Goal: Task Accomplishment & Management: Manage account settings

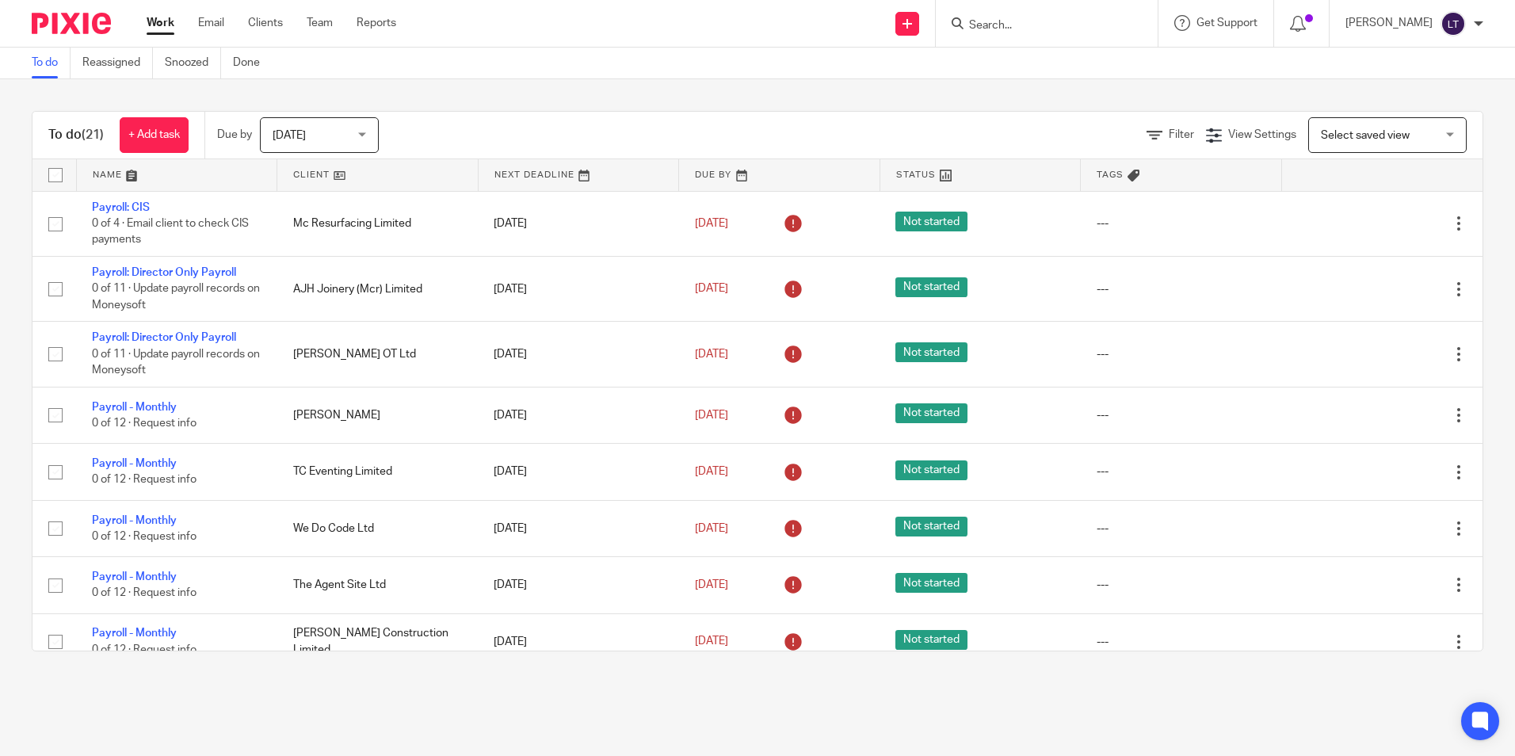
click at [1027, 26] on input "Search" at bounding box center [1039, 26] width 143 height 14
type input "ajh"
click at [1017, 90] on div "AJH Joinery (Mcr) Limited Ashley Hughes < ashleyrph1@gmail.com >" at bounding box center [1098, 68] width 293 height 62
click at [1014, 71] on link at bounding box center [1098, 68] width 268 height 36
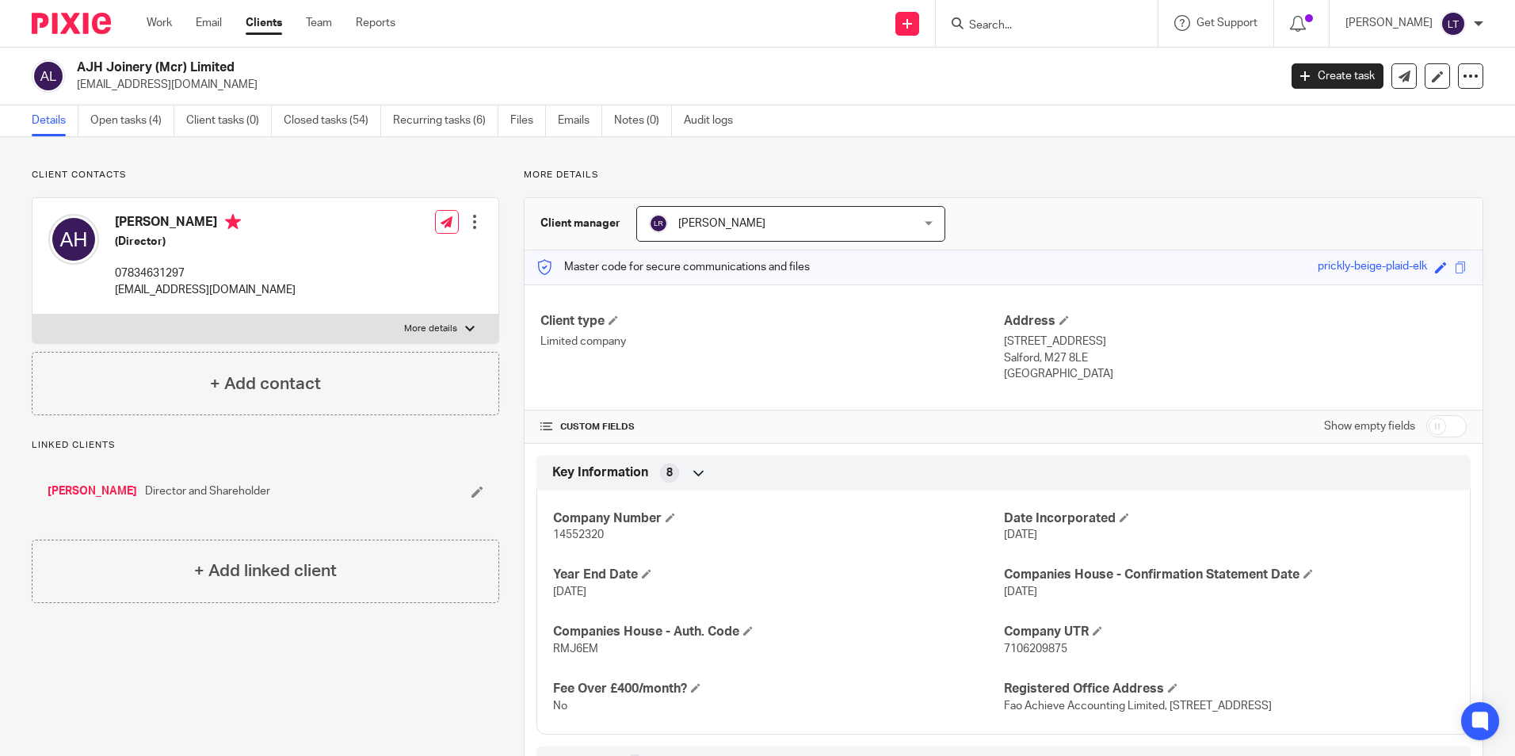
click at [75, 94] on div "AJH Joinery (Mcr) Limited ashleyrph1@gmail.com Create task Update from Companie…" at bounding box center [757, 77] width 1515 height 58
click at [132, 118] on link "Open tasks (4)" at bounding box center [132, 120] width 84 height 31
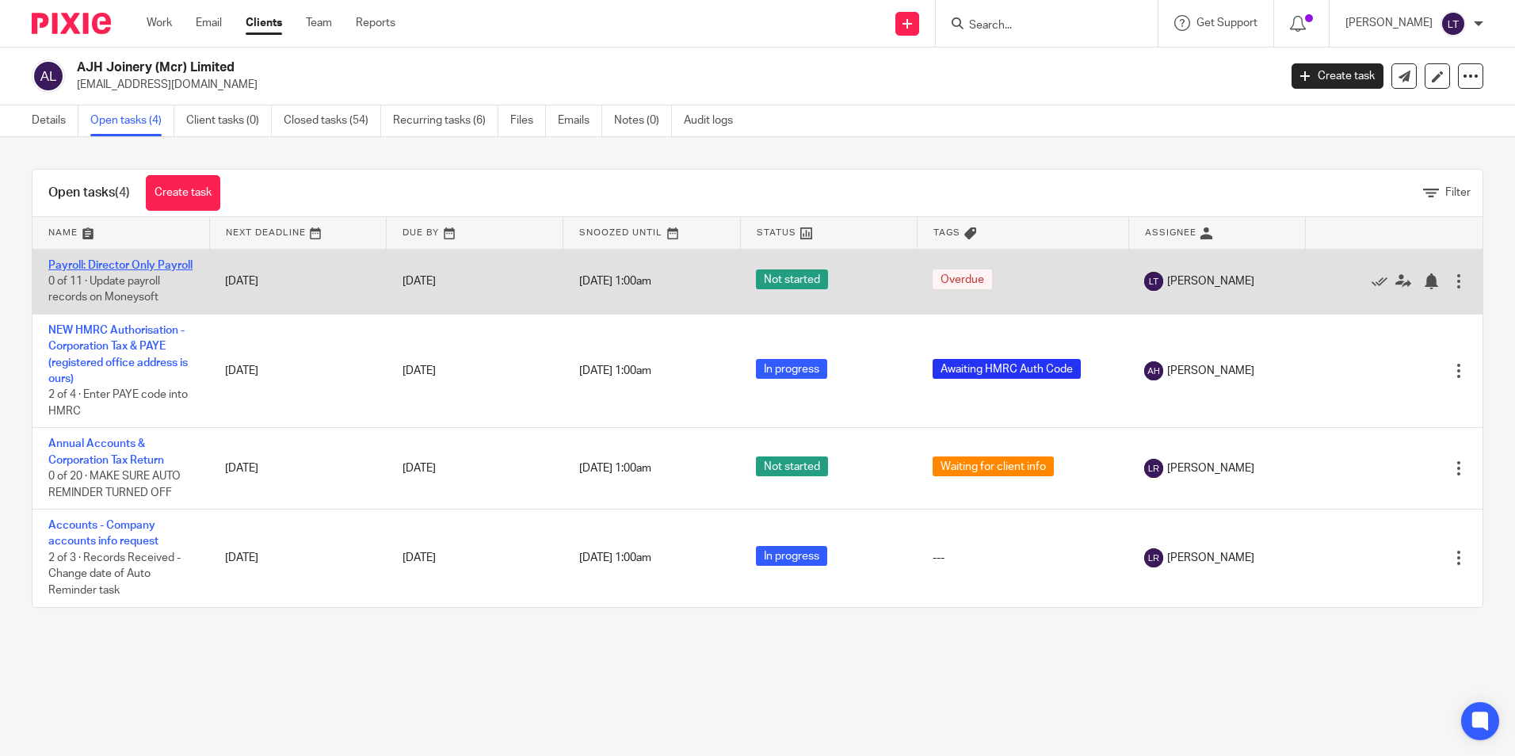
click at [93, 269] on link "Payroll: Director Only Payroll" at bounding box center [120, 265] width 144 height 11
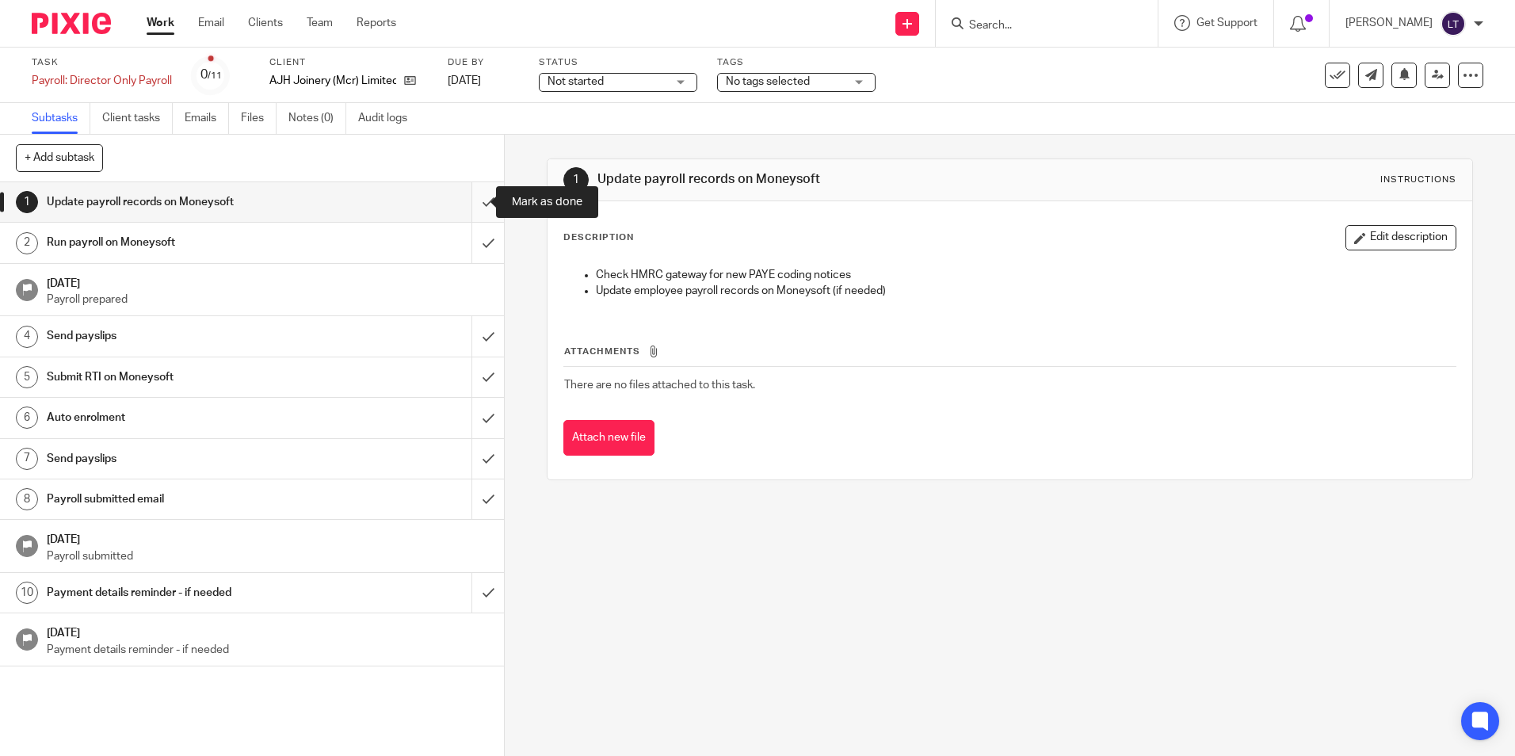
click at [467, 200] on input "submit" at bounding box center [252, 202] width 504 height 40
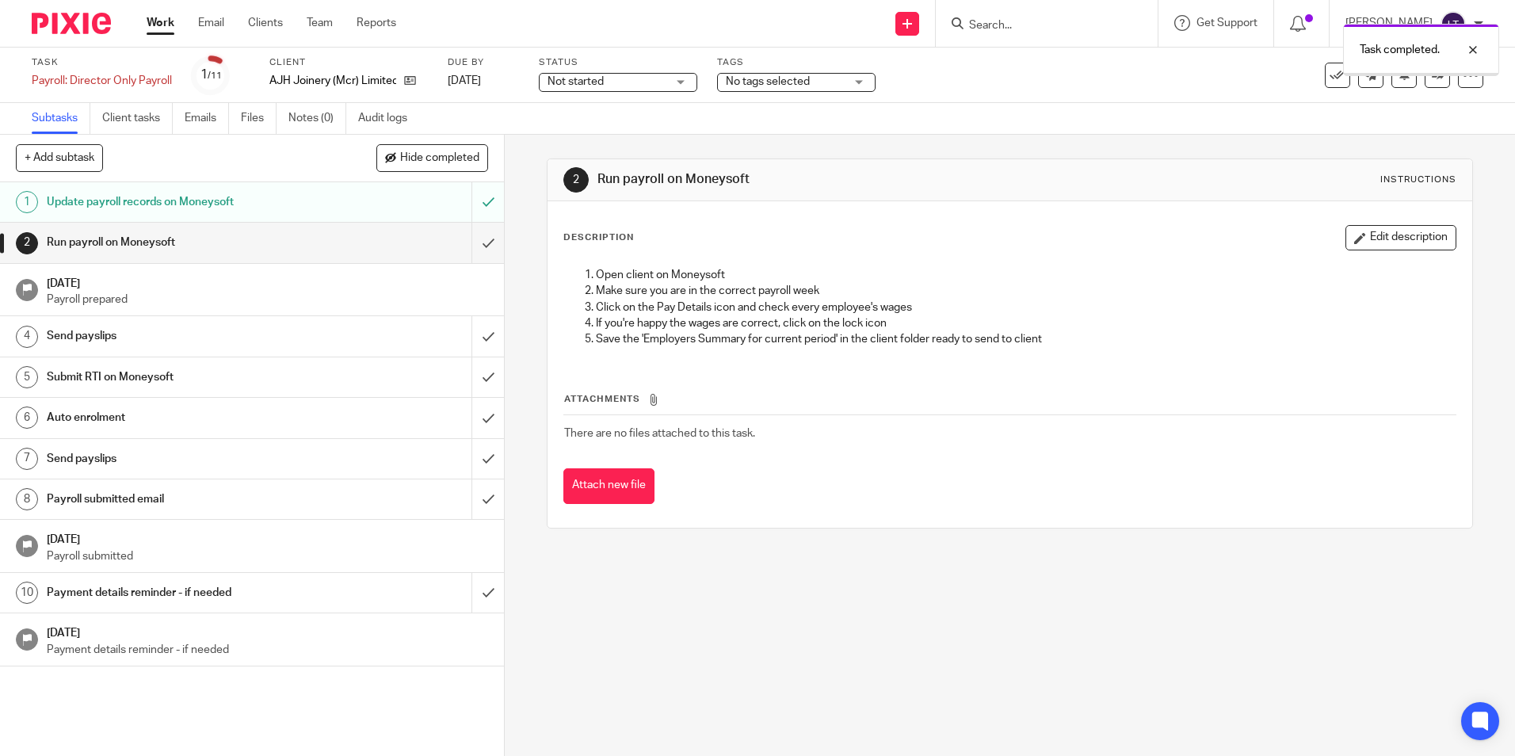
click at [472, 239] on input "submit" at bounding box center [252, 243] width 504 height 40
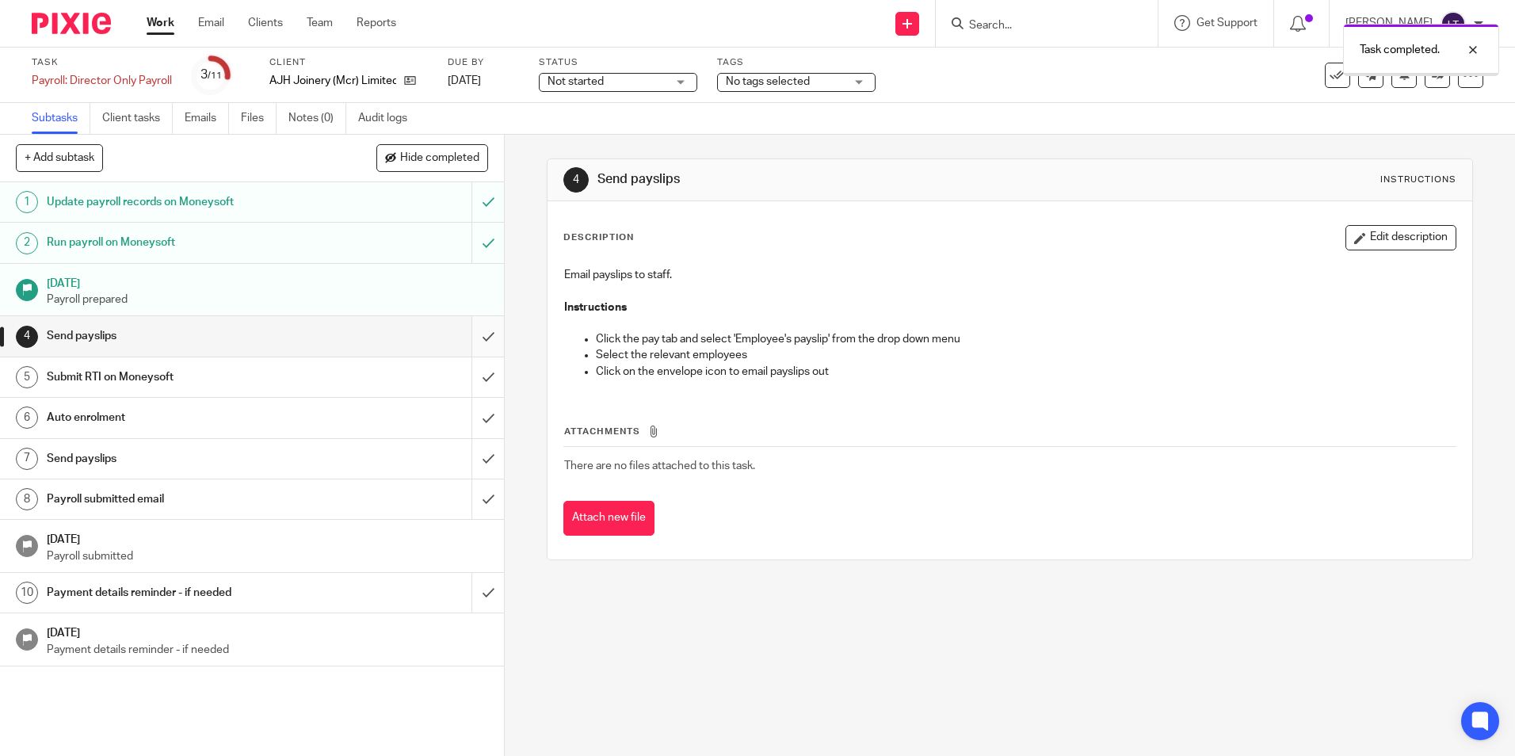
click at [475, 338] on input "submit" at bounding box center [252, 336] width 504 height 40
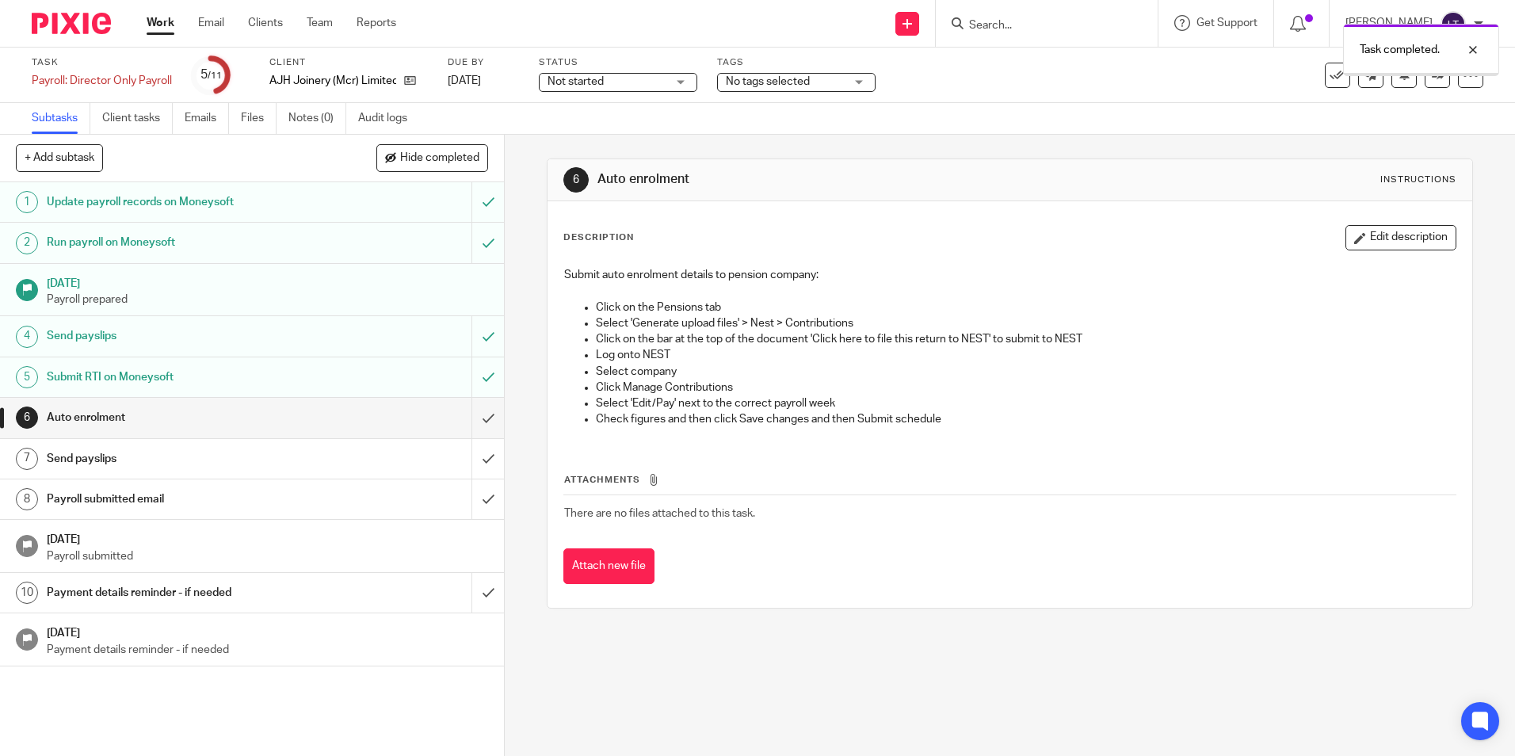
click at [473, 418] on input "submit" at bounding box center [252, 418] width 504 height 40
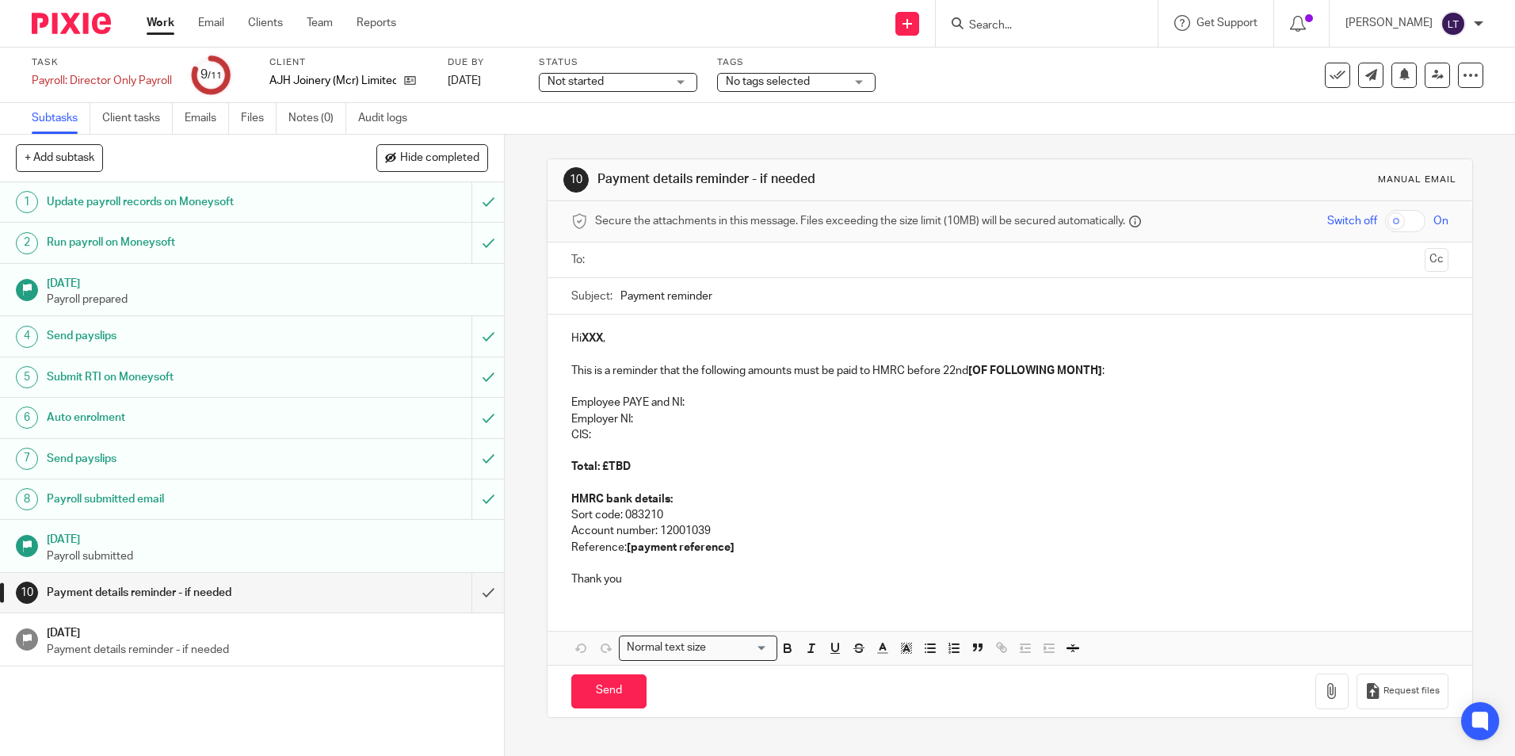
click at [470, 595] on input "submit" at bounding box center [252, 593] width 504 height 40
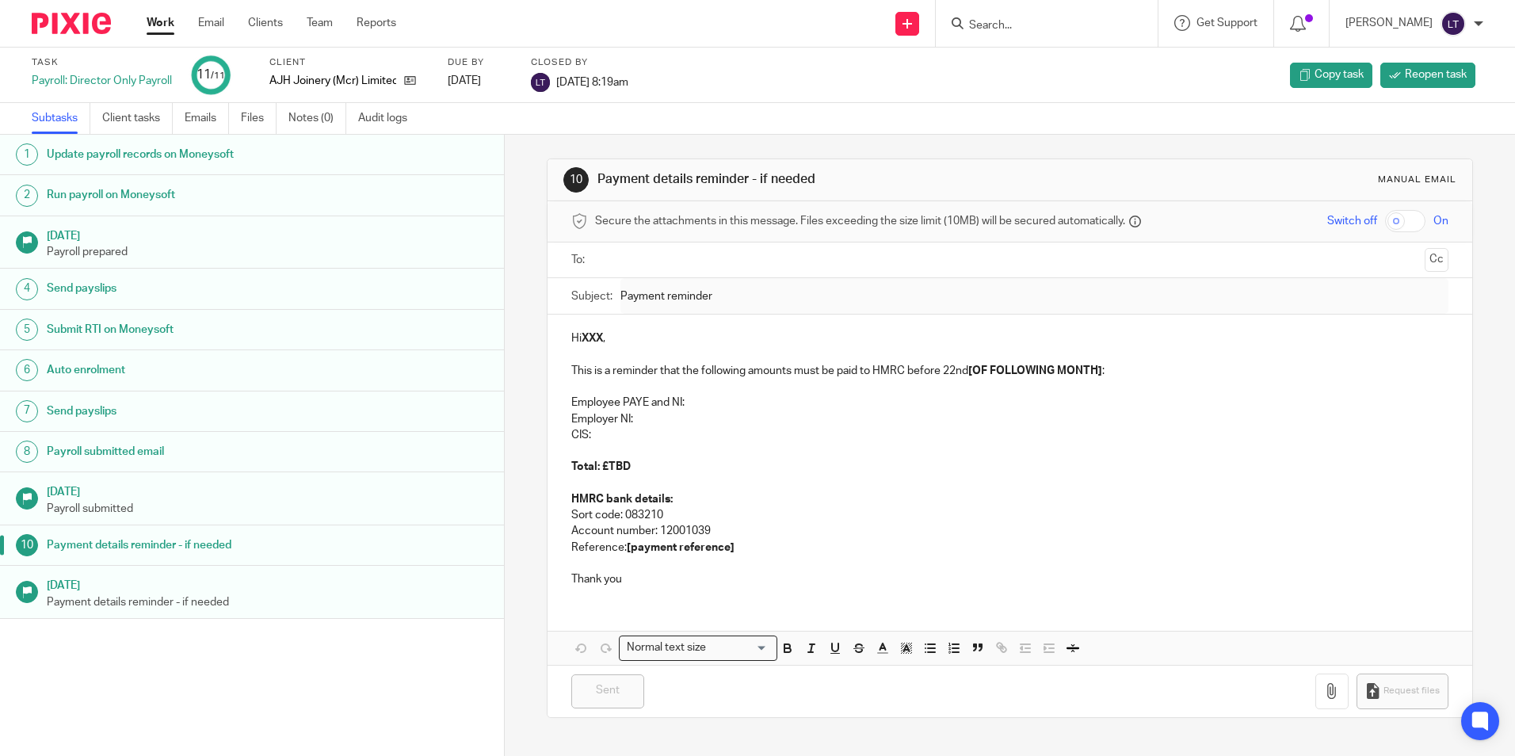
click at [1010, 25] on input "Search" at bounding box center [1039, 26] width 143 height 14
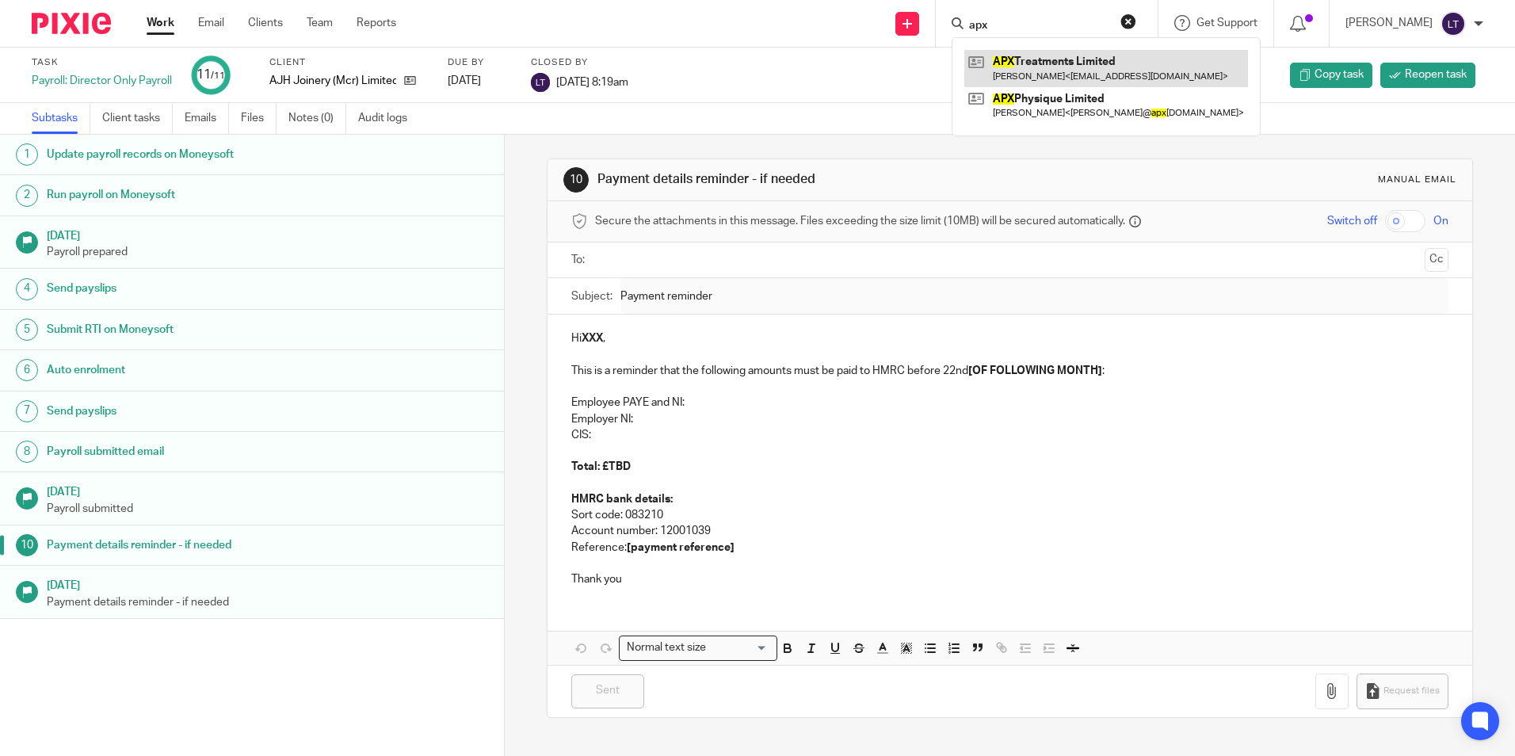
type input "apx"
click at [1090, 68] on link at bounding box center [1106, 68] width 284 height 36
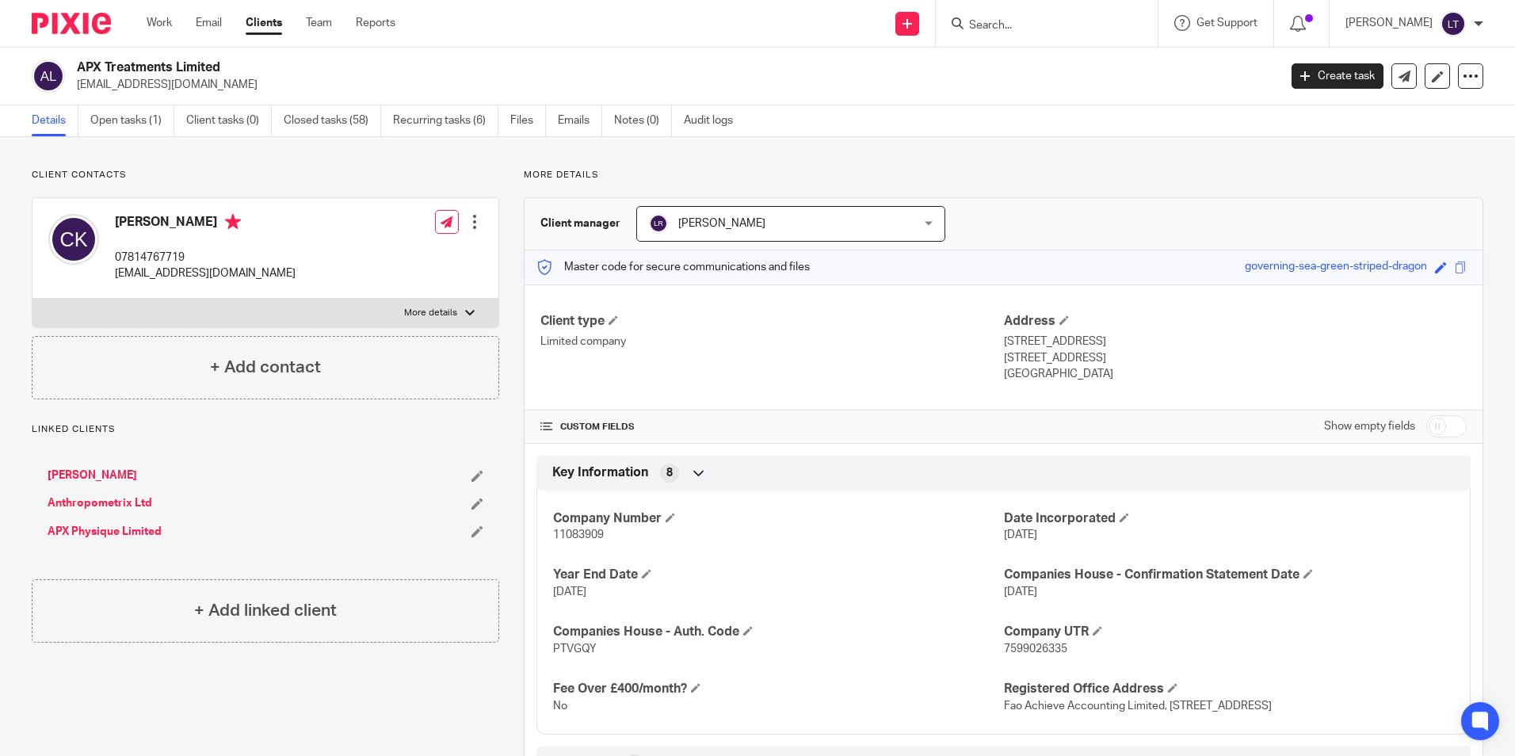
drag, startPoint x: 250, startPoint y: 86, endPoint x: 75, endPoint y: 87, distance: 175.1
click at [75, 87] on div "APX Treatments Limited [EMAIL_ADDRESS][DOMAIN_NAME]" at bounding box center [650, 75] width 1236 height 33
copy p "[EMAIL_ADDRESS][DOMAIN_NAME]"
click at [122, 123] on link "Open tasks (1)" at bounding box center [132, 120] width 84 height 31
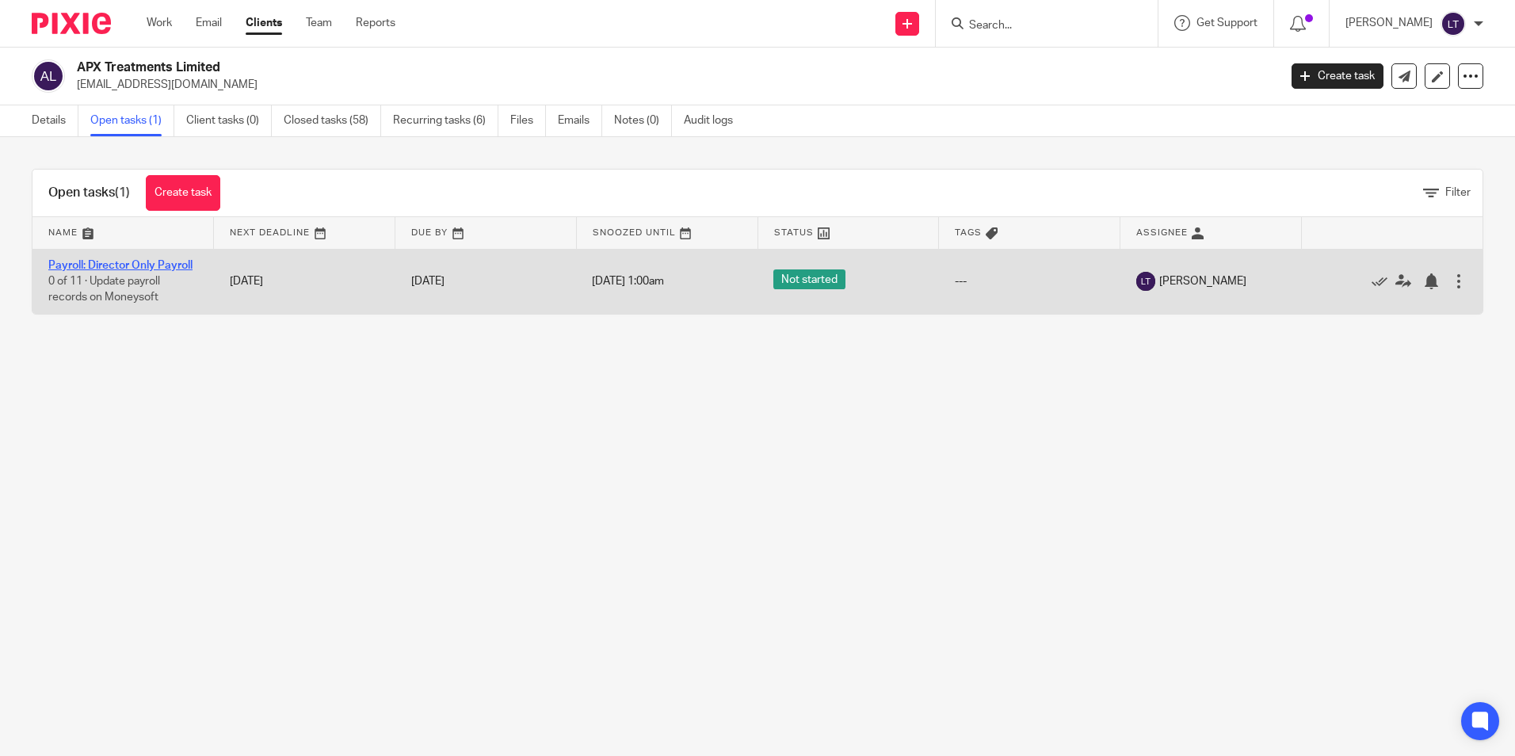
click at [112, 265] on link "Payroll: Director Only Payroll" at bounding box center [120, 265] width 144 height 11
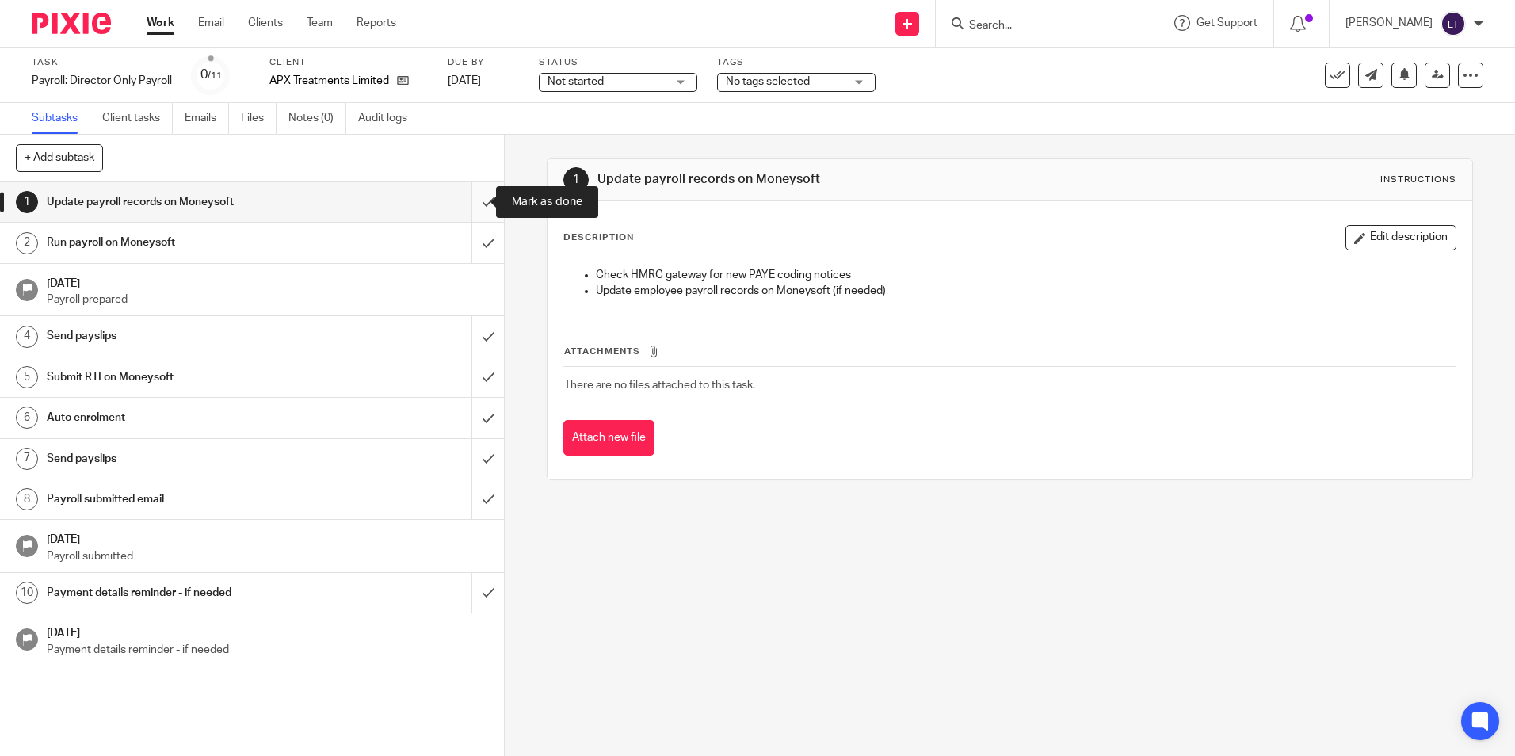
click at [471, 199] on input "submit" at bounding box center [252, 202] width 504 height 40
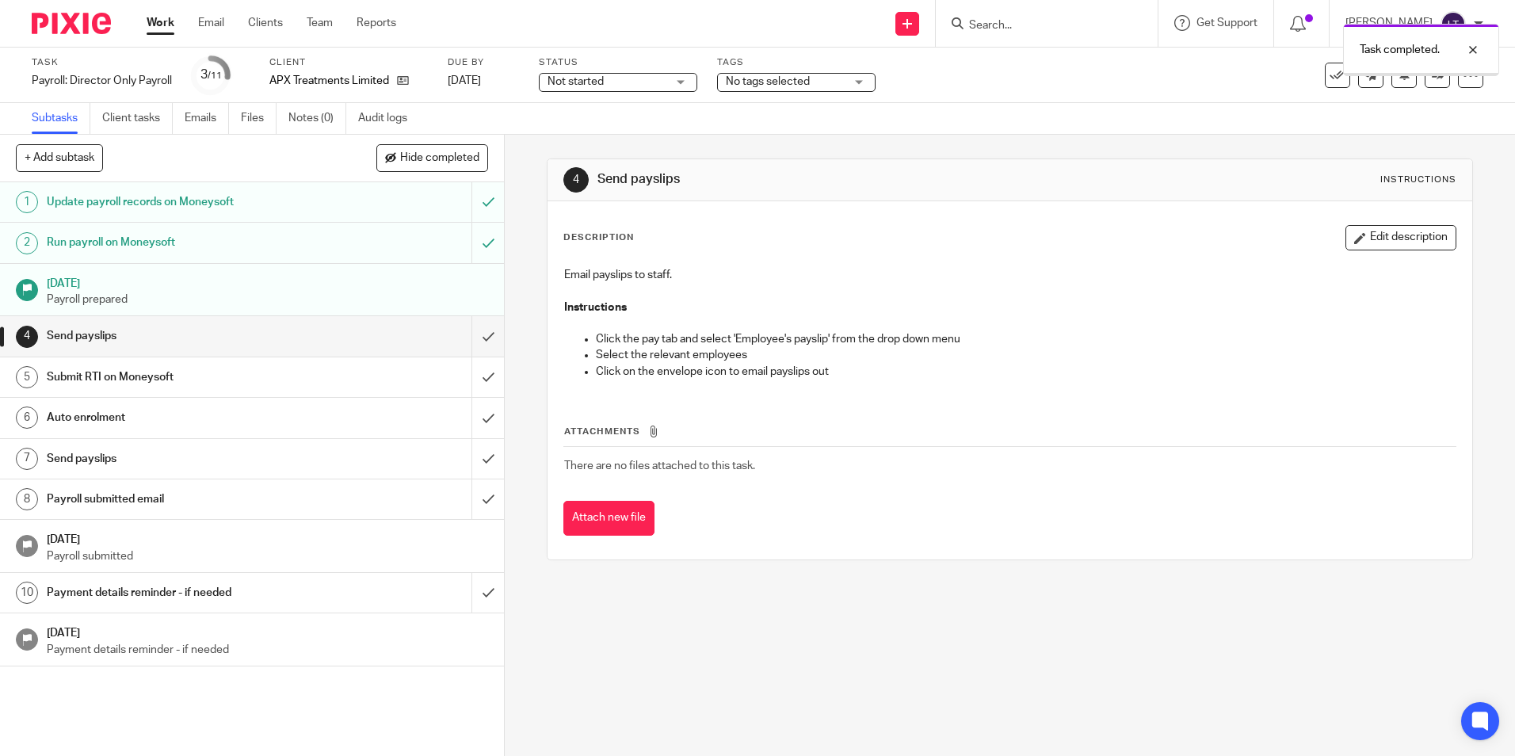
click at [474, 338] on input "submit" at bounding box center [252, 336] width 504 height 40
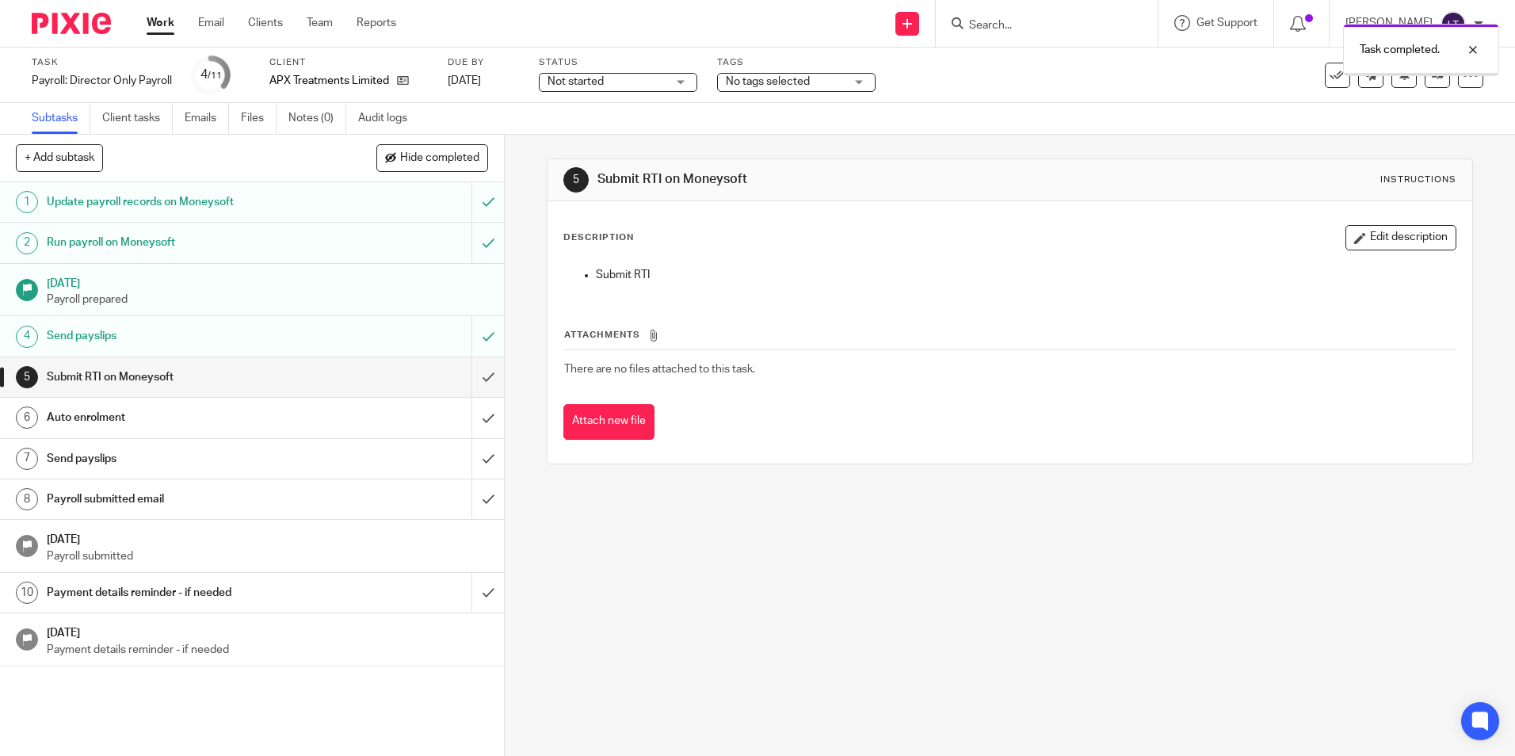
click at [475, 375] on input "submit" at bounding box center [252, 377] width 504 height 40
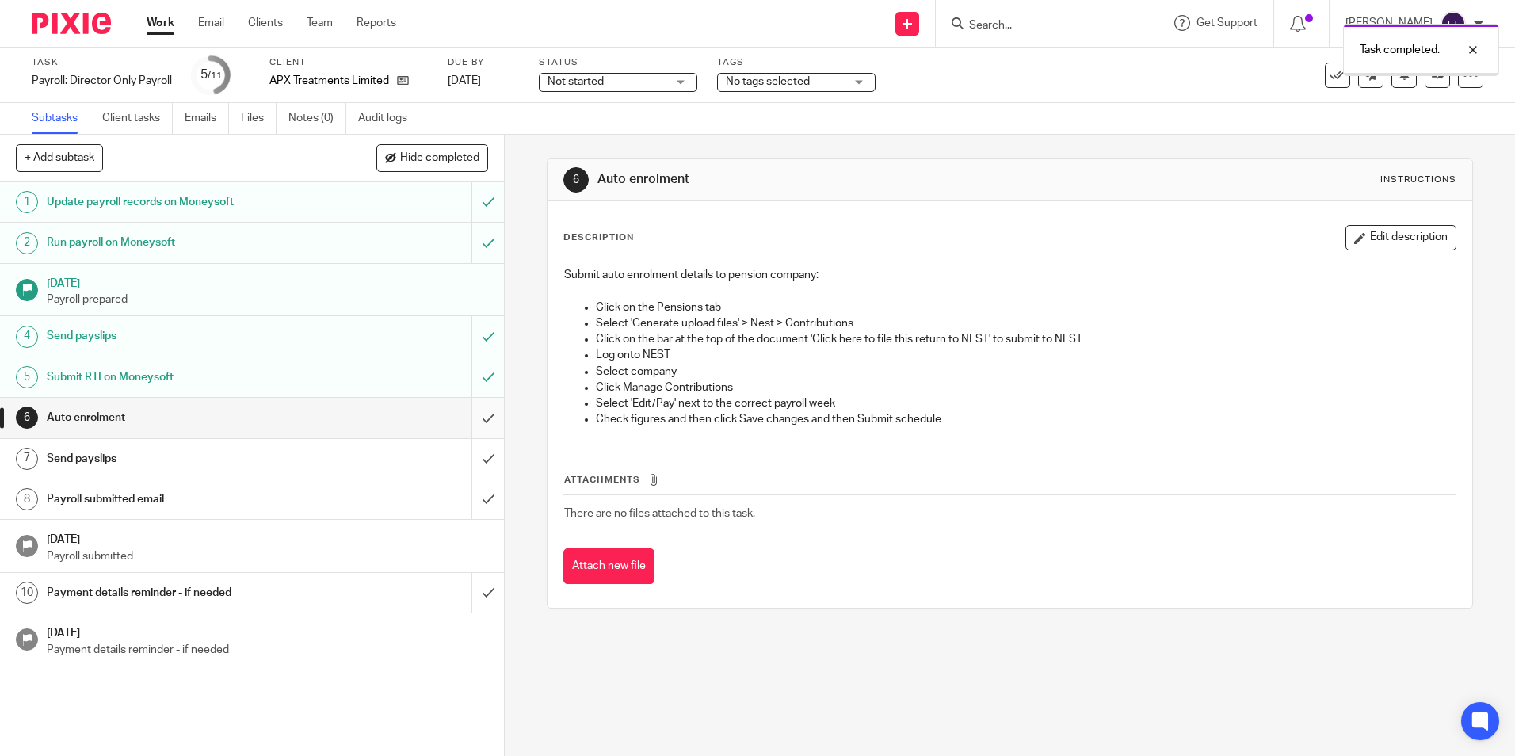
click at [471, 417] on input "submit" at bounding box center [252, 418] width 504 height 40
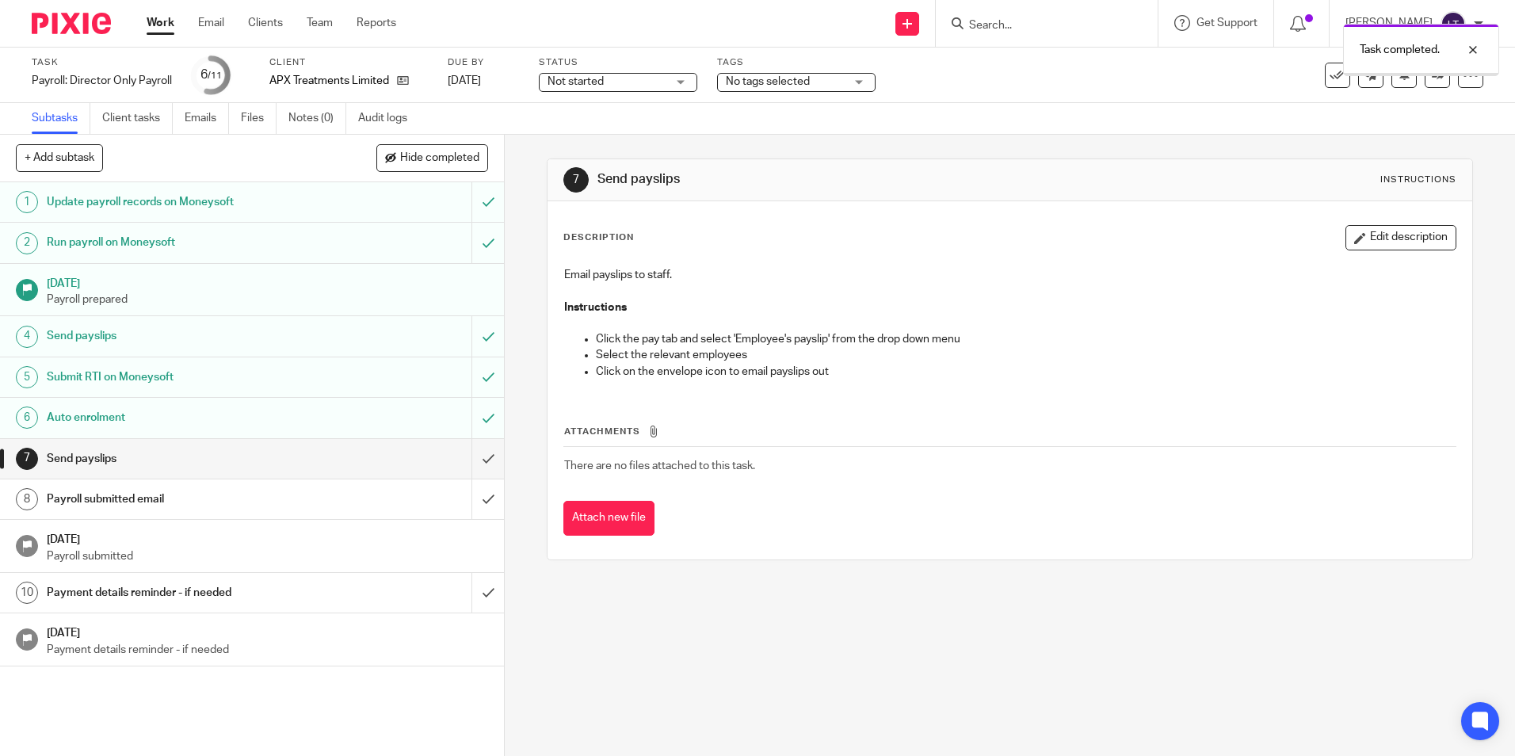
click at [475, 459] on input "submit" at bounding box center [252, 459] width 504 height 40
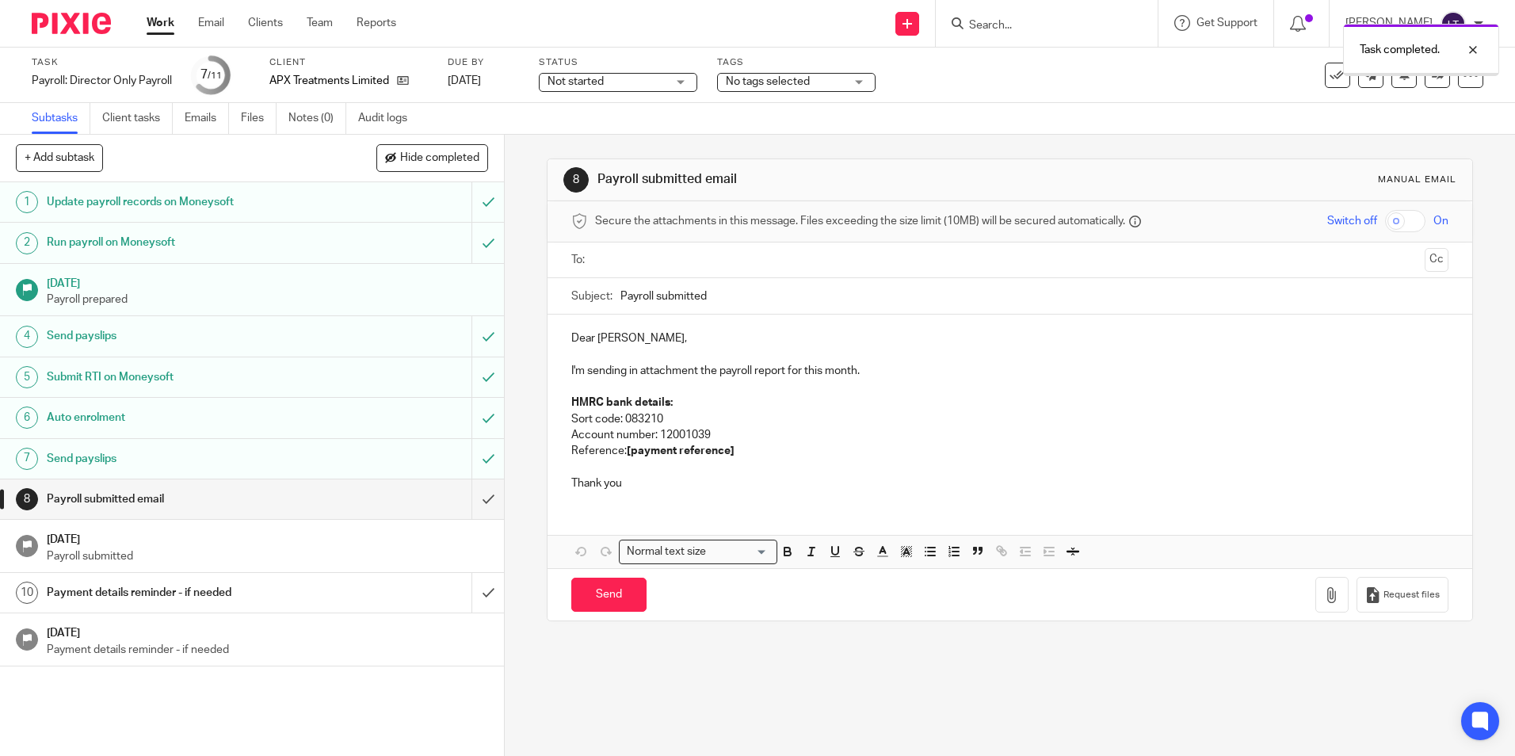
click at [473, 497] on input "submit" at bounding box center [252, 499] width 504 height 40
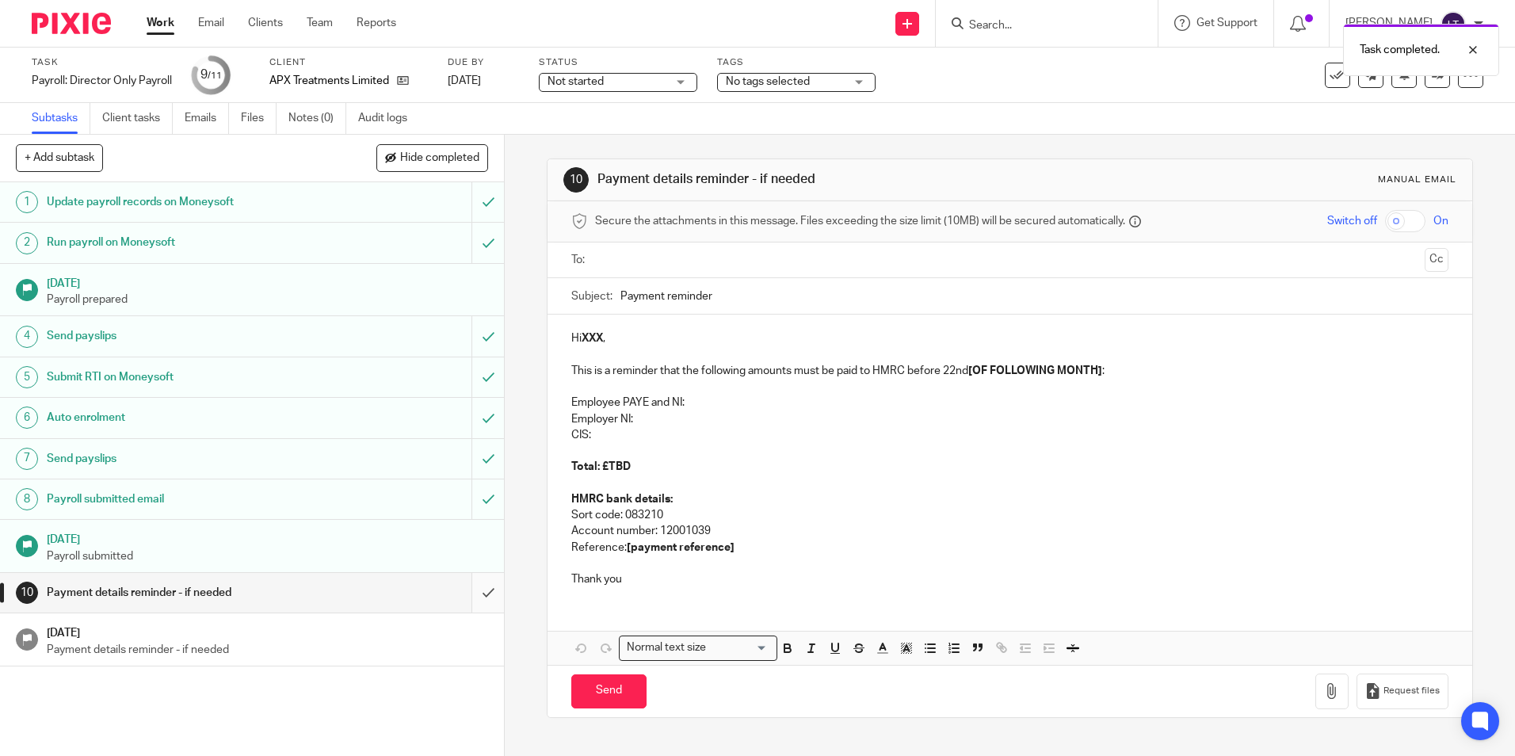
click at [473, 596] on input "submit" at bounding box center [252, 593] width 504 height 40
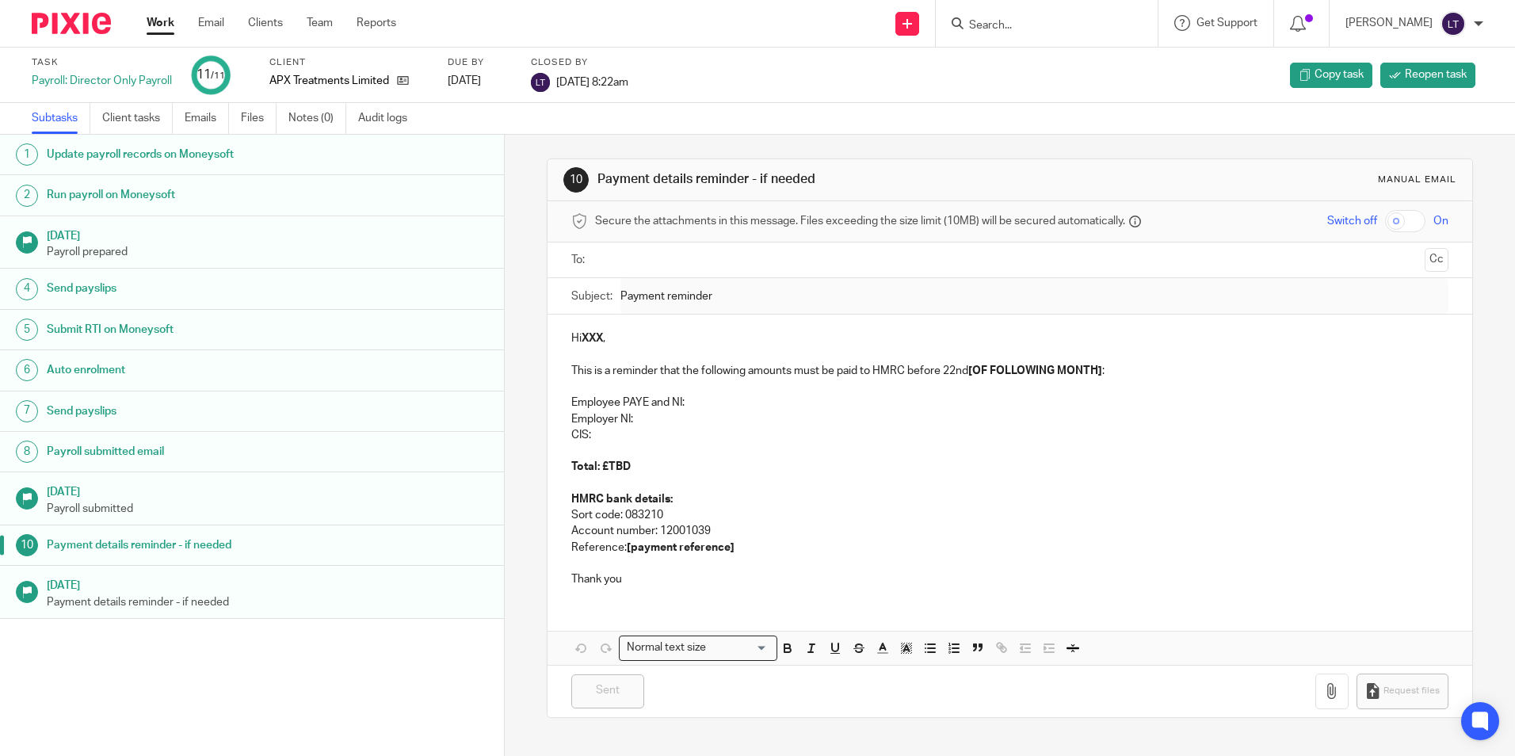
click at [1013, 14] on form at bounding box center [1052, 23] width 169 height 20
click at [1027, 33] on form at bounding box center [1052, 23] width 169 height 20
click at [1032, 29] on input "Search" at bounding box center [1039, 26] width 143 height 14
type input "bab"
click at [1032, 71] on link at bounding box center [1098, 68] width 268 height 36
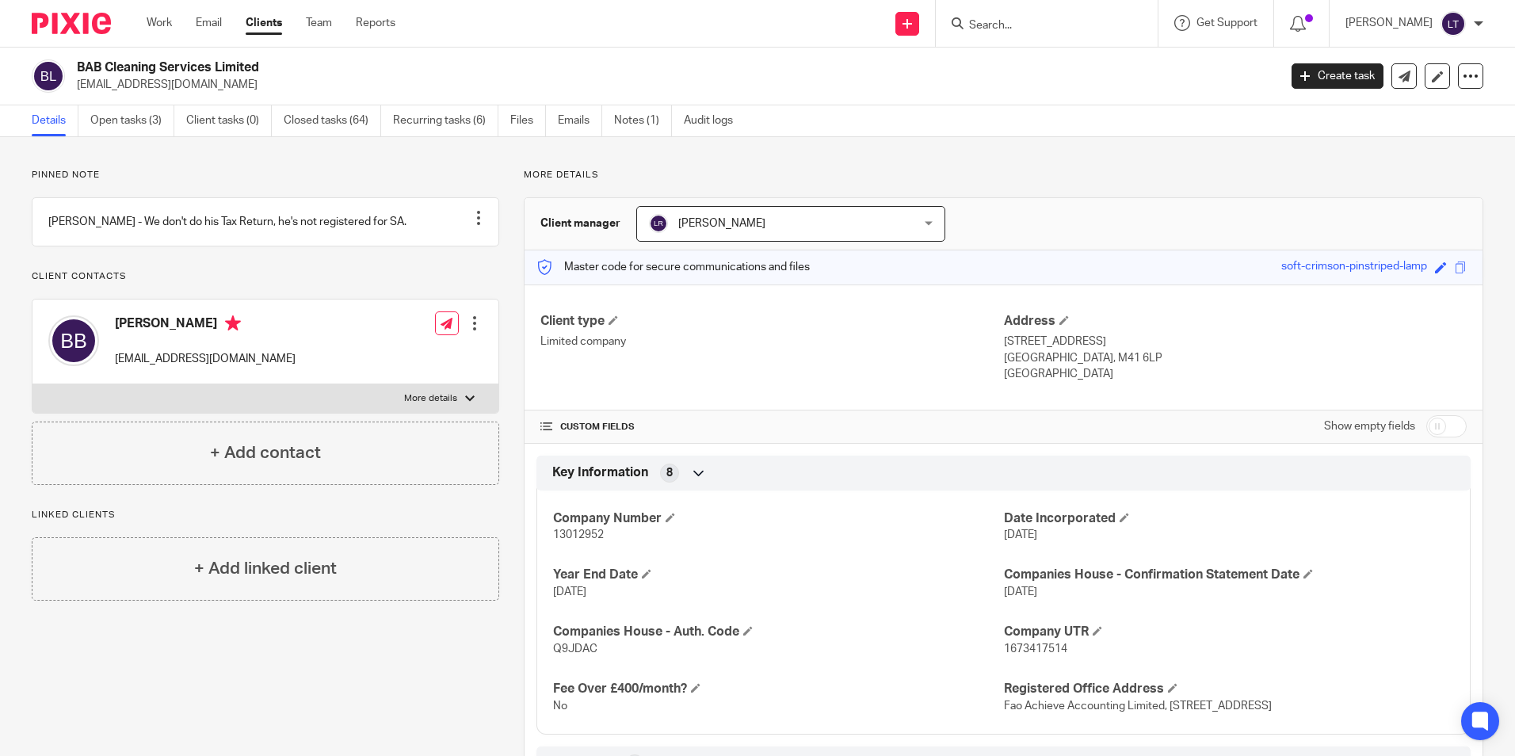
drag, startPoint x: 208, startPoint y: 94, endPoint x: 72, endPoint y: 91, distance: 135.5
click at [72, 91] on div "BAB Cleaning Services Limited bradbarnes@hotmail.co.uk Create task Update from …" at bounding box center [757, 77] width 1515 height 58
copy p "bradbarnes@hotmail.co.uk"
click at [115, 119] on link "Open tasks (3)" at bounding box center [132, 120] width 84 height 31
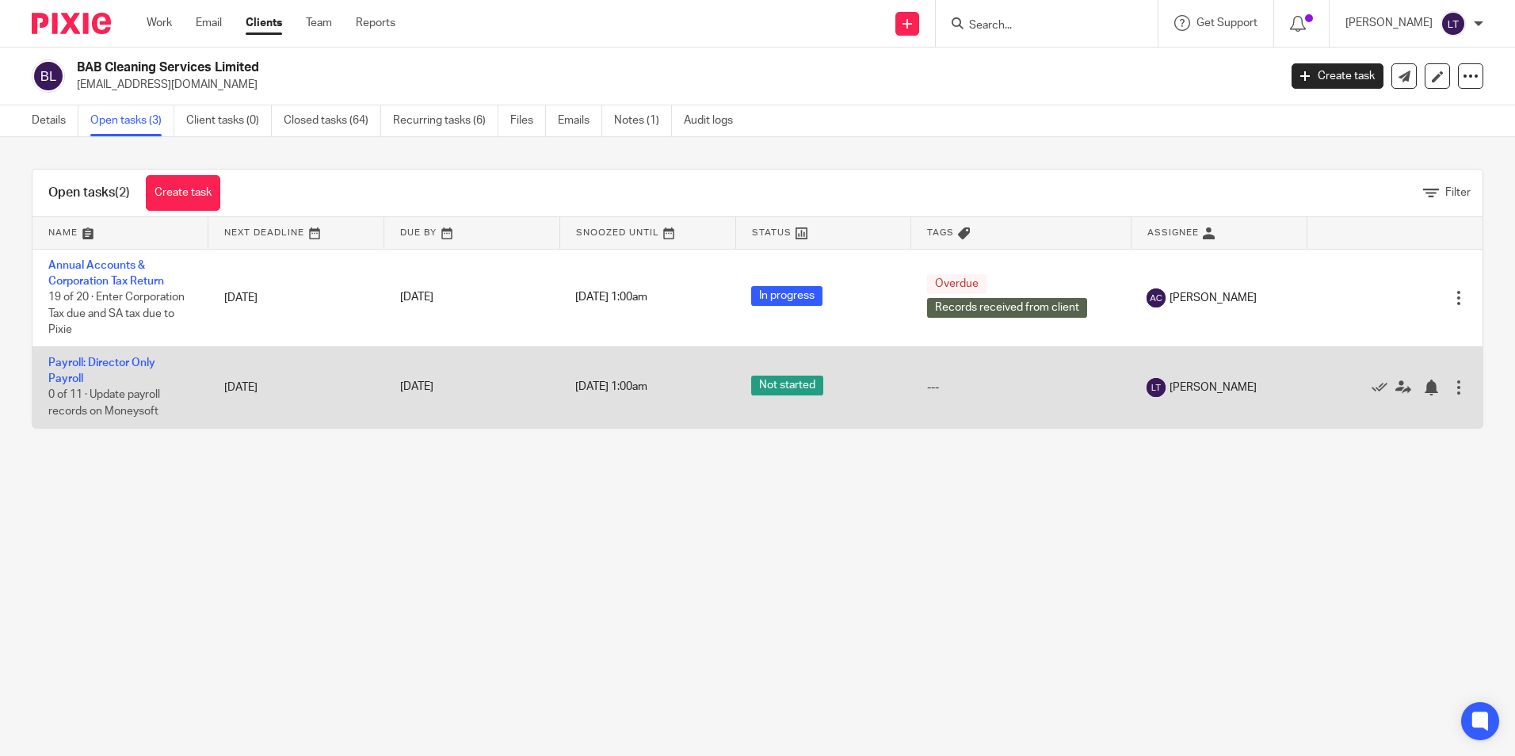
click at [67, 369] on td "Payroll: Director Only Payroll 0 of 11 · Update payroll records on Moneysoft" at bounding box center [120, 386] width 176 height 81
click at [71, 364] on link "Payroll: Director Only Payroll" at bounding box center [101, 370] width 107 height 27
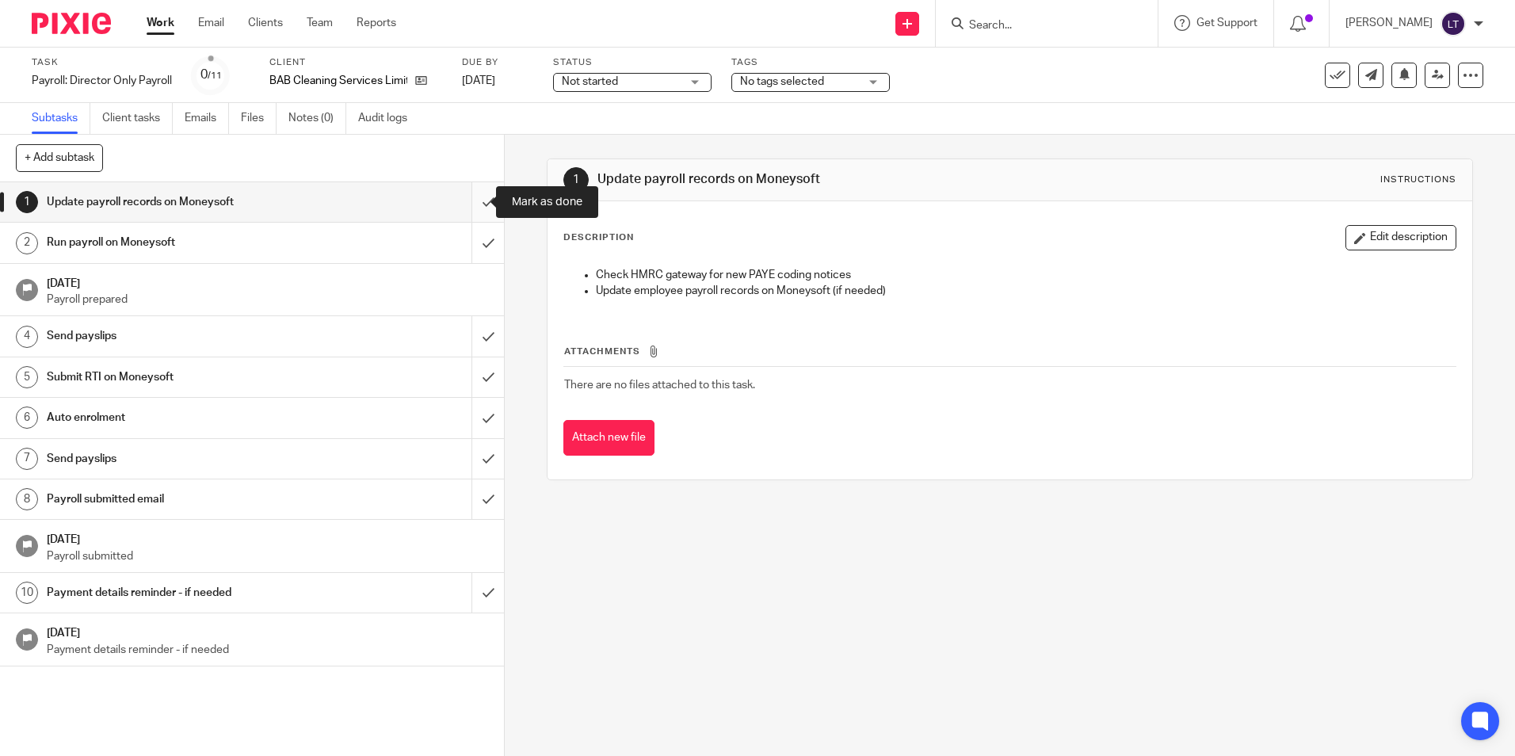
click at [473, 200] on input "submit" at bounding box center [252, 202] width 504 height 40
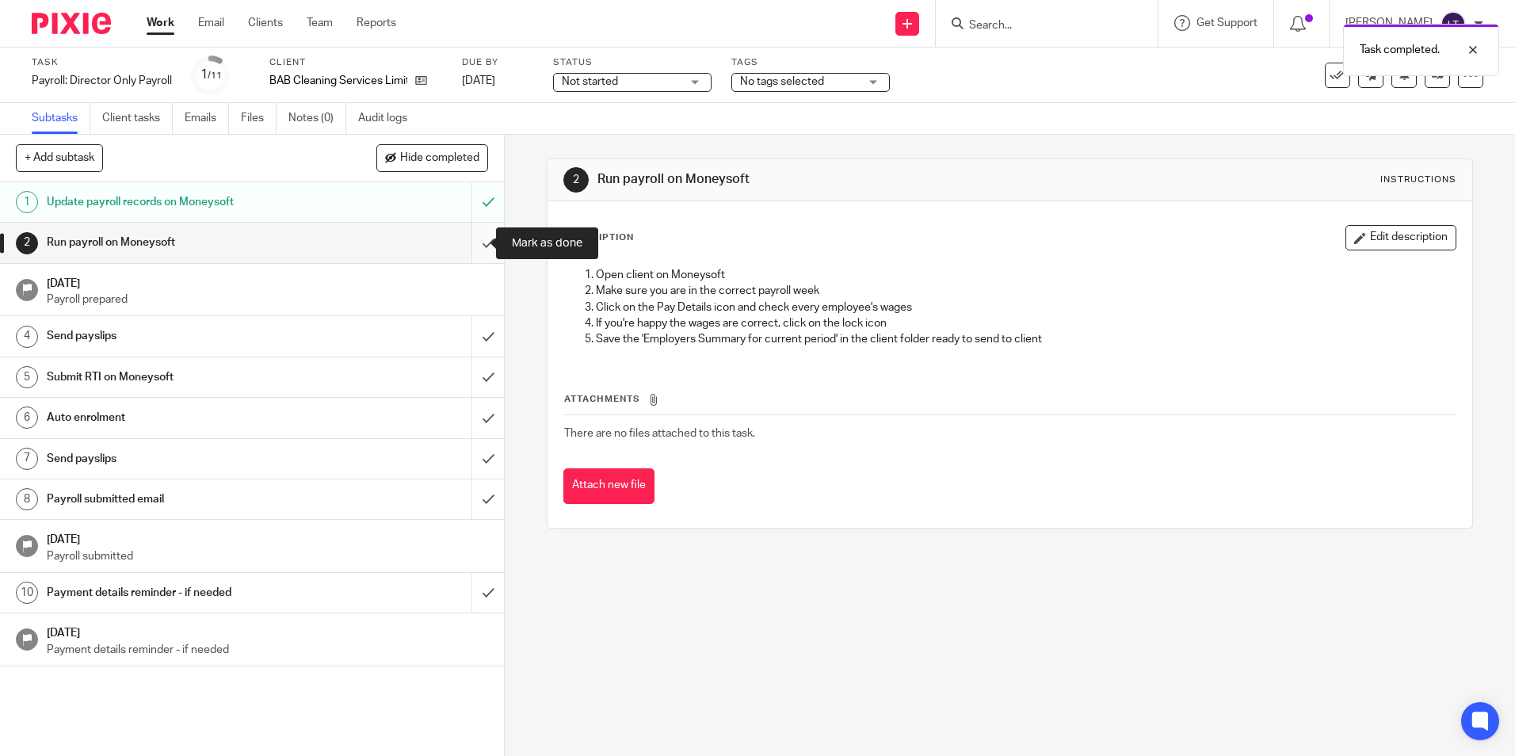
click at [472, 243] on input "submit" at bounding box center [252, 243] width 504 height 40
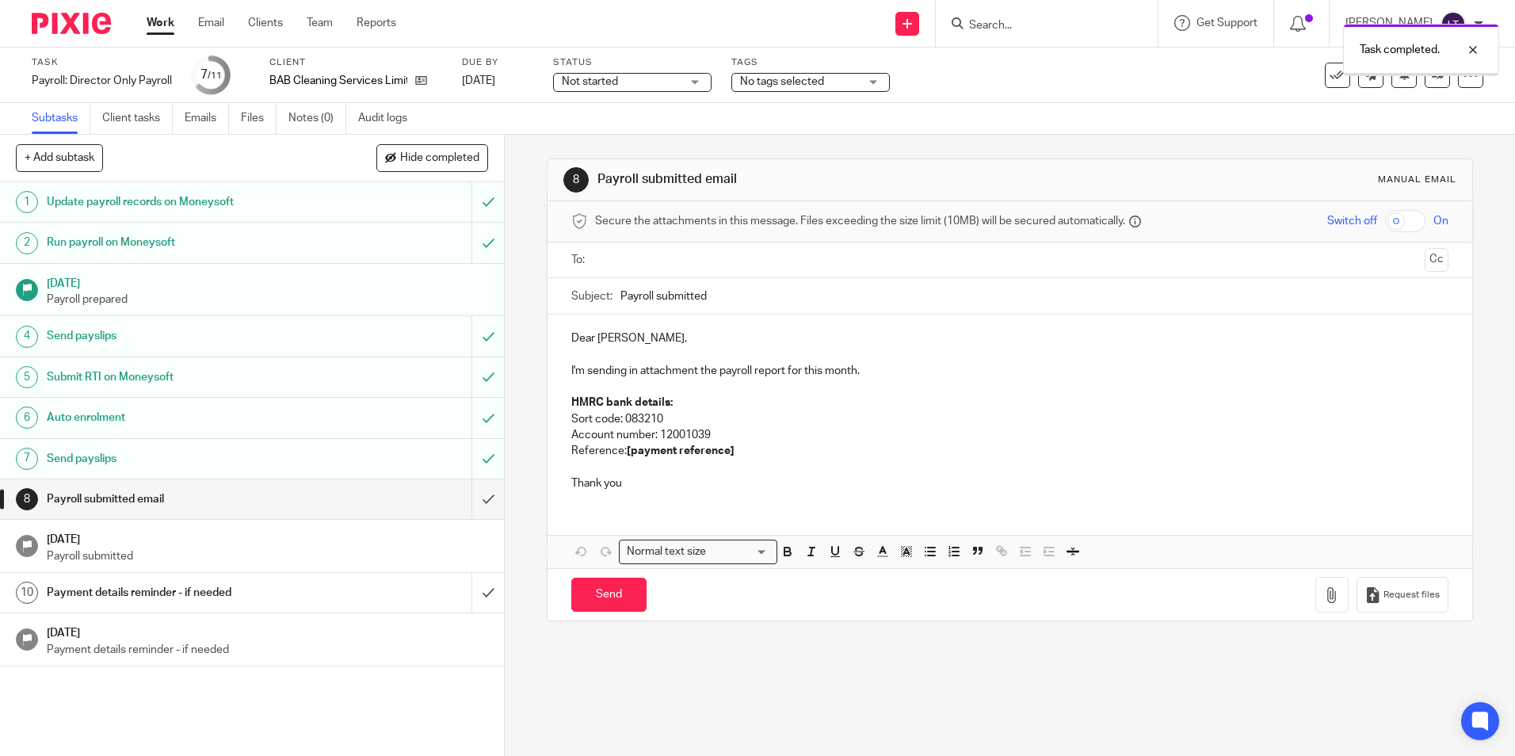
click at [474, 502] on input "submit" at bounding box center [252, 499] width 504 height 40
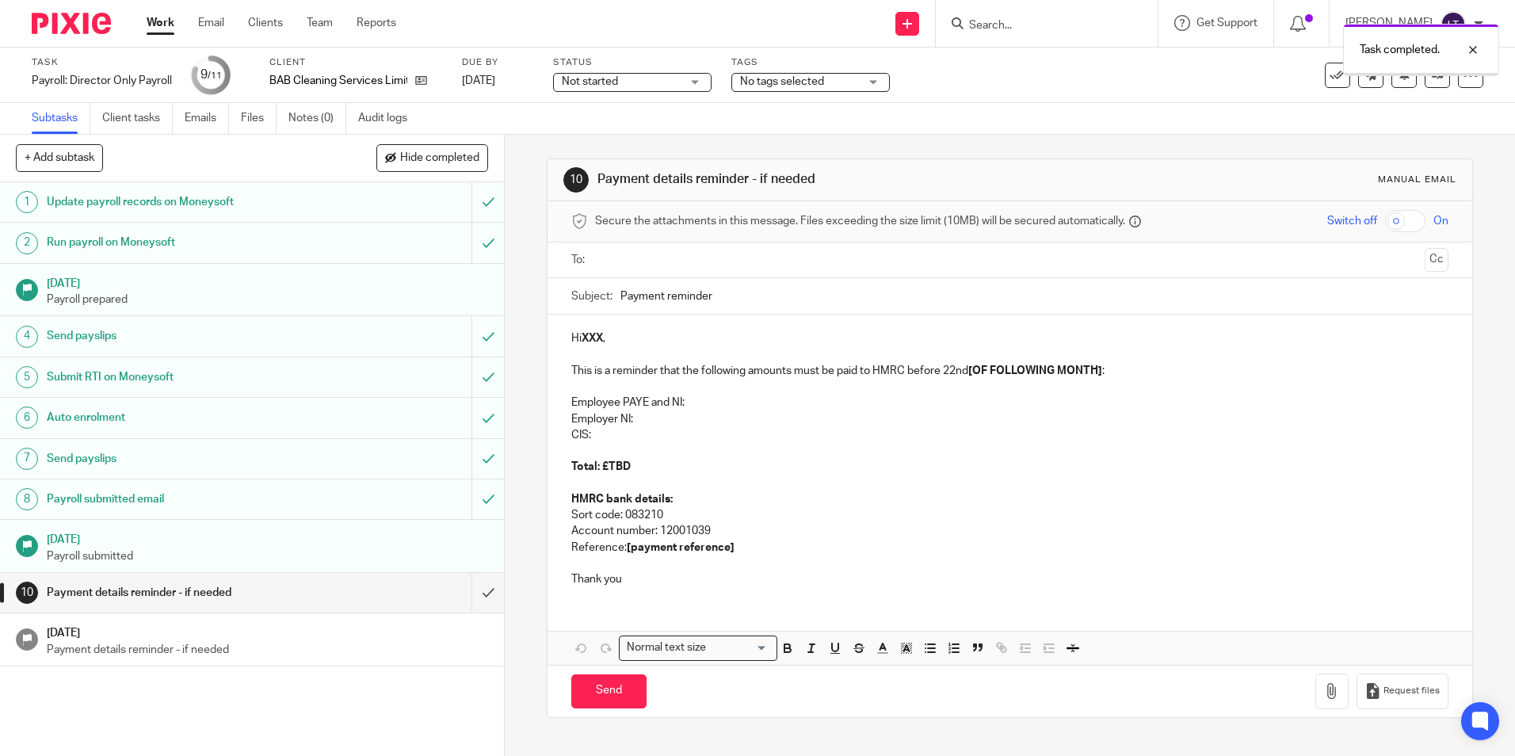
click at [473, 594] on input "submit" at bounding box center [252, 593] width 504 height 40
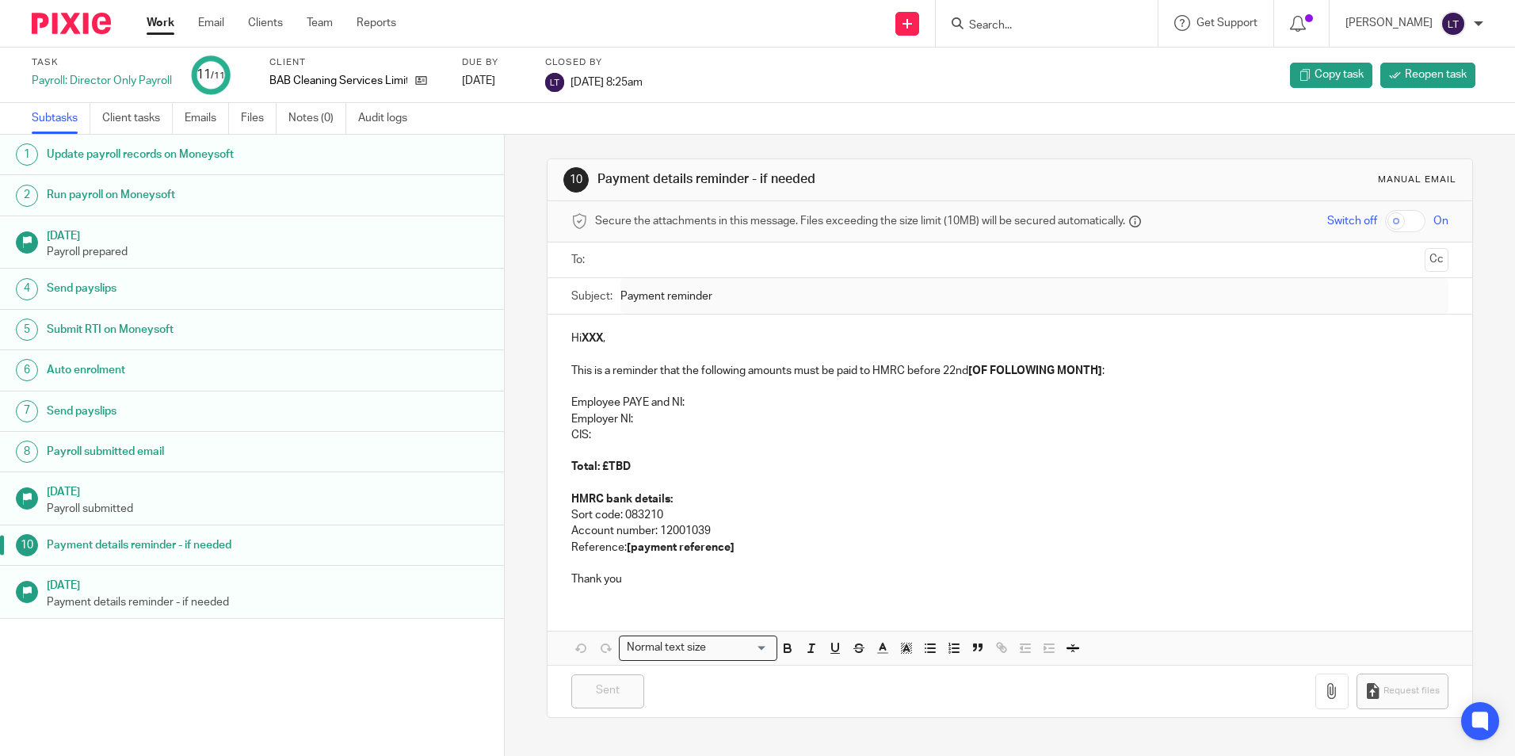
click at [1021, 30] on input "Search" at bounding box center [1039, 26] width 143 height 14
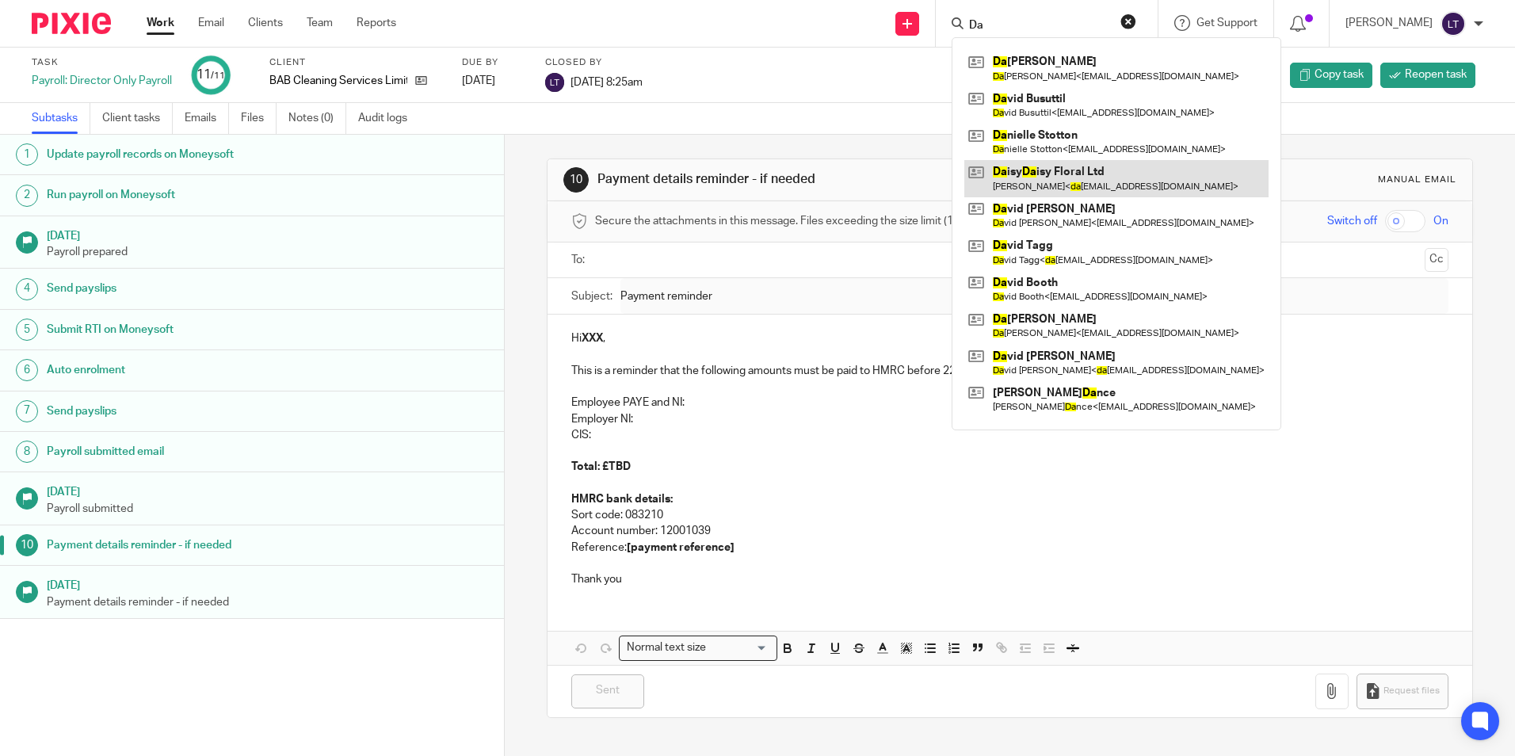
type input "Da"
click at [1074, 180] on link at bounding box center [1116, 178] width 304 height 36
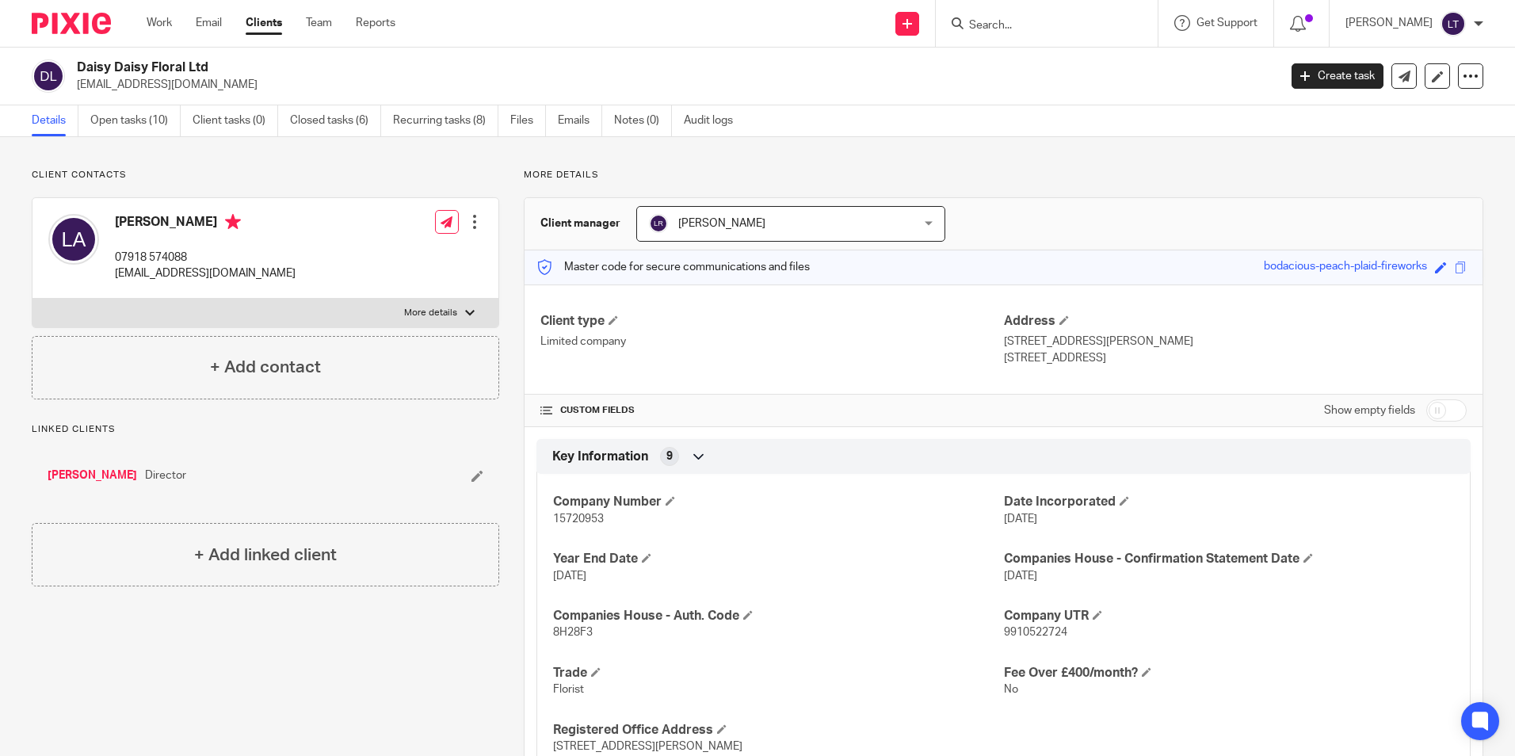
drag, startPoint x: 234, startPoint y: 84, endPoint x: 72, endPoint y: 86, distance: 161.7
click at [72, 86] on div "Daisy Daisy Floral Ltd [EMAIL_ADDRESS][DOMAIN_NAME]" at bounding box center [650, 75] width 1236 height 33
copy p "[EMAIL_ADDRESS][DOMAIN_NAME]"
click at [139, 119] on link "Open tasks (10)" at bounding box center [135, 120] width 90 height 31
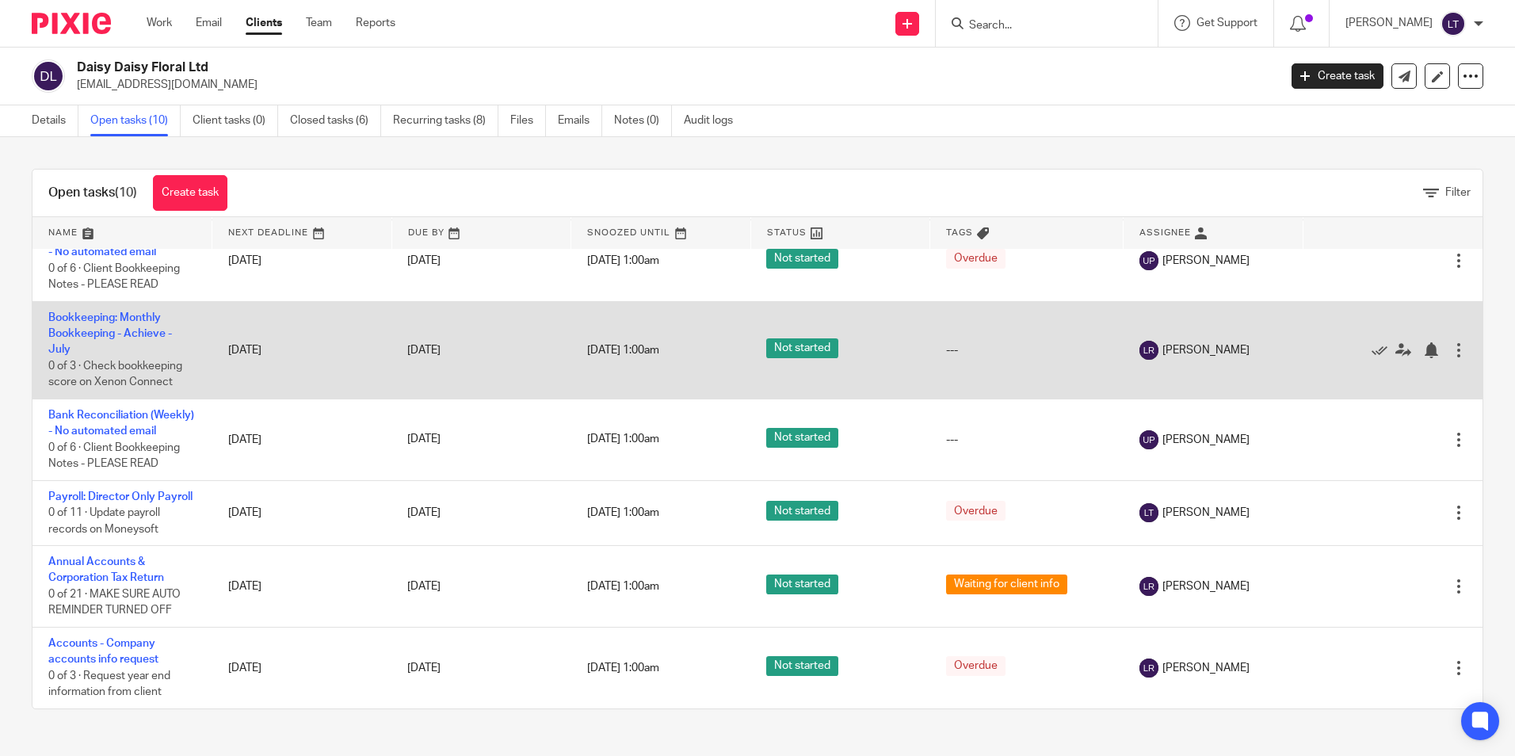
scroll to position [396, 0]
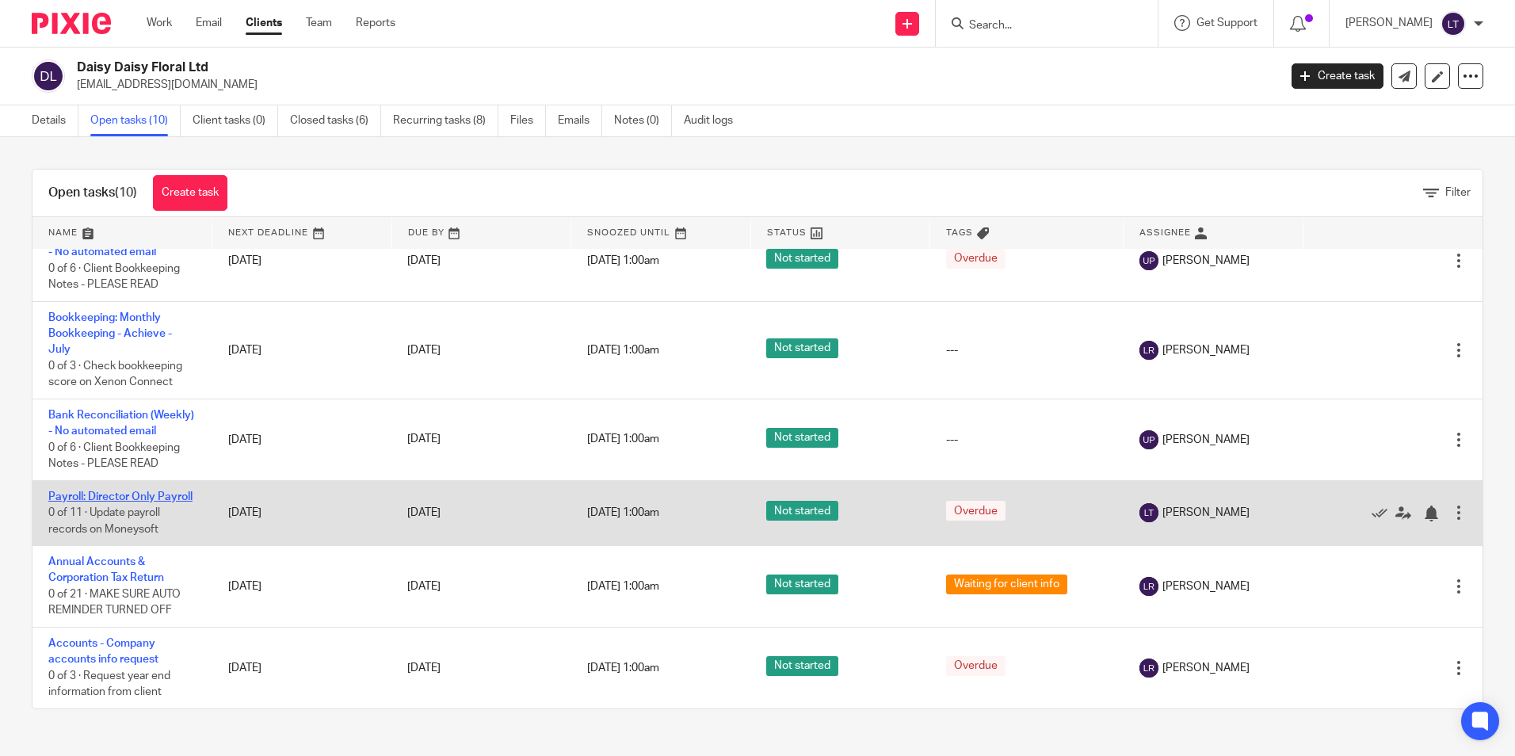
click at [59, 502] on link "Payroll: Director Only Payroll" at bounding box center [120, 496] width 144 height 11
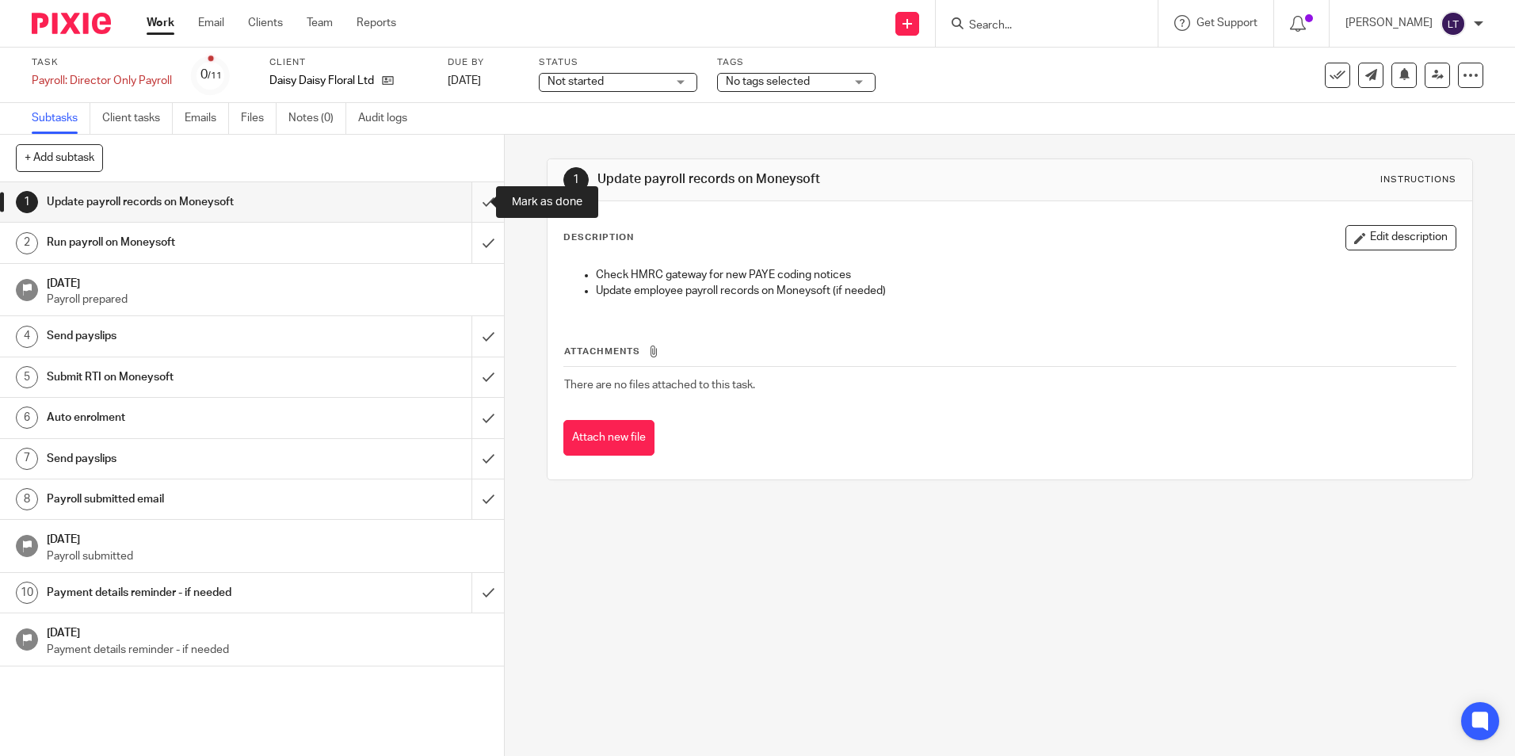
click at [474, 197] on input "submit" at bounding box center [252, 202] width 504 height 40
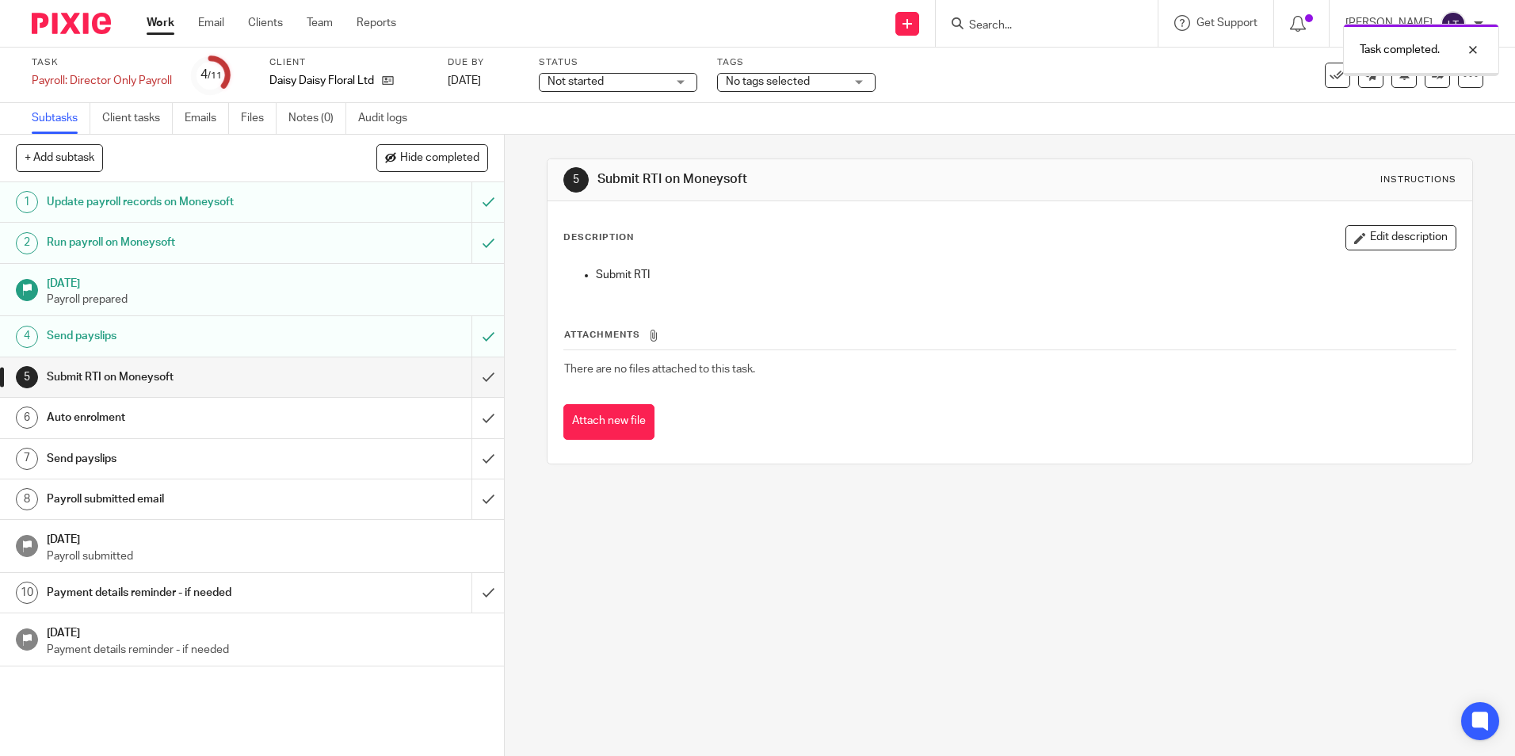
click at [471, 372] on input "submit" at bounding box center [252, 377] width 504 height 40
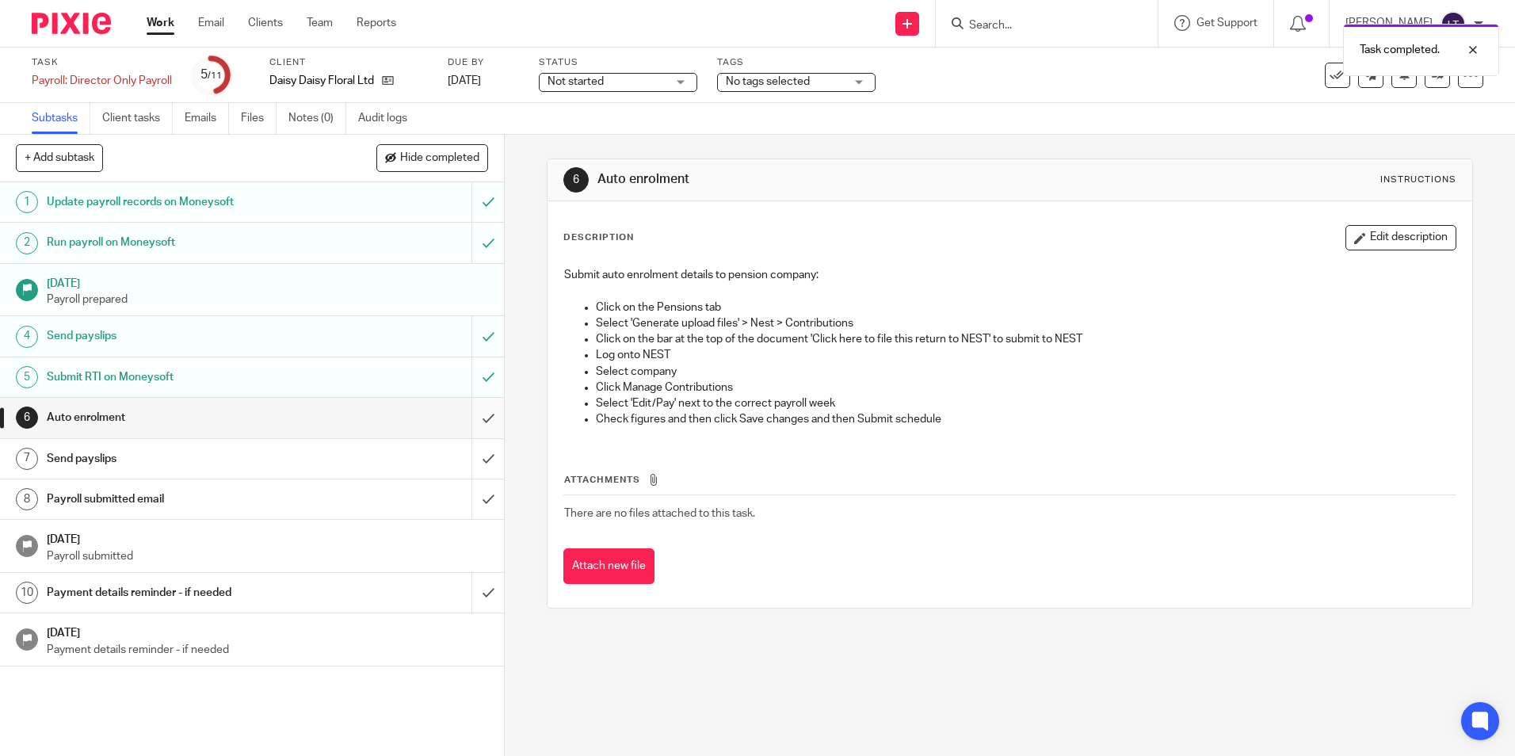
click at [472, 417] on input "submit" at bounding box center [252, 418] width 504 height 40
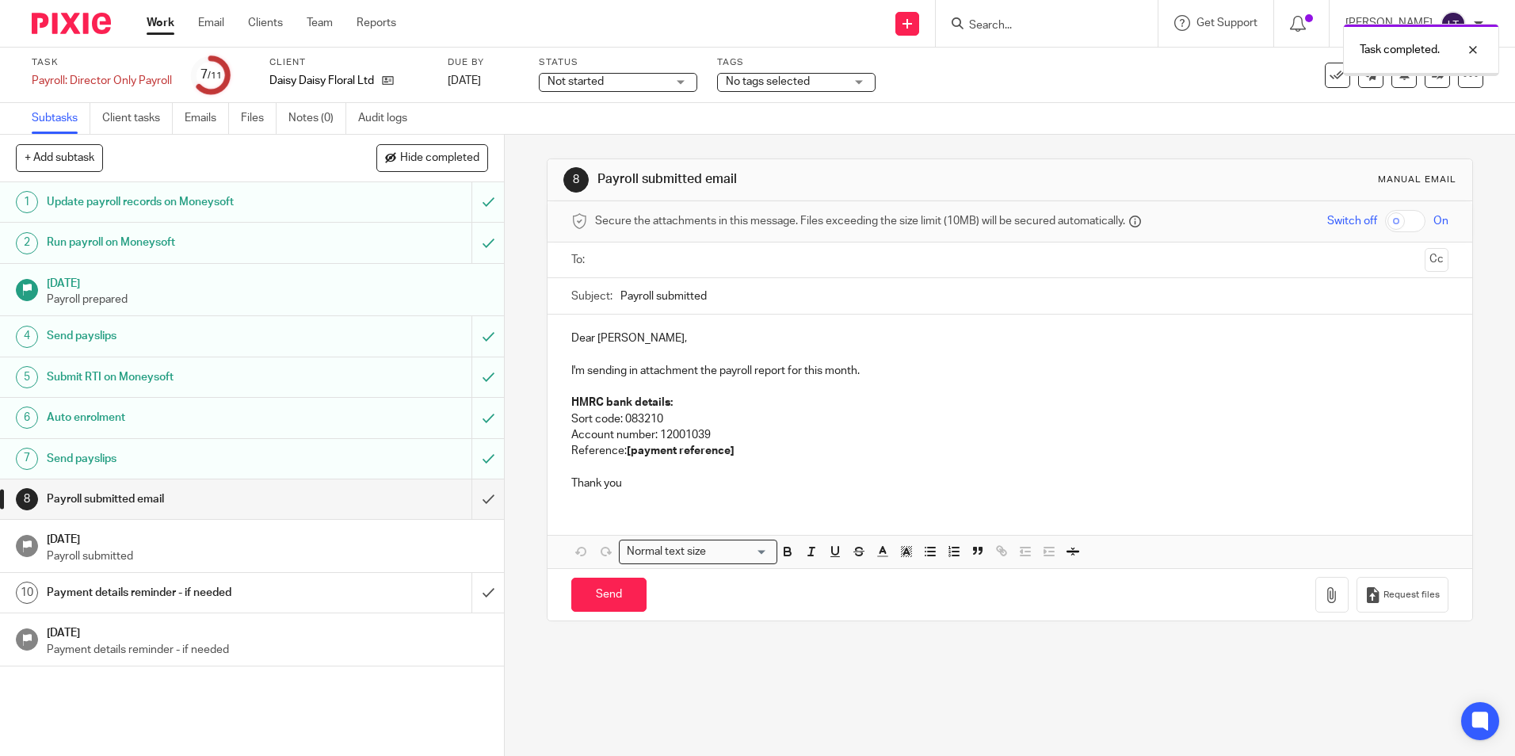
click at [472, 503] on input "submit" at bounding box center [252, 499] width 504 height 40
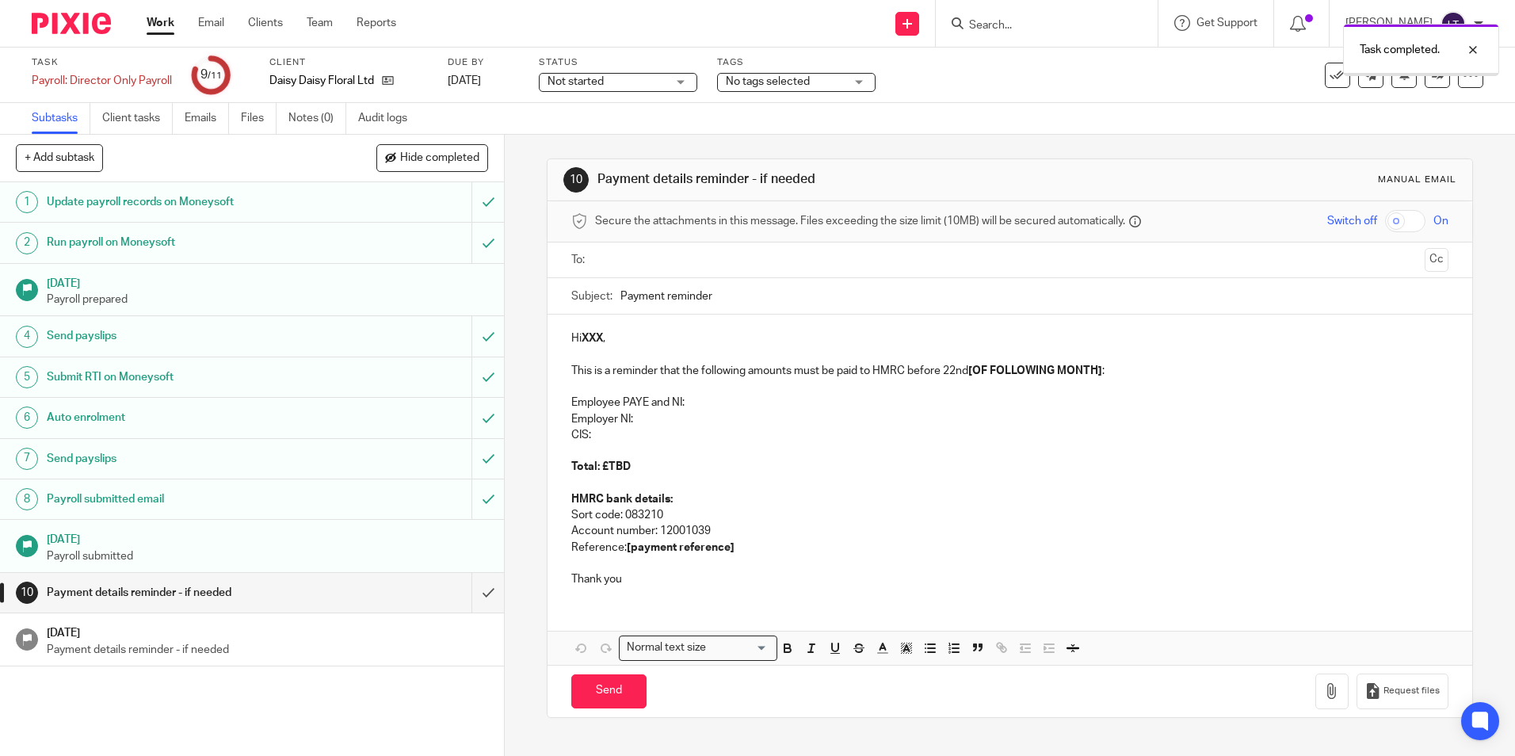
click at [475, 594] on input "submit" at bounding box center [252, 593] width 504 height 40
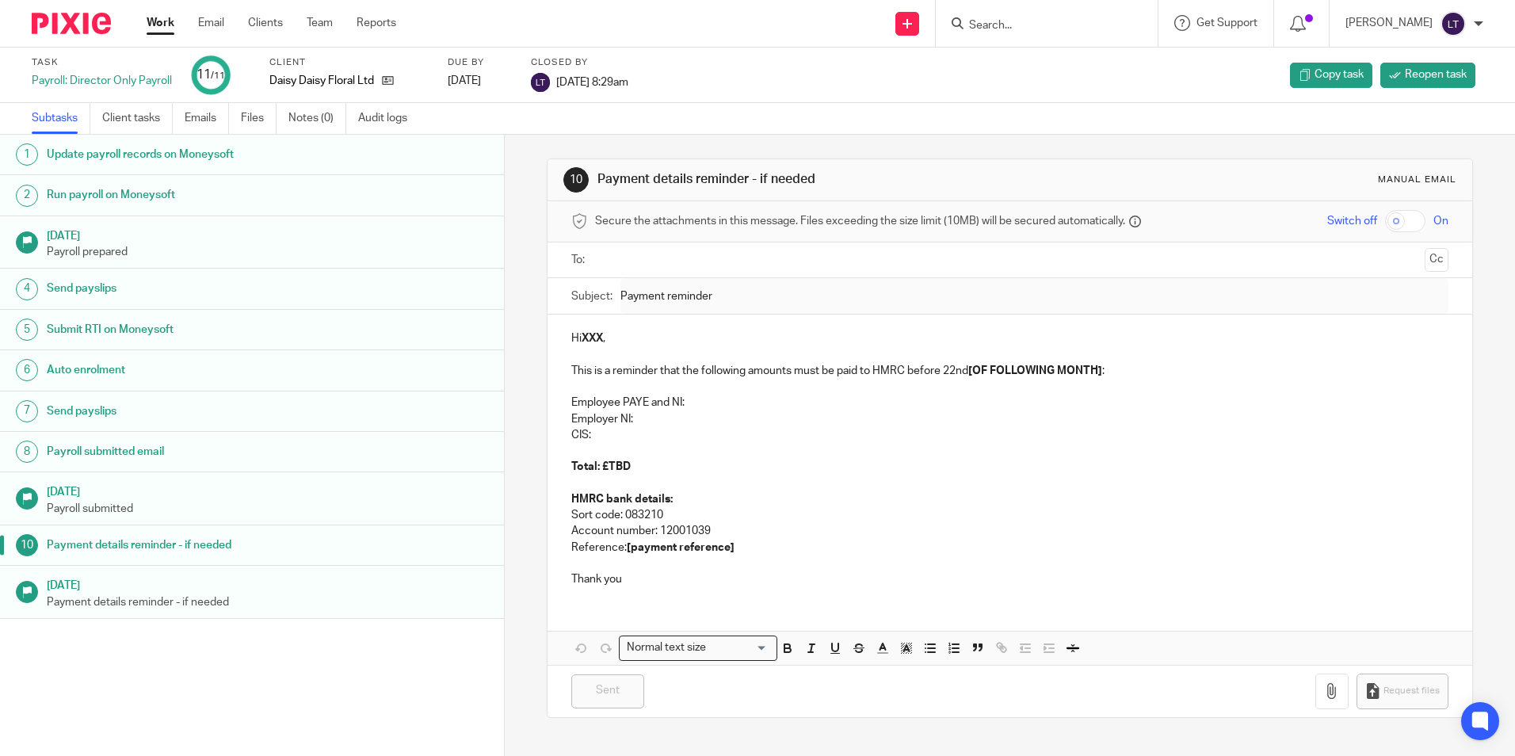
click at [1042, 21] on input "Search" at bounding box center [1039, 26] width 143 height 14
type input "aff"
click at [1051, 65] on link at bounding box center [1098, 68] width 268 height 36
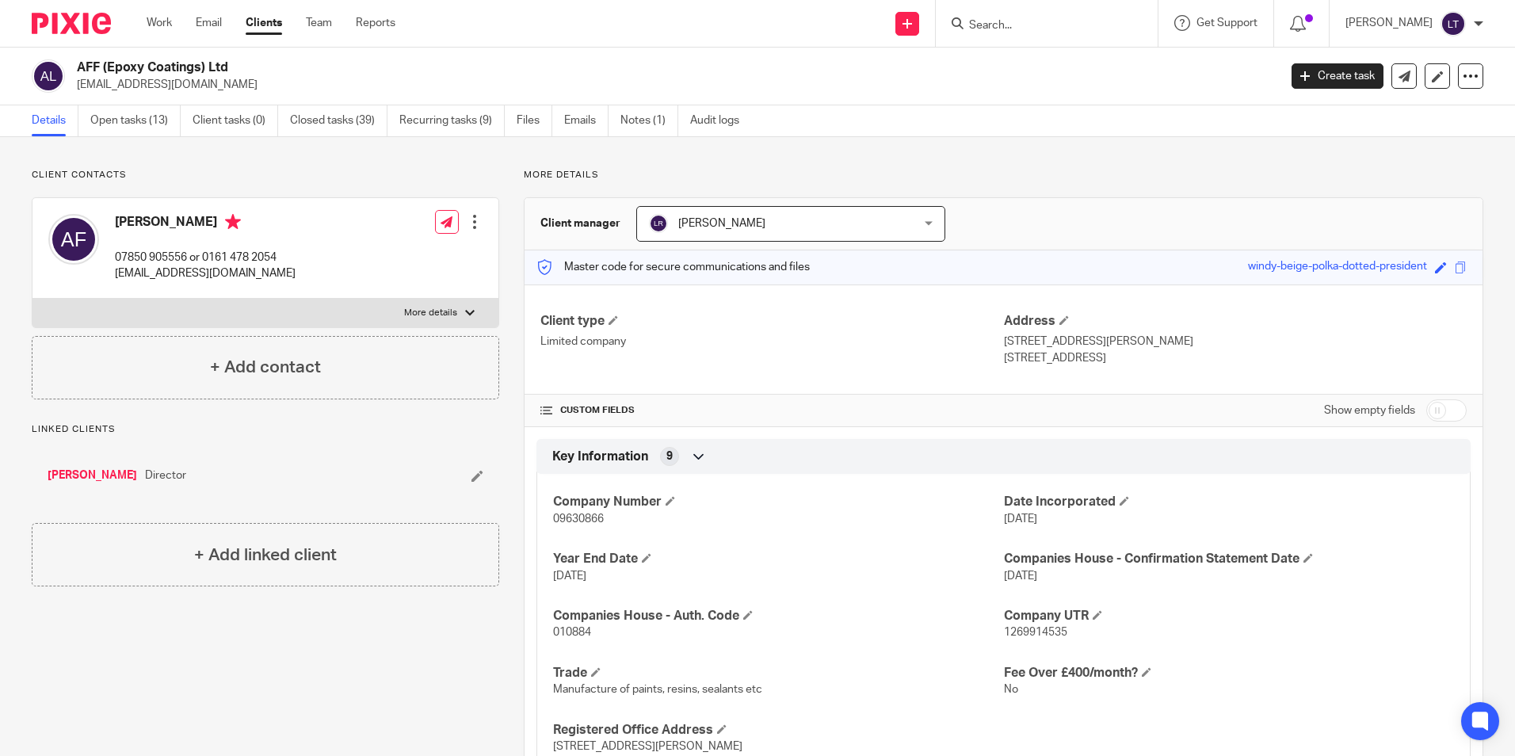
drag, startPoint x: 232, startPoint y: 88, endPoint x: 78, endPoint y: 99, distance: 154.1
click at [78, 99] on div "AFF (Epoxy Coatings) Ltd aiden@epoxypaint.co.uk Create task Update from Compani…" at bounding box center [757, 77] width 1515 height 58
copy p "aiden@epoxypaint.co.uk"
click at [114, 123] on link "Open tasks (13)" at bounding box center [135, 120] width 90 height 31
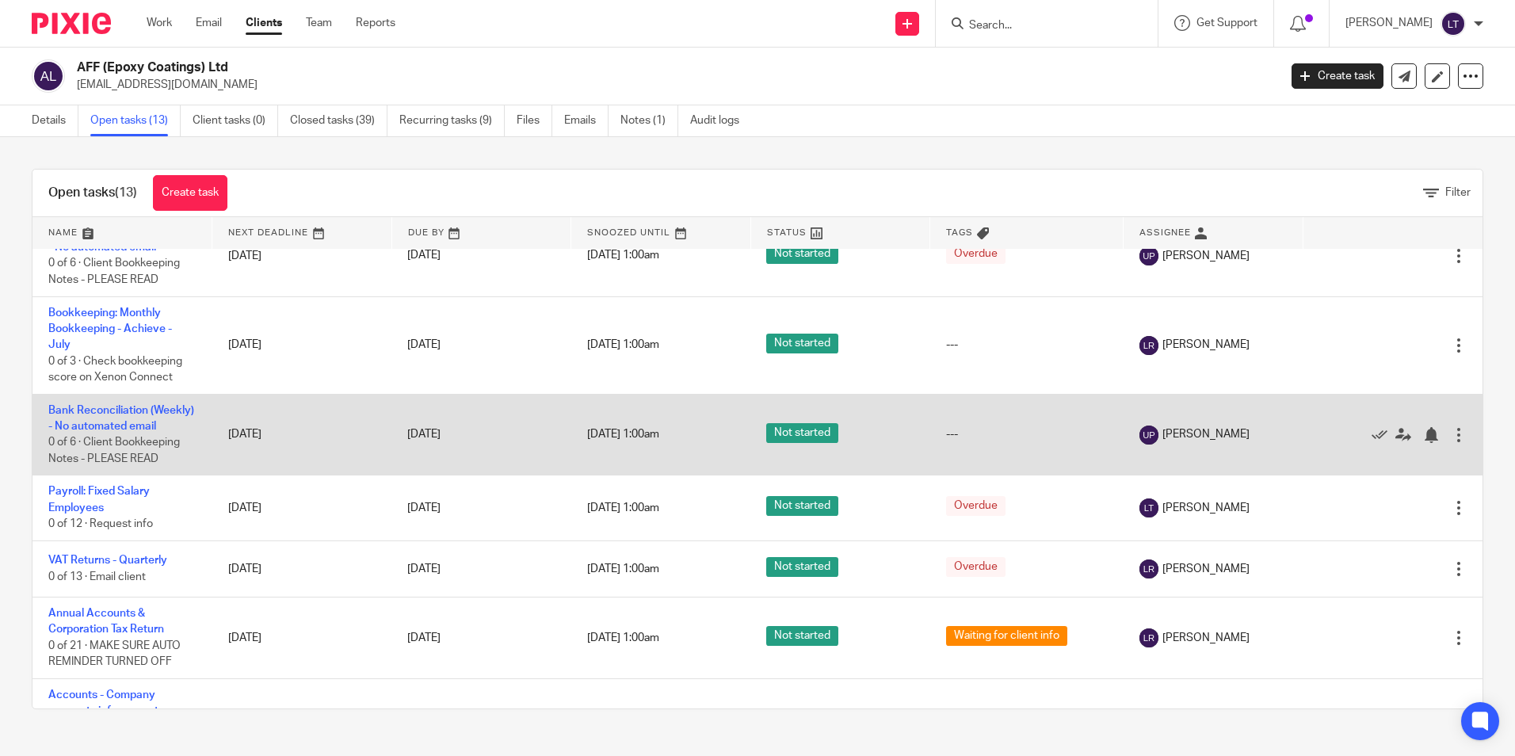
scroll to position [634, 0]
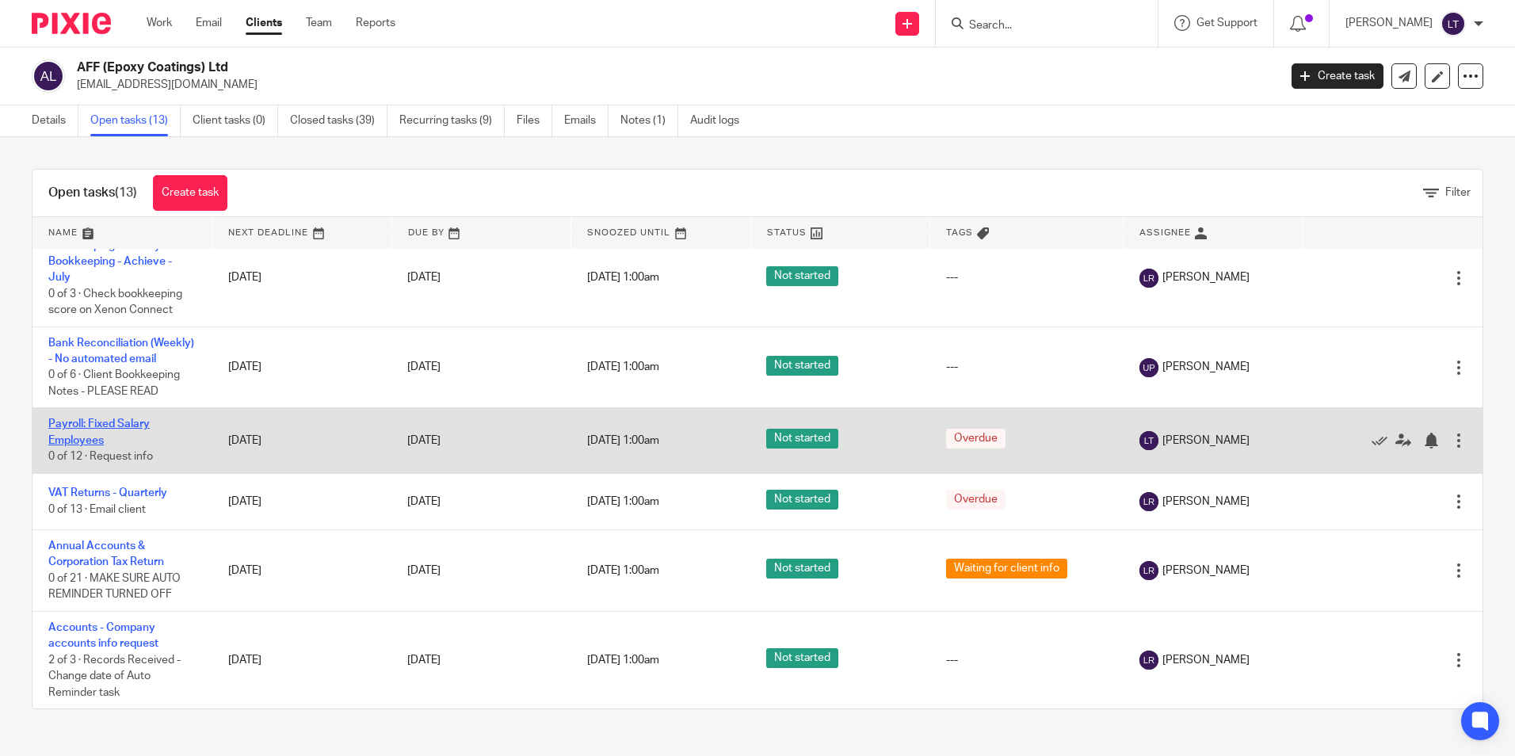
click at [65, 445] on link "Payroll: Fixed Salary Employees" at bounding box center [98, 431] width 101 height 27
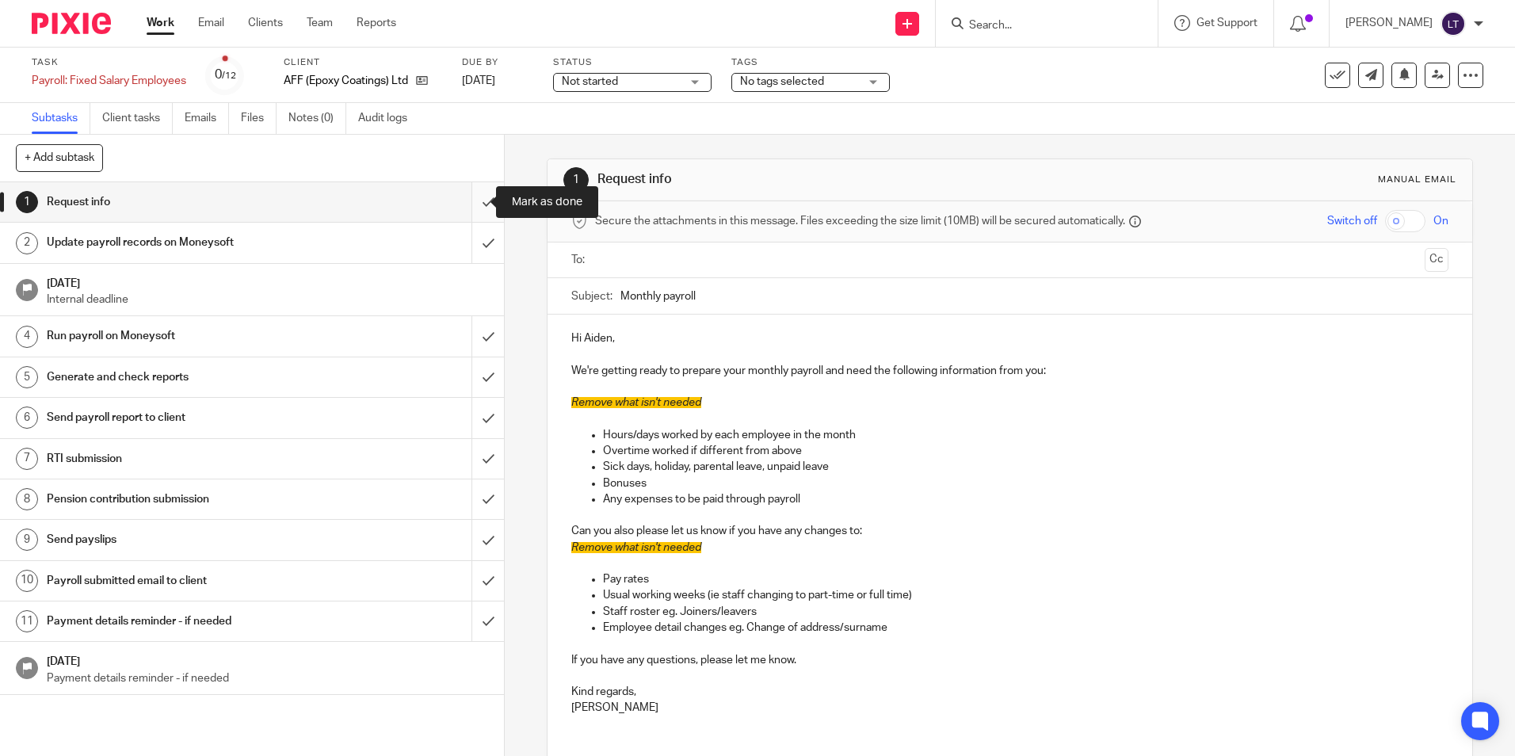
click at [476, 201] on input "submit" at bounding box center [252, 202] width 504 height 40
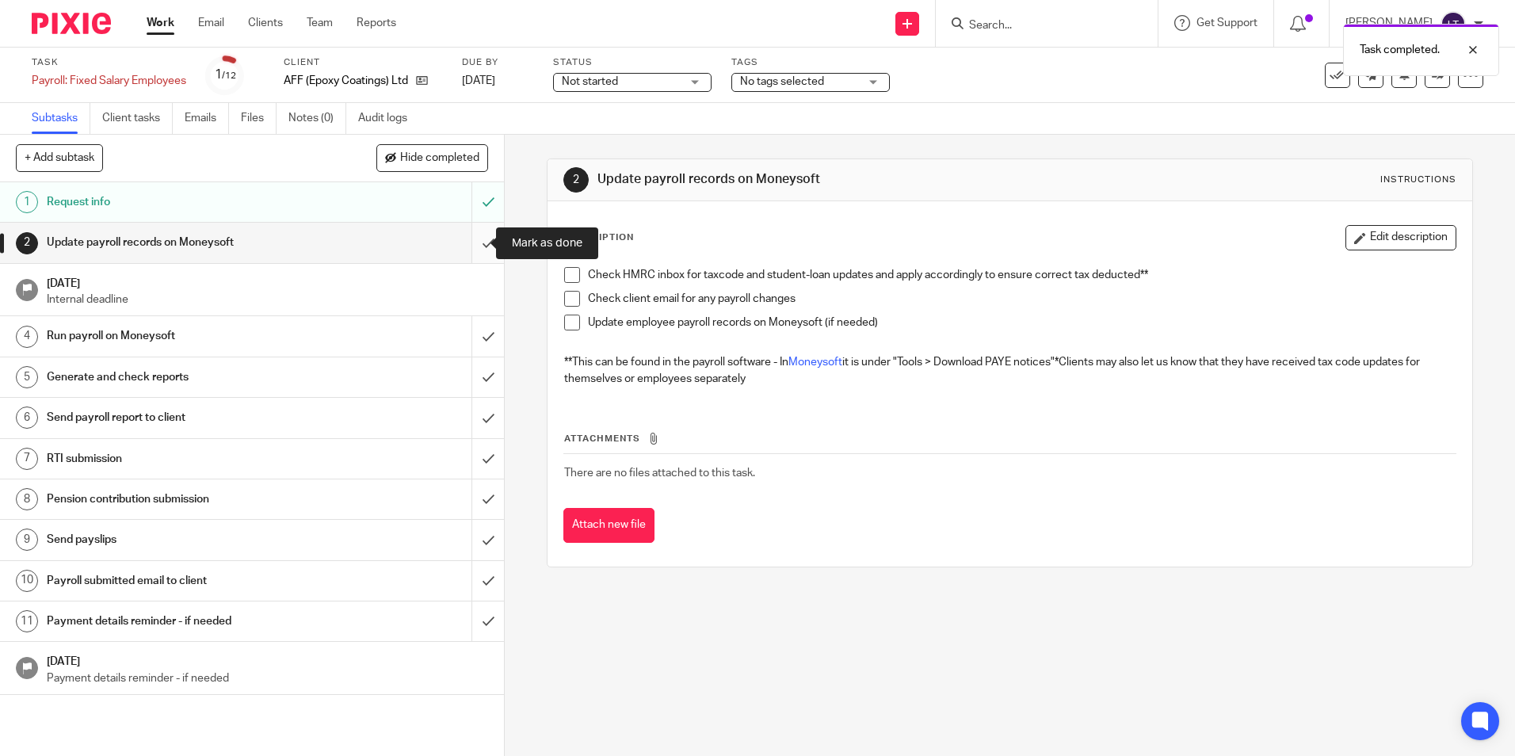
click at [476, 244] on input "submit" at bounding box center [252, 243] width 504 height 40
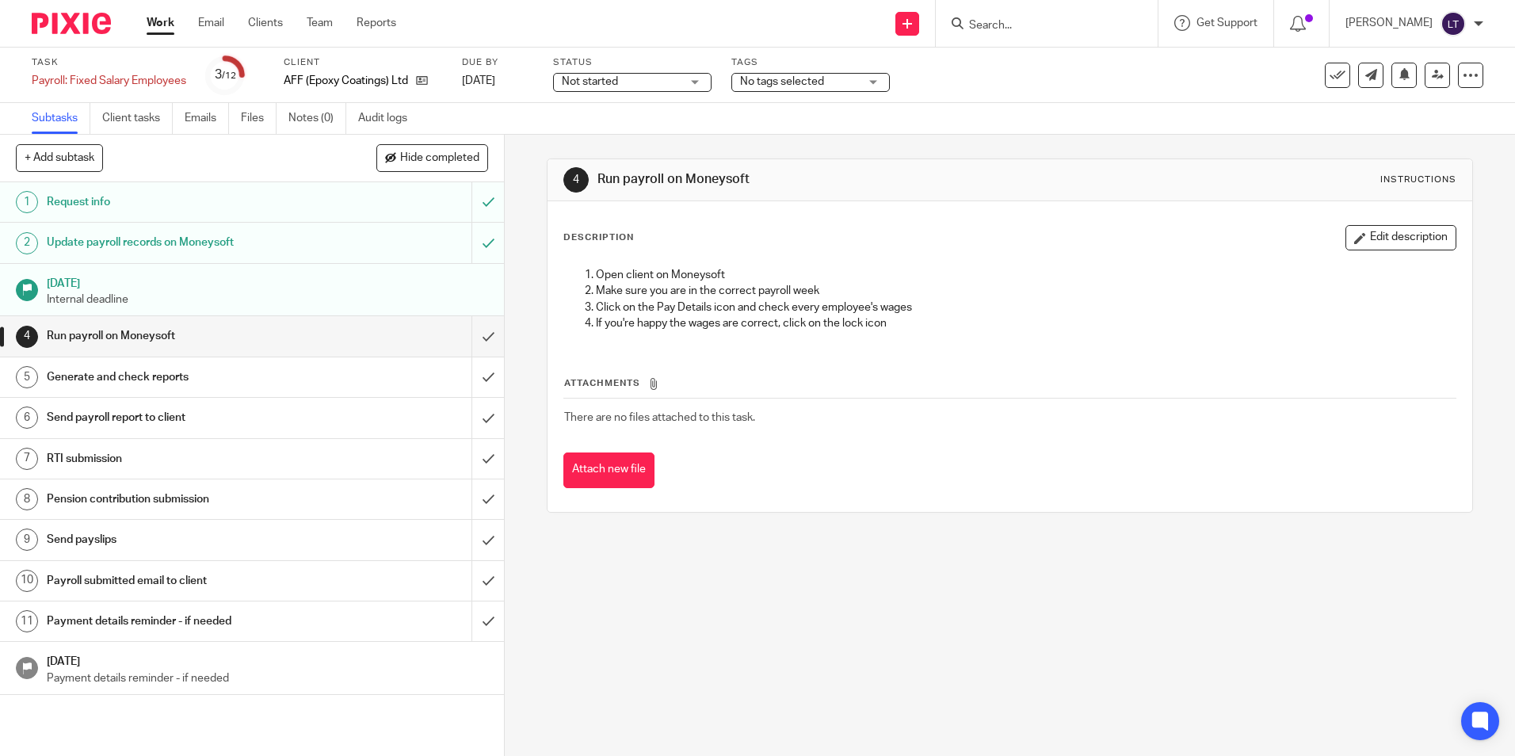
click at [1021, 30] on input "Search" at bounding box center [1039, 26] width 143 height 14
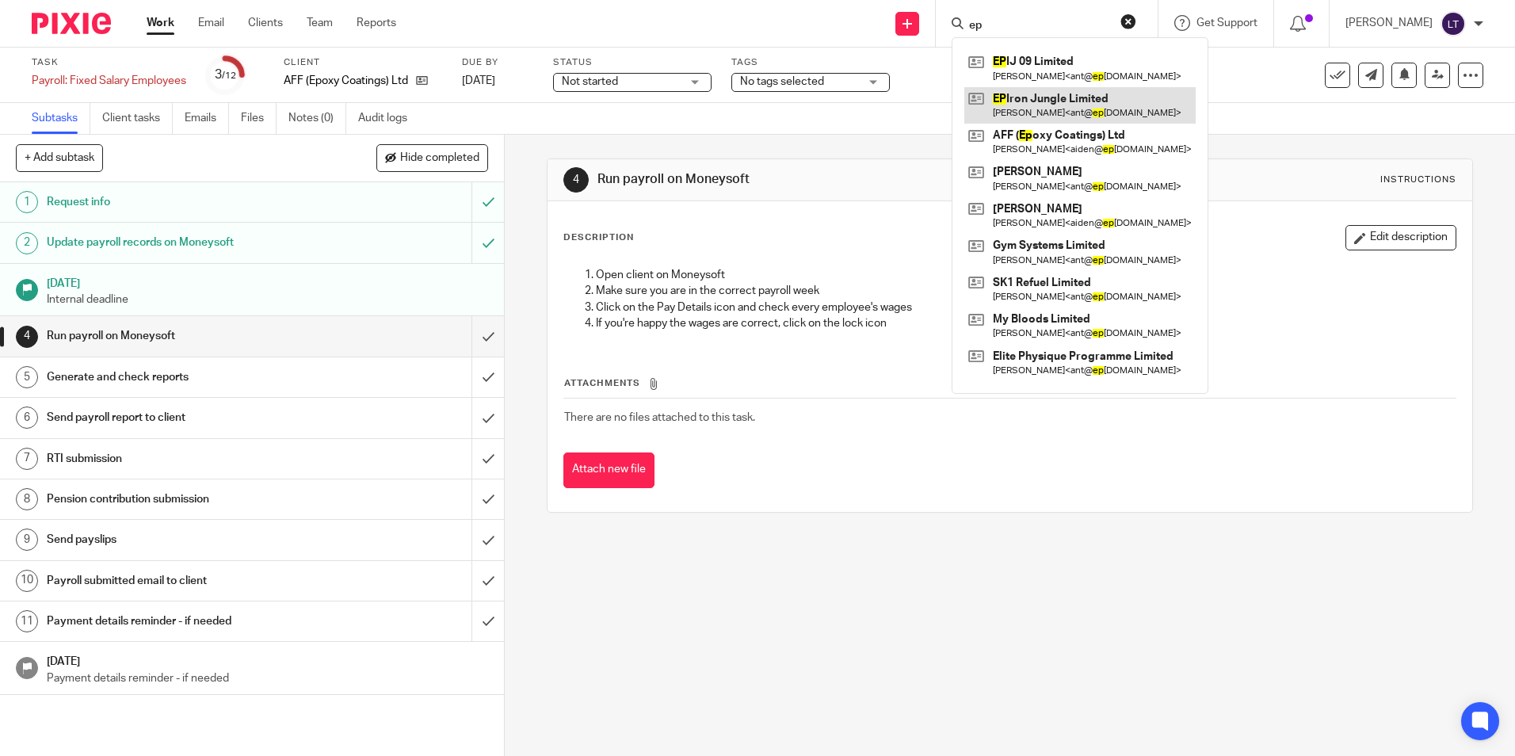
type input "ep"
click at [1053, 114] on link at bounding box center [1079, 105] width 231 height 36
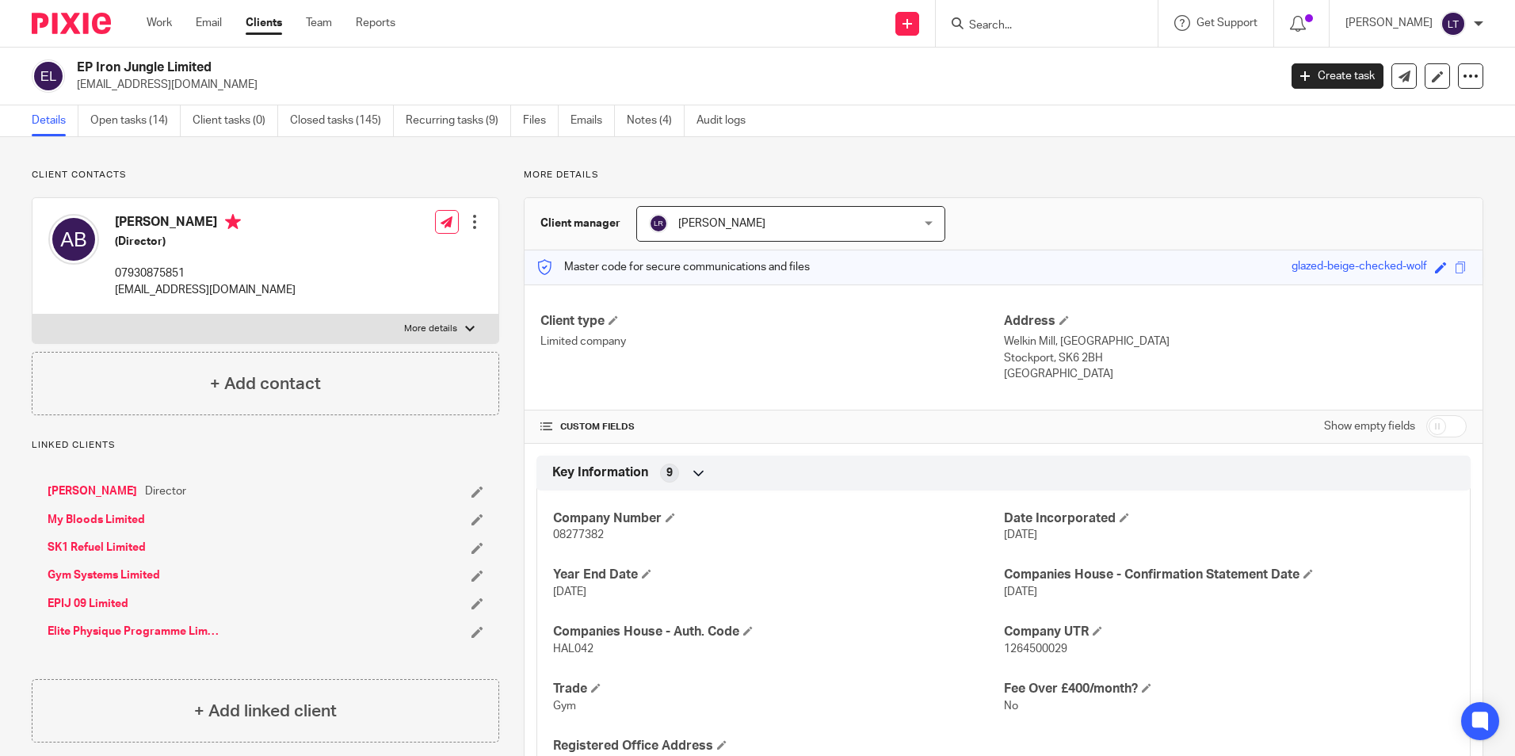
drag, startPoint x: 191, startPoint y: 93, endPoint x: 76, endPoint y: 92, distance: 114.9
click at [76, 92] on div "EP Iron Jungle Limited [EMAIL_ADDRESS][DOMAIN_NAME] Create task Update from Com…" at bounding box center [757, 77] width 1515 height 58
copy p "[EMAIL_ADDRESS][DOMAIN_NAME]"
click at [132, 123] on link "Open tasks (14)" at bounding box center [135, 120] width 90 height 31
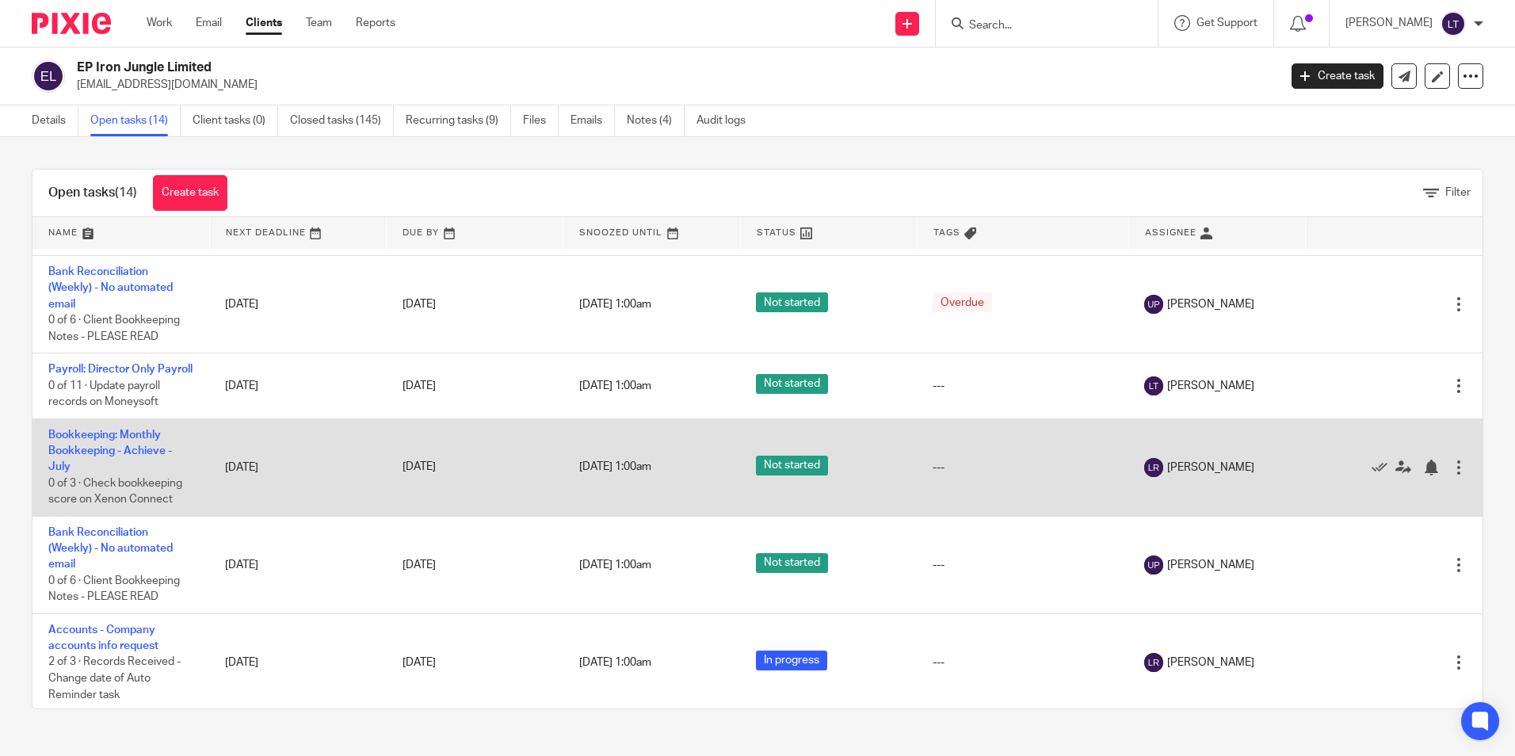
scroll to position [784, 0]
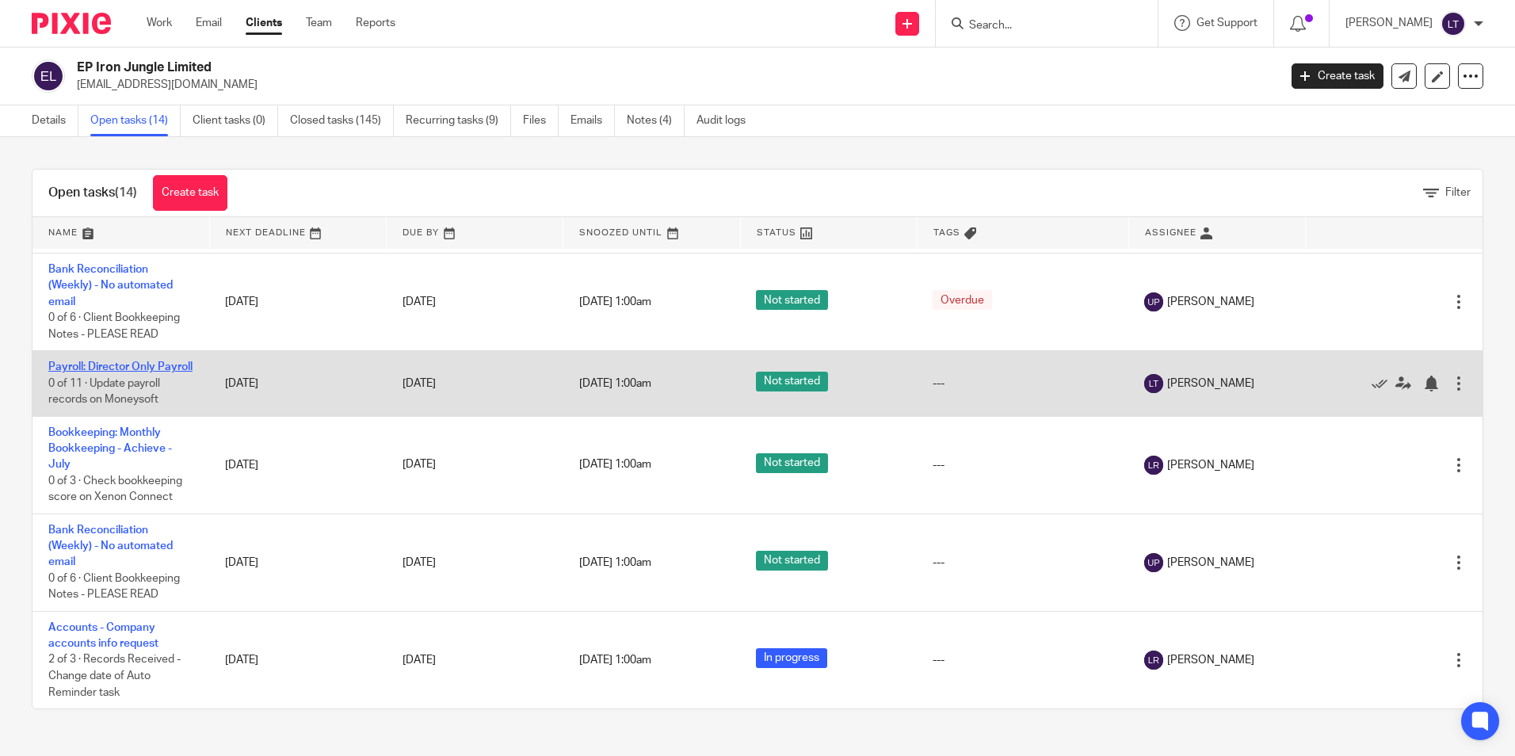
click at [68, 361] on link "Payroll: Director Only Payroll" at bounding box center [120, 366] width 144 height 11
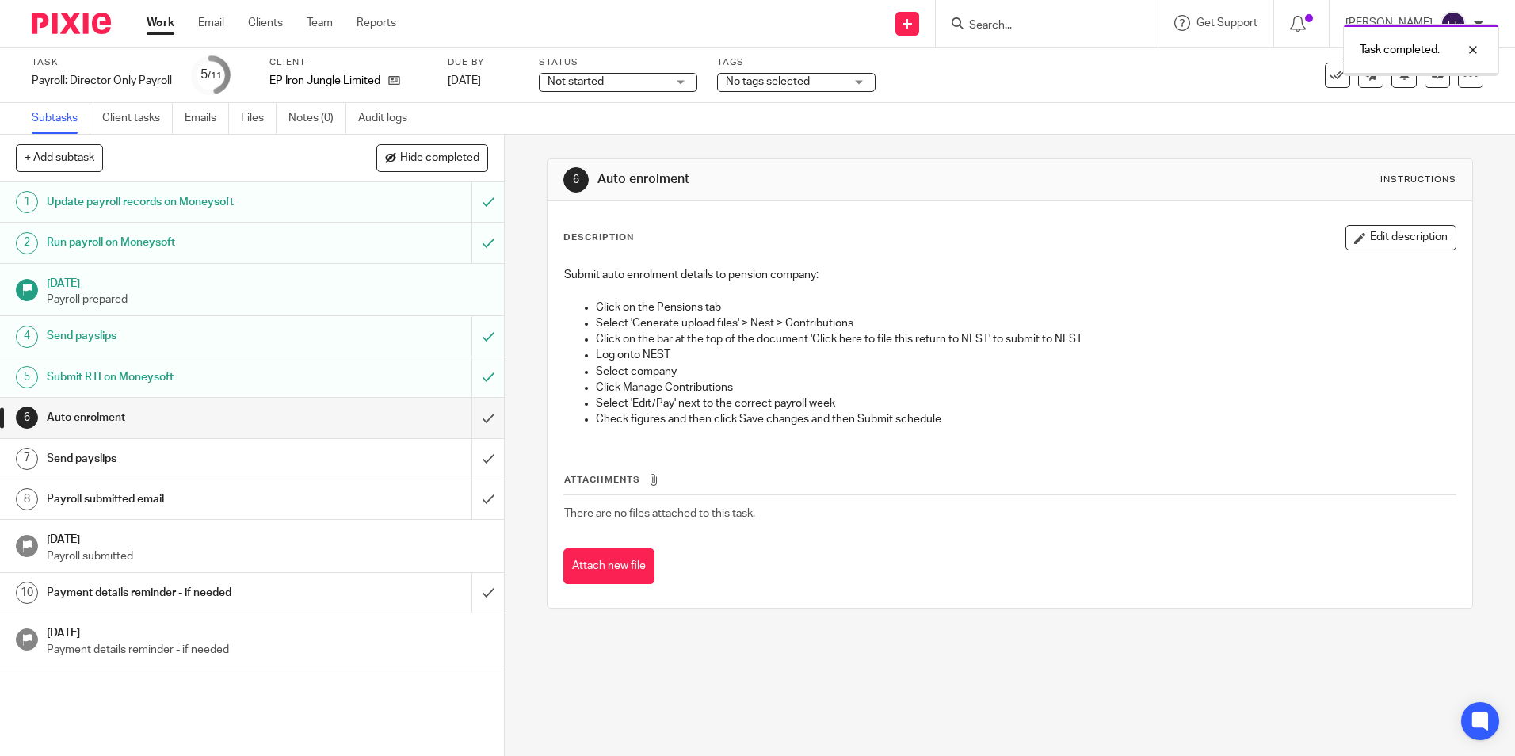
click at [469, 418] on input "submit" at bounding box center [252, 418] width 504 height 40
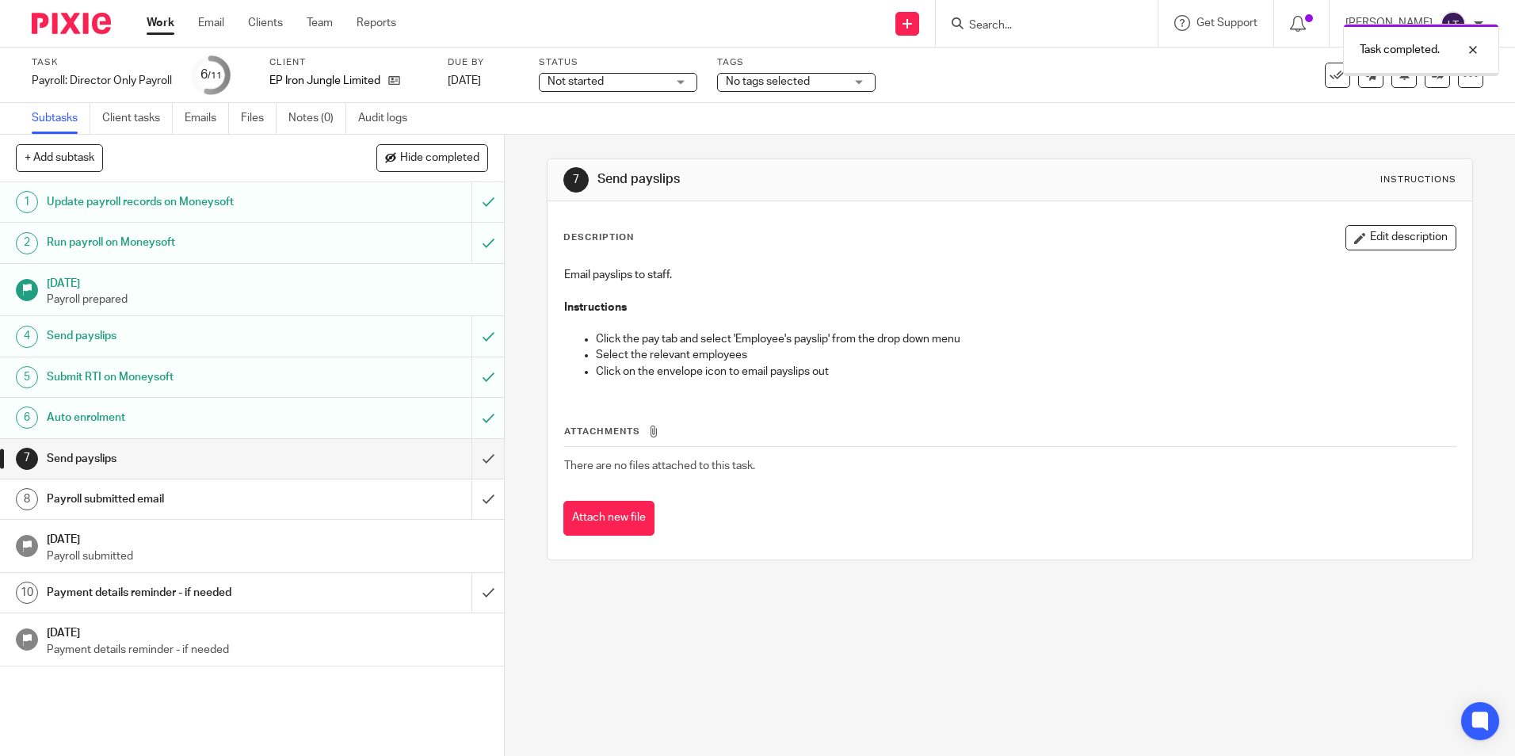
click at [471, 457] on input "submit" at bounding box center [252, 459] width 504 height 40
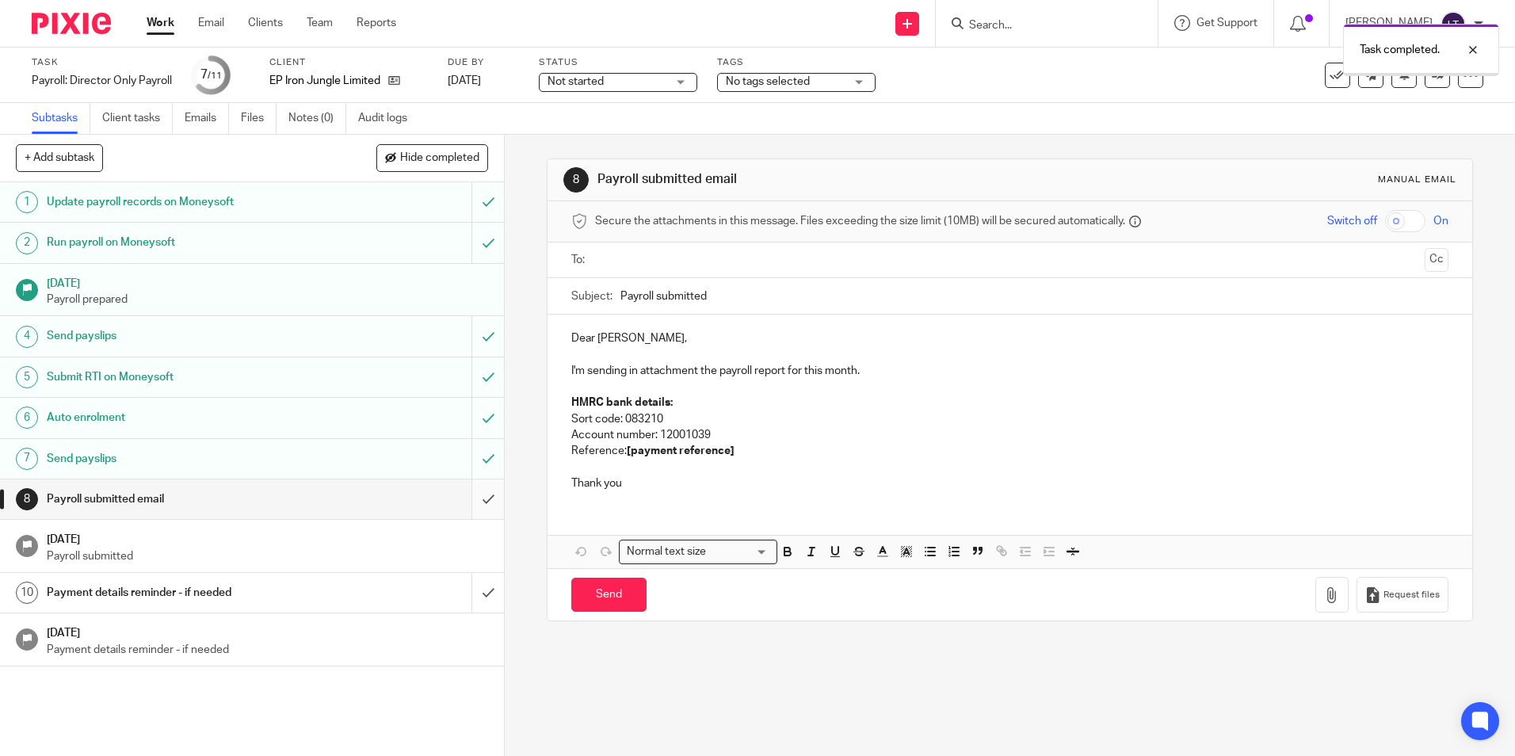
click at [475, 497] on input "submit" at bounding box center [252, 499] width 504 height 40
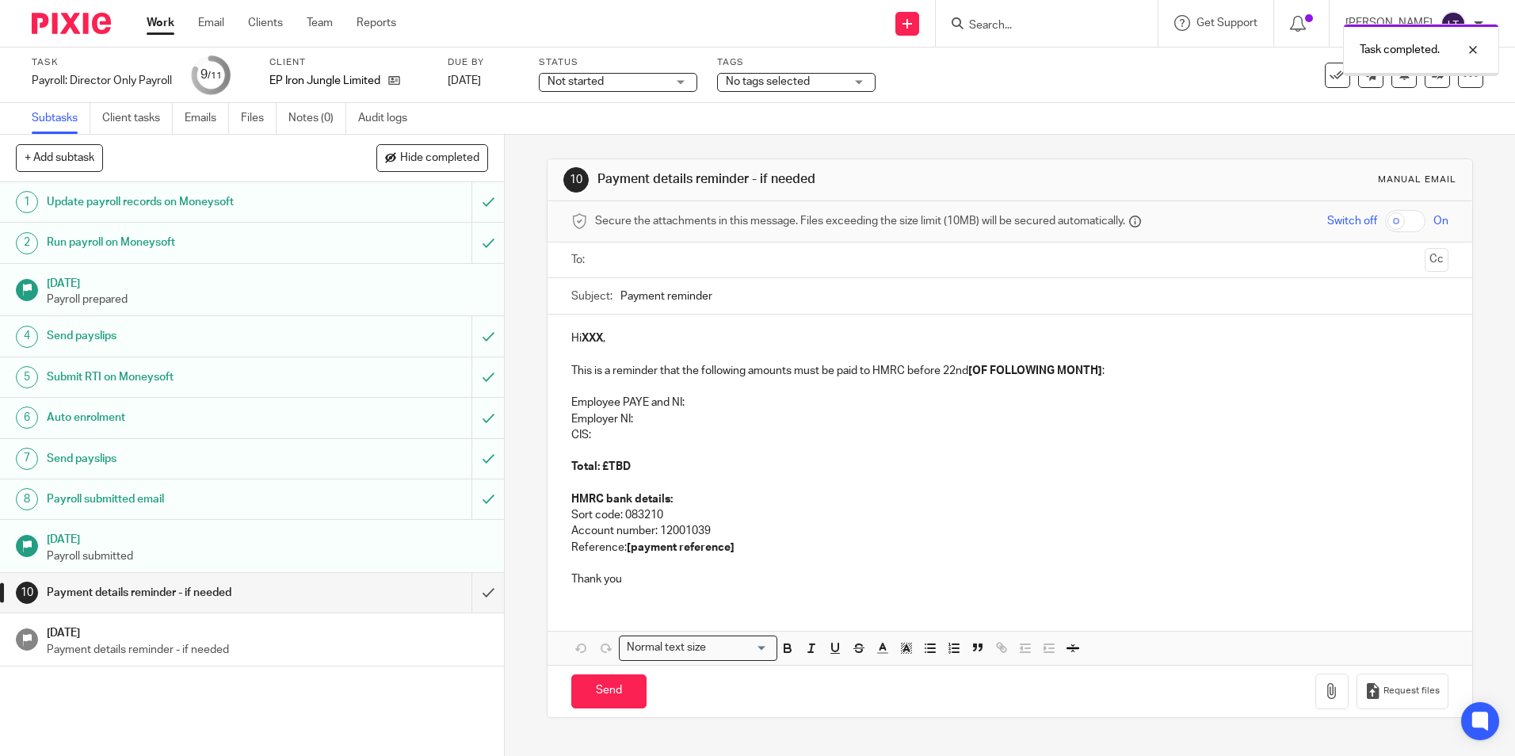
click at [472, 594] on input "submit" at bounding box center [252, 593] width 504 height 40
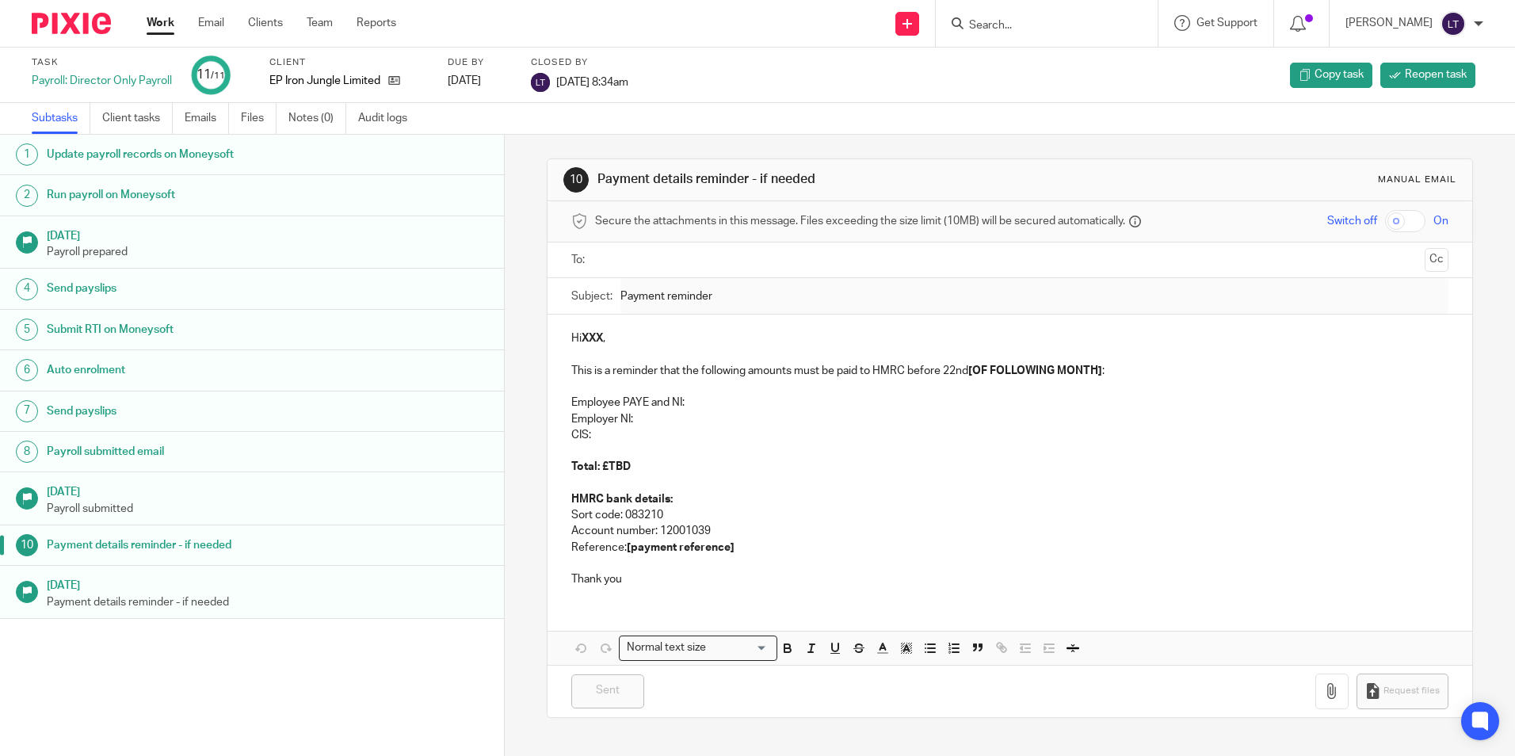
click at [1063, 24] on input "Search" at bounding box center [1039, 26] width 143 height 14
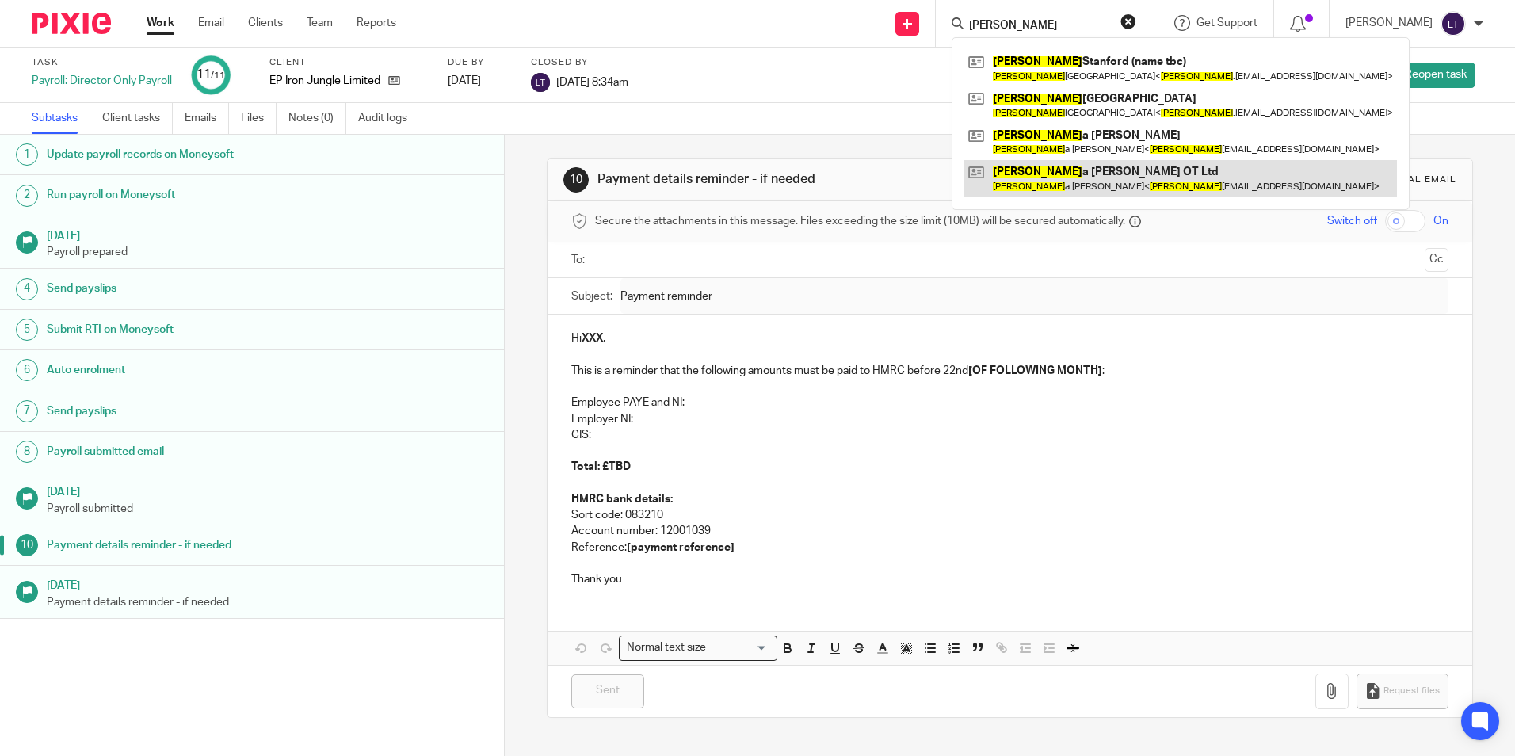
type input "helen"
click at [1089, 190] on link at bounding box center [1180, 178] width 433 height 36
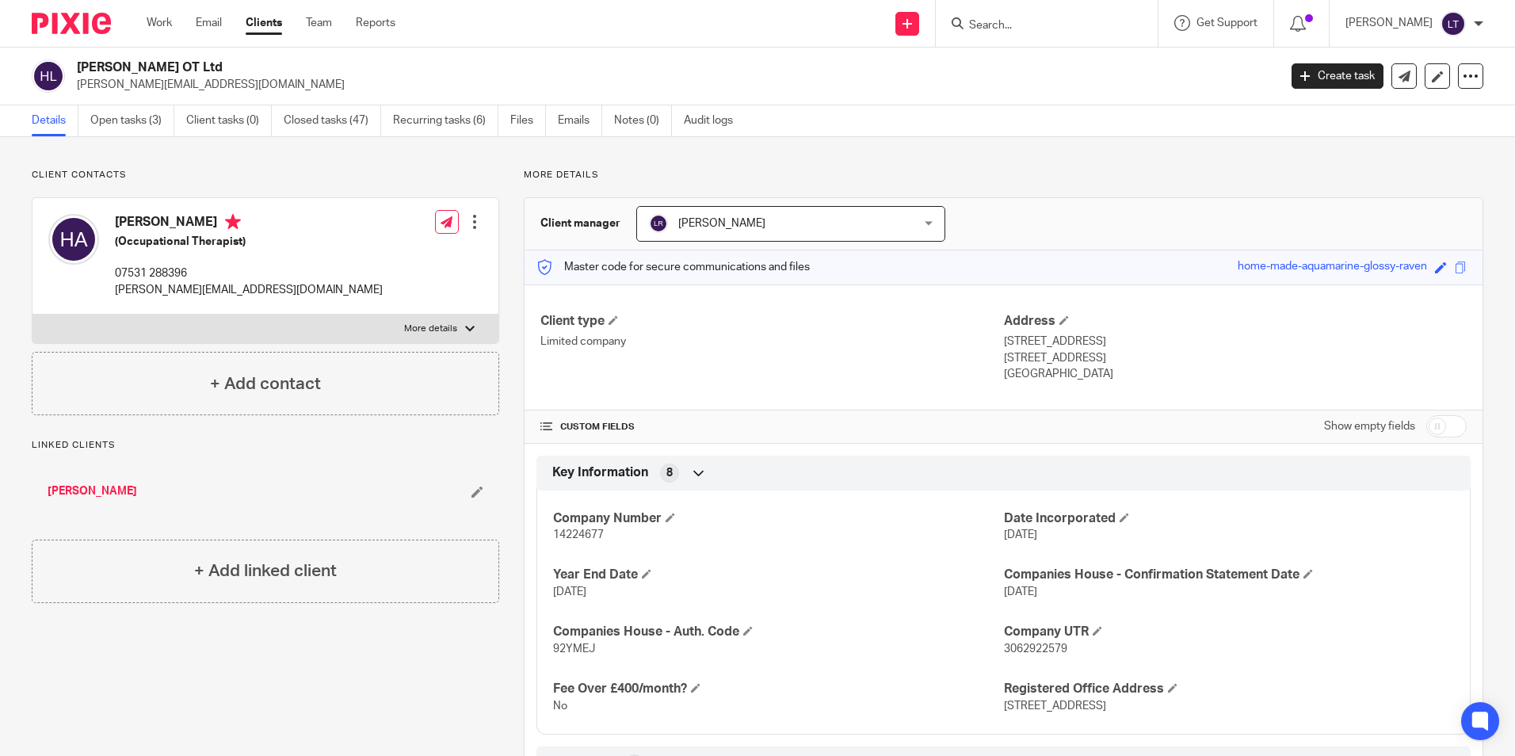
drag, startPoint x: 246, startPoint y: 87, endPoint x: 78, endPoint y: 97, distance: 167.5
click at [78, 97] on div "Helena Amos OT Ltd helena_costello@hotmail.co.uk Create task Update from Compan…" at bounding box center [757, 77] width 1515 height 58
copy p "helena_costello@hotmail.co.uk"
click at [128, 116] on link "Open tasks (3)" at bounding box center [132, 120] width 84 height 31
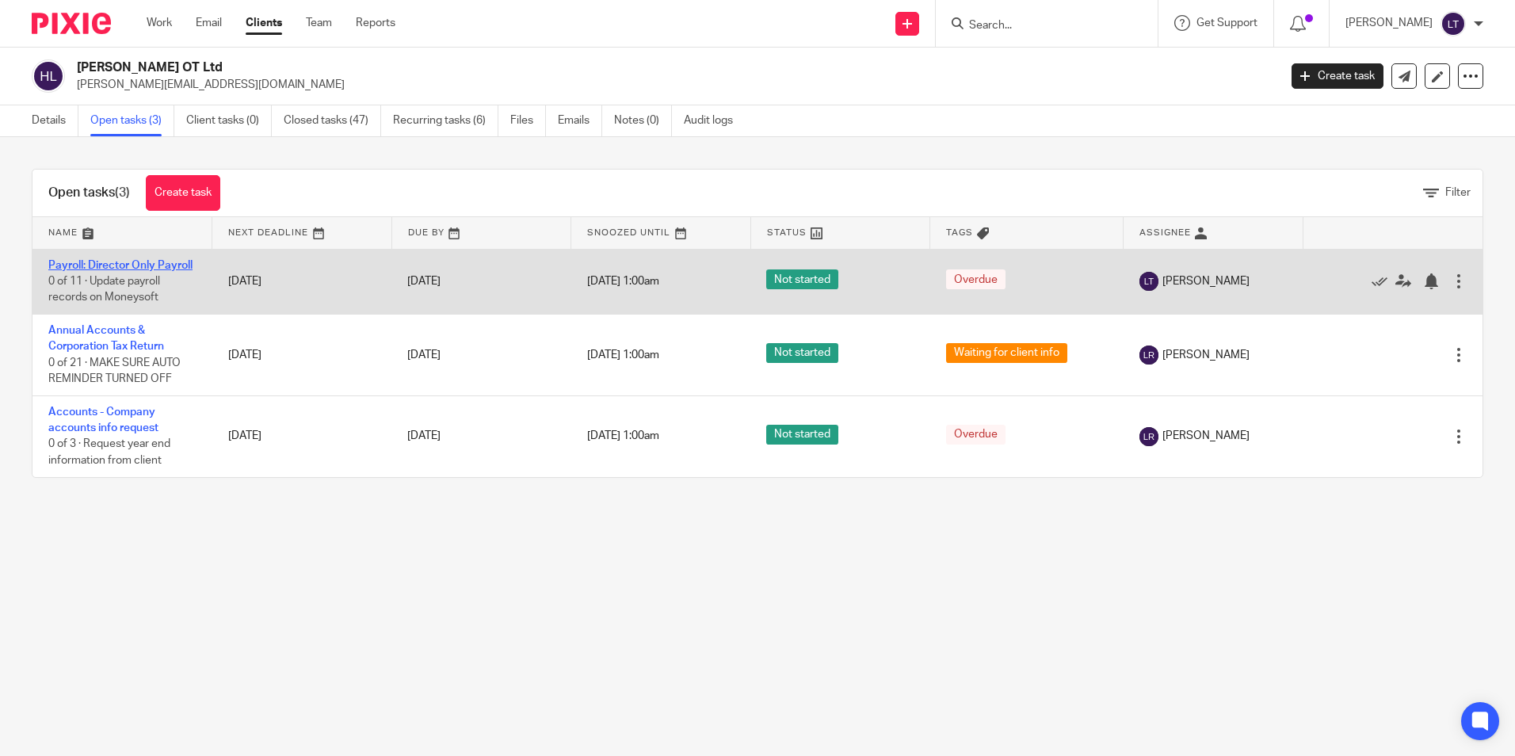
click at [83, 264] on link "Payroll: Director Only Payroll" at bounding box center [120, 265] width 144 height 11
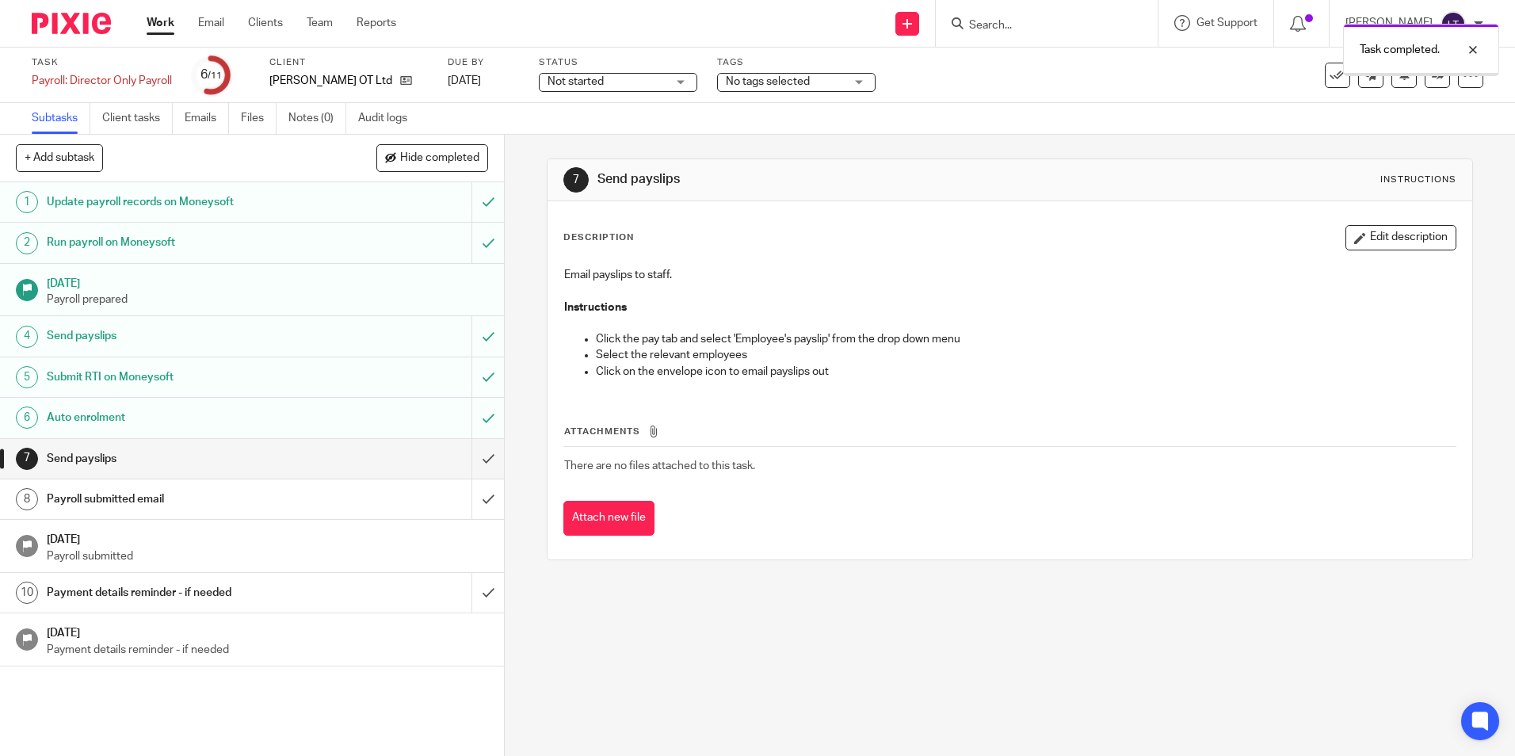
click at [474, 459] on input "submit" at bounding box center [252, 459] width 504 height 40
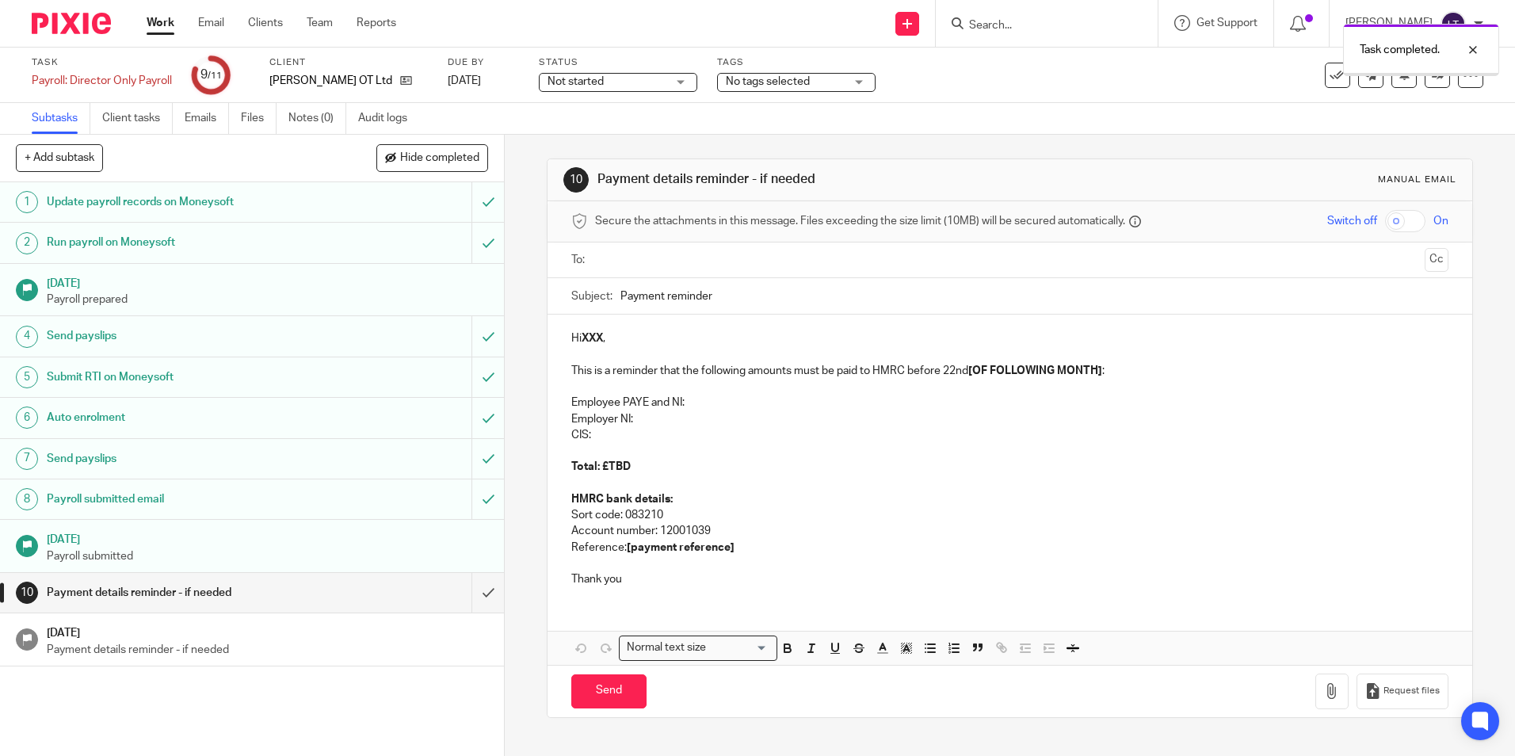
click at [474, 595] on input "submit" at bounding box center [252, 593] width 504 height 40
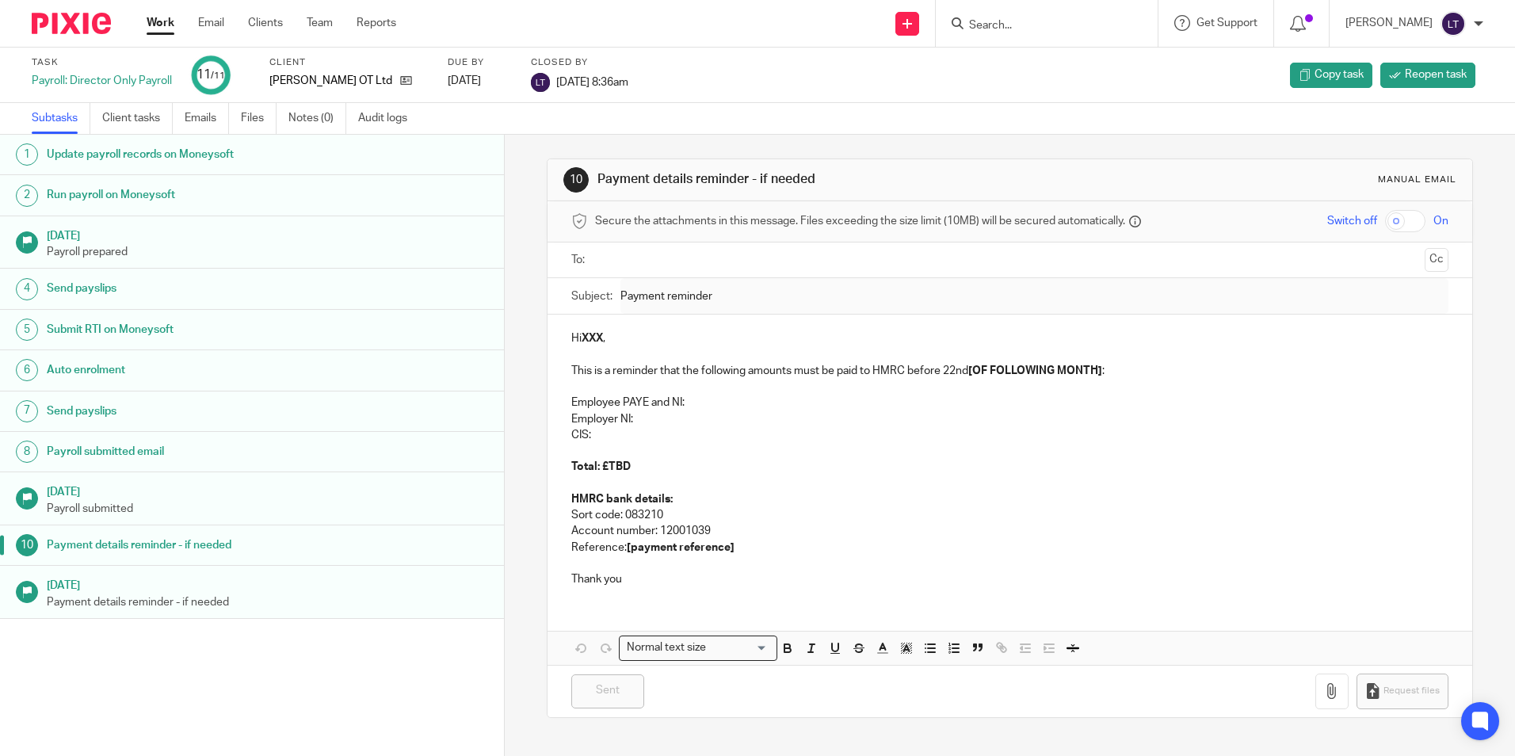
click at [1039, 28] on input "Search" at bounding box center [1039, 26] width 143 height 14
type input "kr"
click at [1047, 79] on link at bounding box center [1094, 68] width 260 height 36
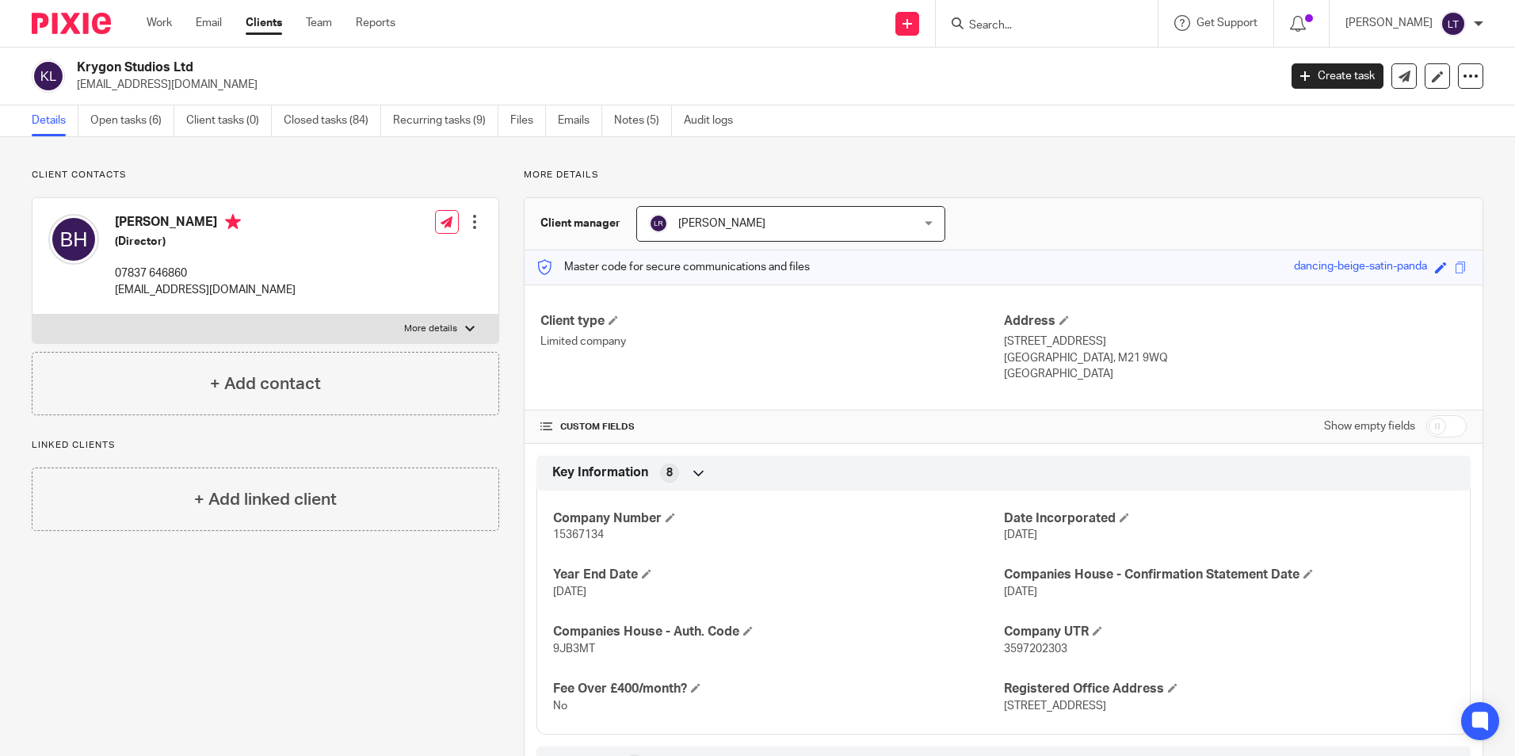
drag, startPoint x: 286, startPoint y: 85, endPoint x: 74, endPoint y: 84, distance: 211.6
click at [74, 84] on div "Krygon Studios Ltd [EMAIL_ADDRESS][DOMAIN_NAME]" at bounding box center [650, 75] width 1236 height 33
copy p "[EMAIL_ADDRESS][DOMAIN_NAME]"
drag, startPoint x: 137, startPoint y: 120, endPoint x: 0, endPoint y: 212, distance: 164.6
click at [137, 120] on link "Open tasks (6)" at bounding box center [132, 120] width 84 height 31
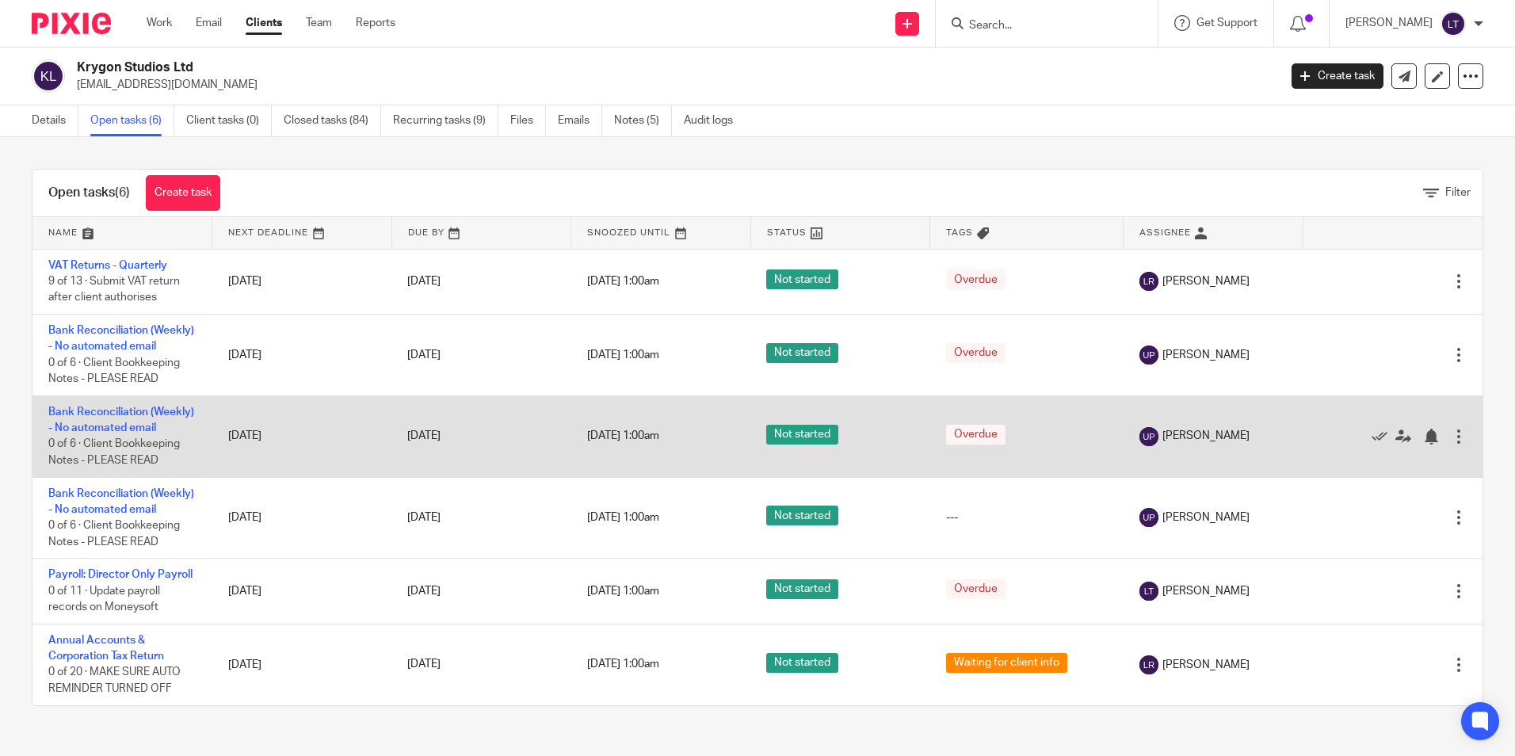
scroll to position [61, 0]
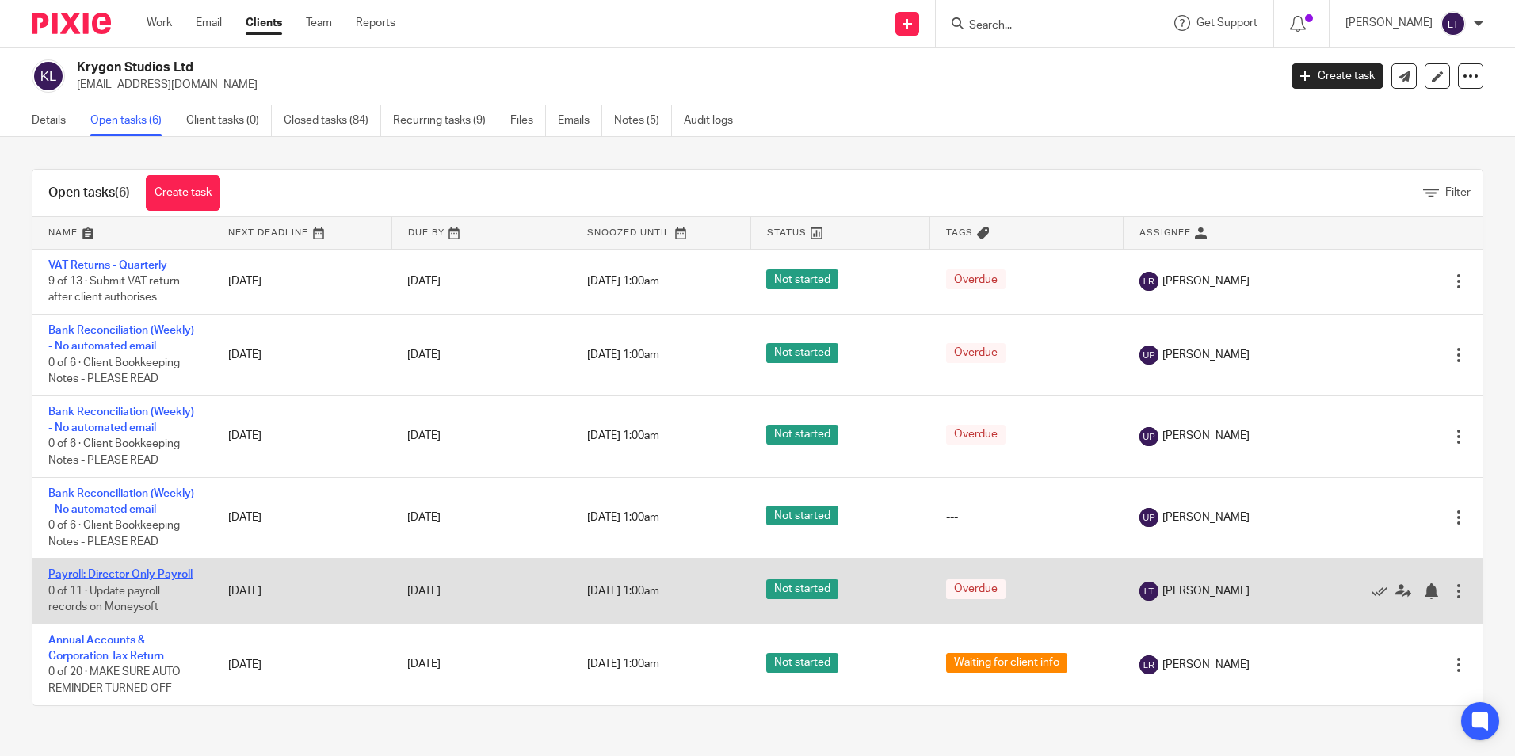
click at [76, 569] on link "Payroll: Director Only Payroll" at bounding box center [120, 574] width 144 height 11
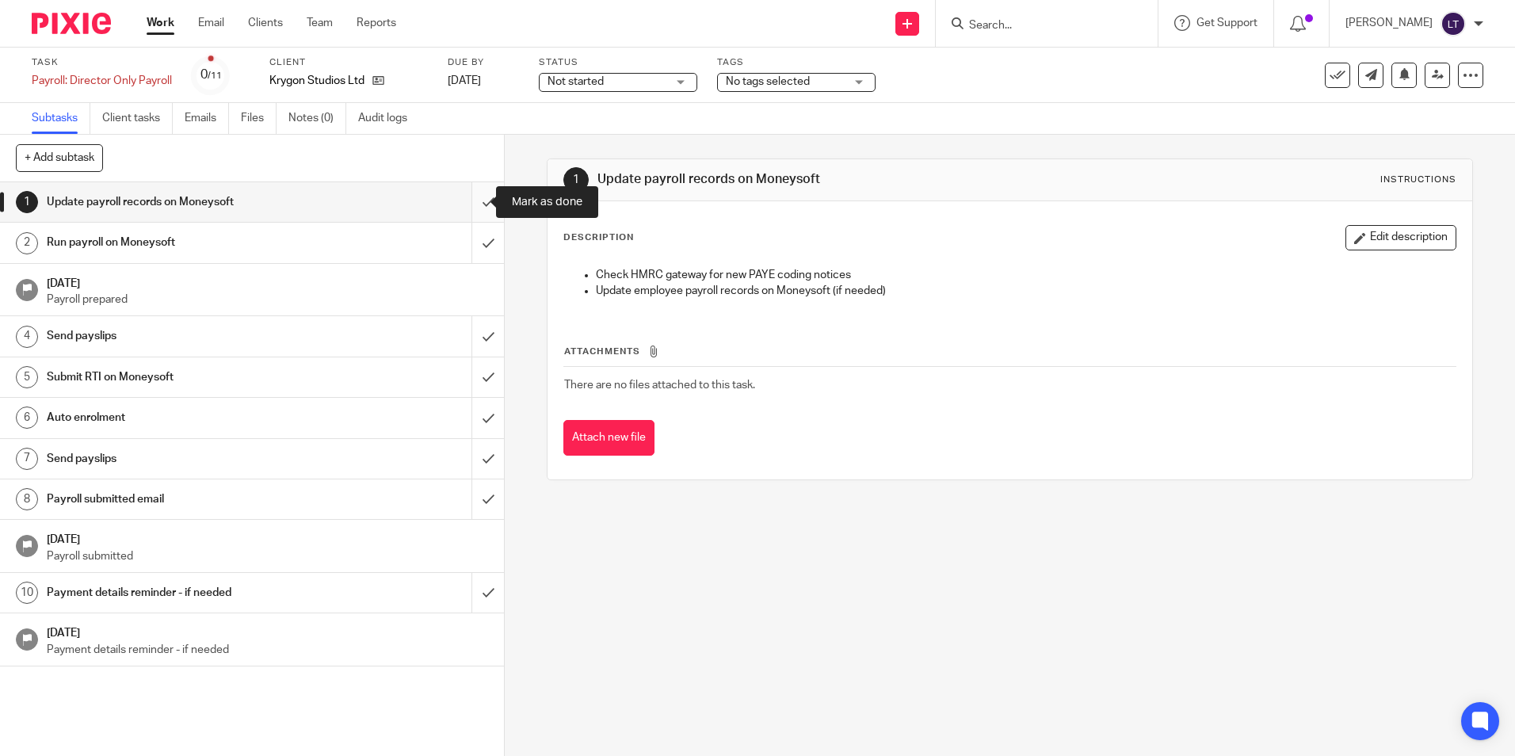
click at [471, 202] on input "submit" at bounding box center [252, 202] width 504 height 40
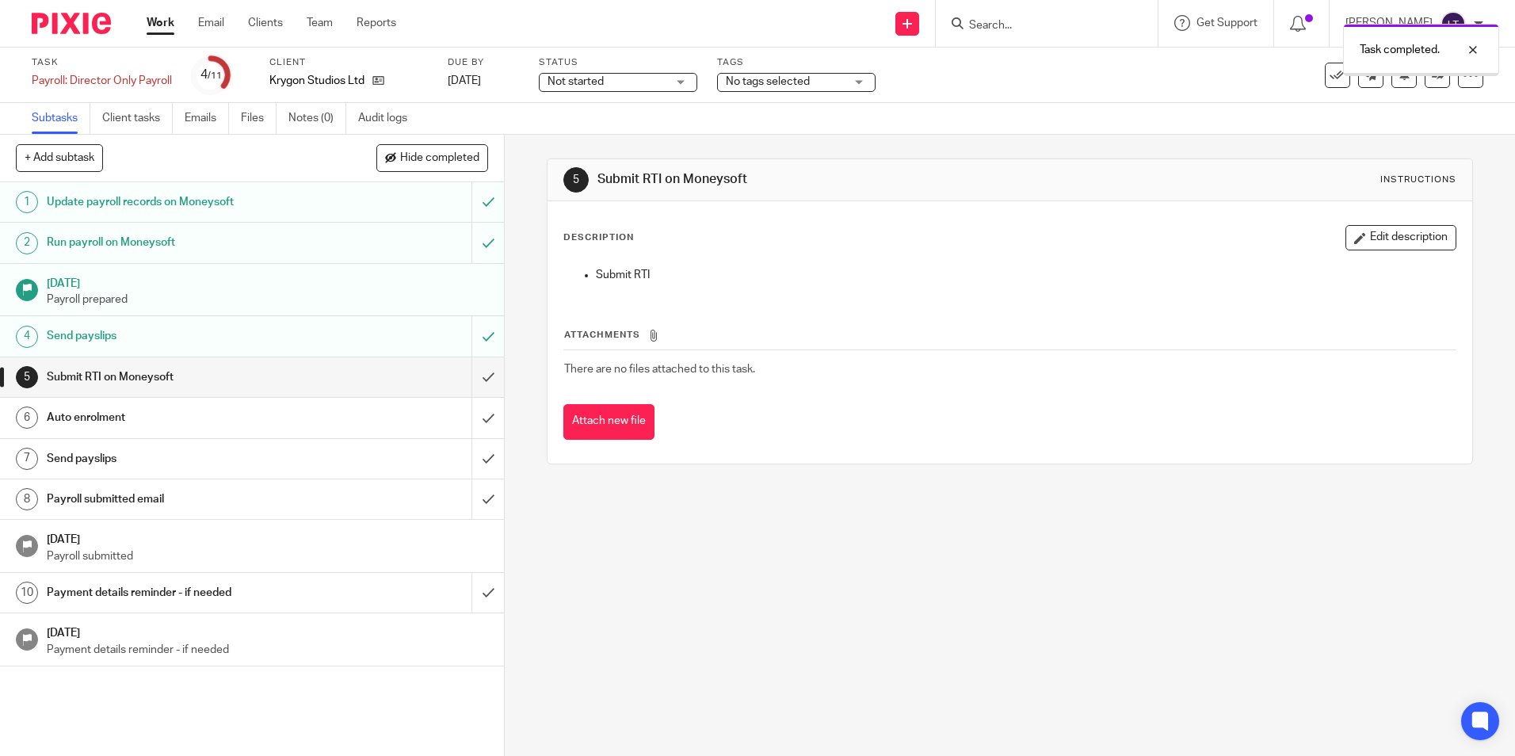
click at [475, 376] on input "submit" at bounding box center [252, 377] width 504 height 40
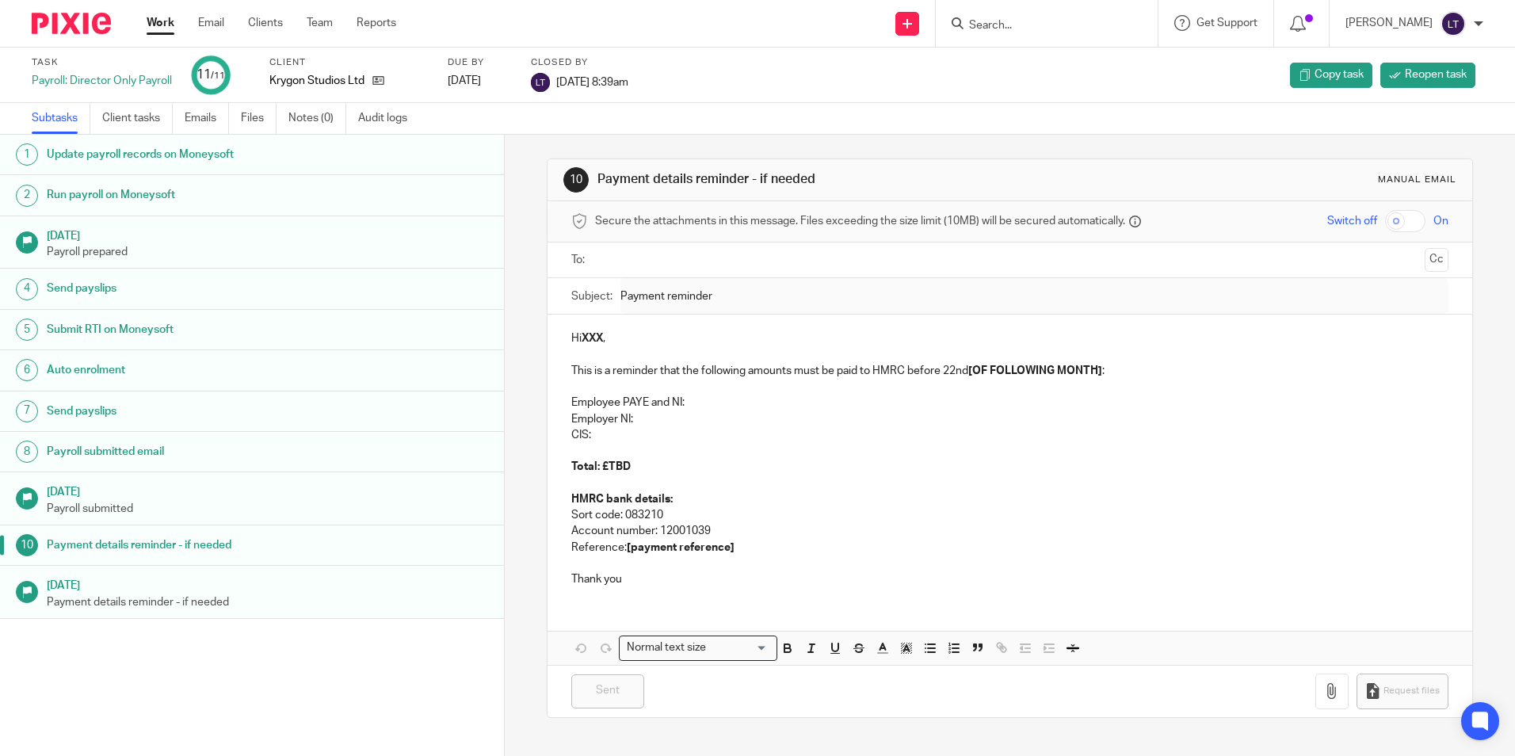
click at [1055, 32] on input "Search" at bounding box center [1039, 26] width 143 height 14
type input "lar"
click at [1052, 73] on link at bounding box center [1098, 68] width 268 height 36
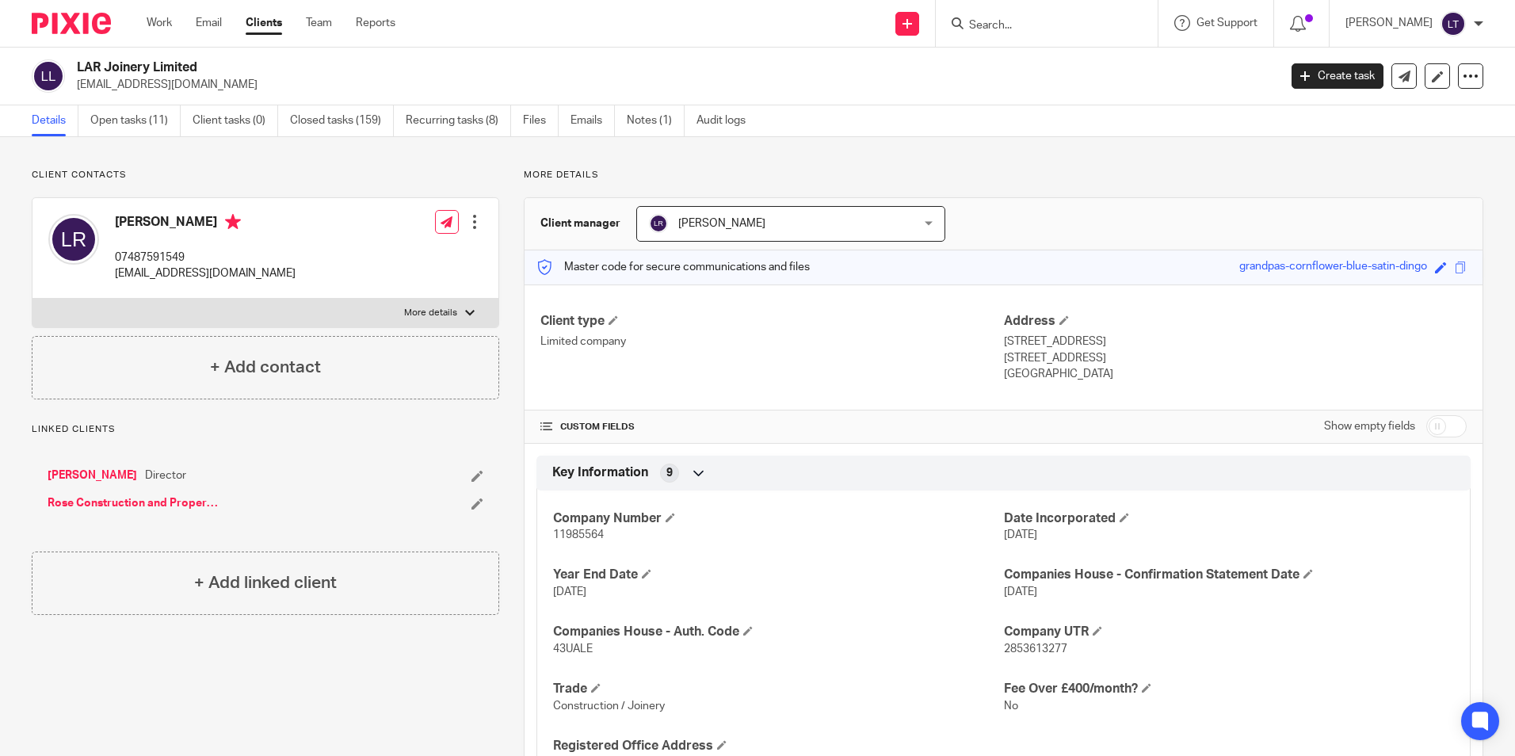
drag, startPoint x: 214, startPoint y: 84, endPoint x: 78, endPoint y: 96, distance: 136.0
click at [78, 96] on div "LAR Joinery Limited [EMAIL_ADDRESS][DOMAIN_NAME] Create task Update from Compan…" at bounding box center [757, 77] width 1515 height 58
copy p "[EMAIL_ADDRESS][DOMAIN_NAME]"
click at [281, 79] on p "[EMAIL_ADDRESS][DOMAIN_NAME]" at bounding box center [672, 85] width 1191 height 16
drag, startPoint x: 203, startPoint y: 83, endPoint x: 71, endPoint y: 85, distance: 131.5
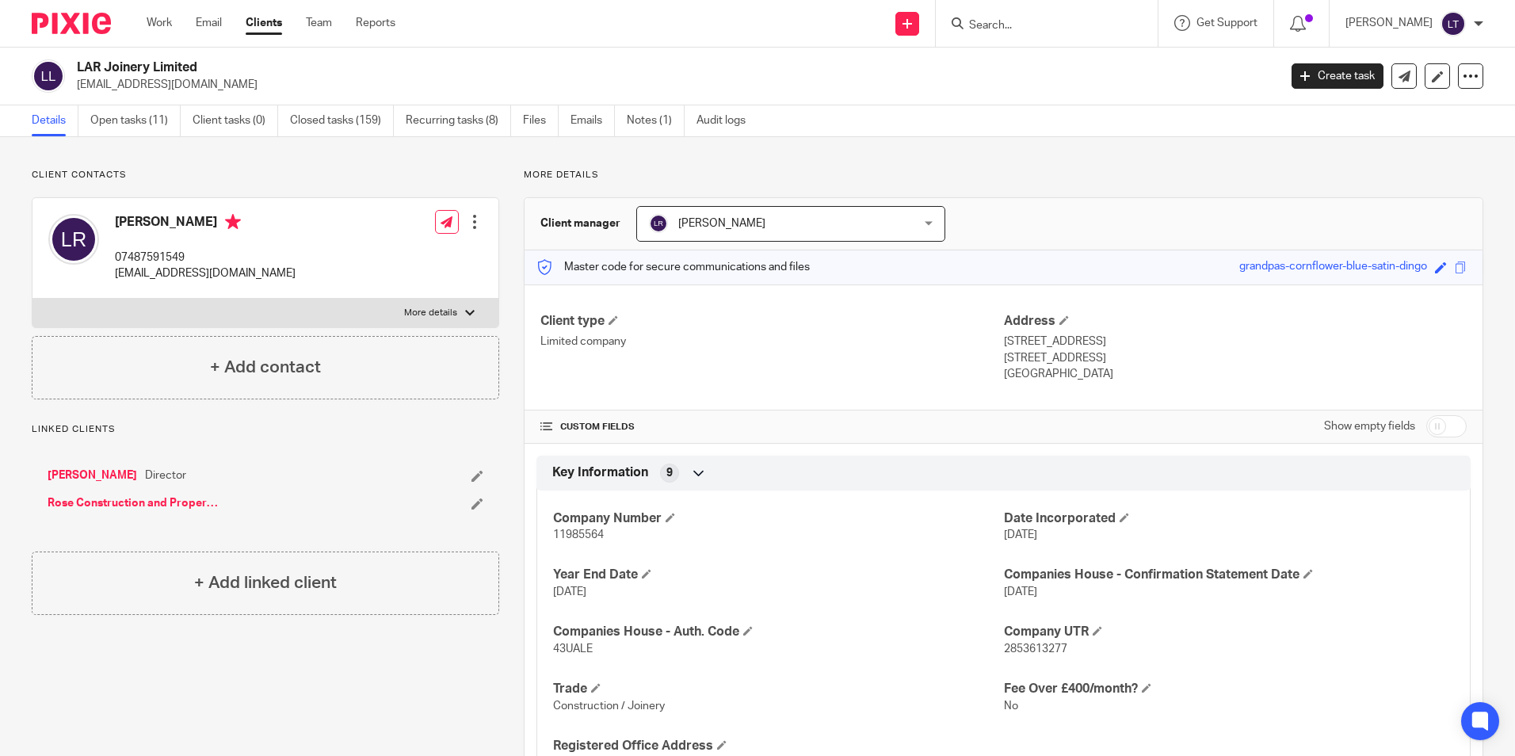
click at [71, 85] on div "LAR Joinery Limited [EMAIL_ADDRESS][DOMAIN_NAME]" at bounding box center [650, 75] width 1236 height 33
copy p "[EMAIL_ADDRESS][DOMAIN_NAME]"
